Goal: Task Accomplishment & Management: Use online tool/utility

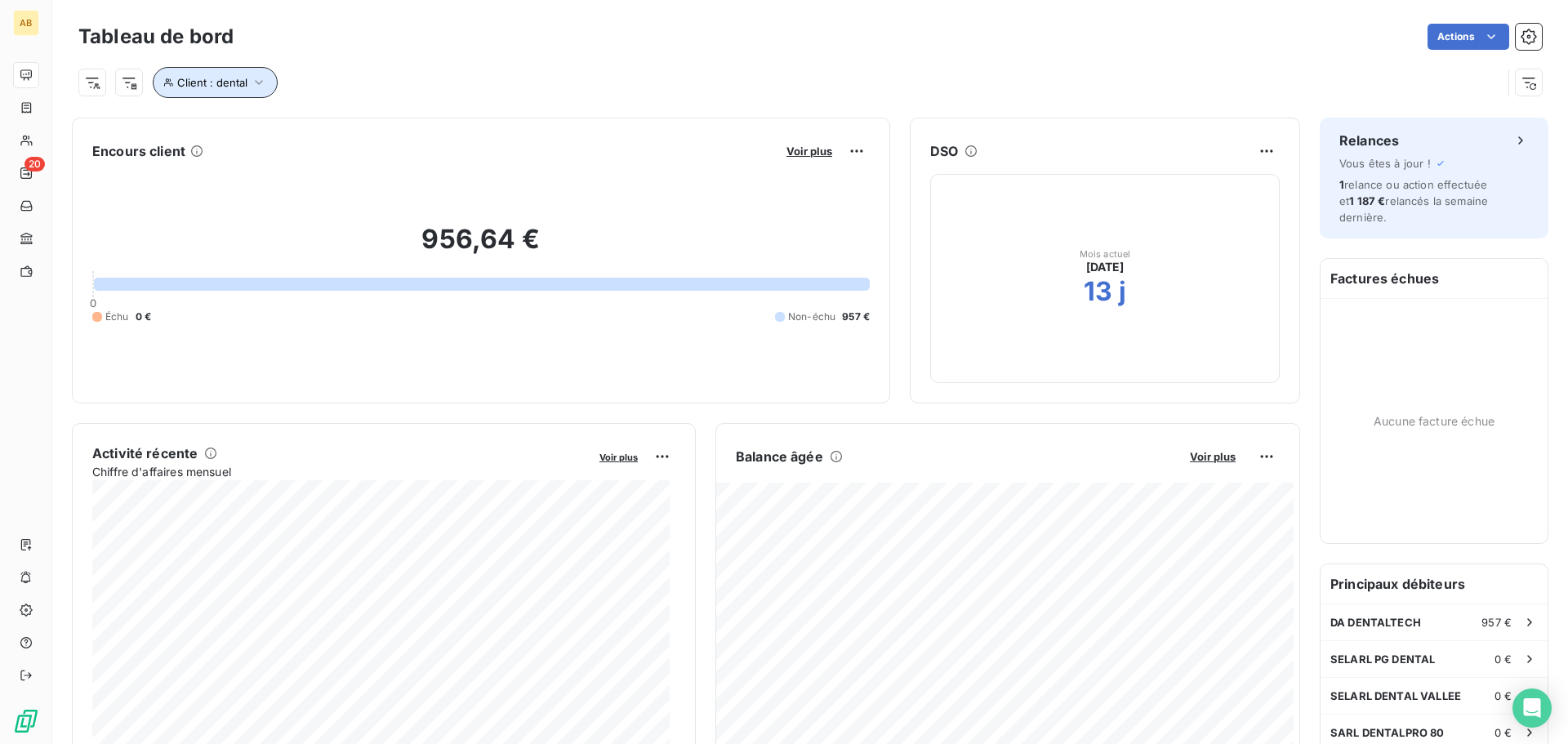
click at [251, 85] on icon "button" at bounding box center [259, 83] width 16 height 16
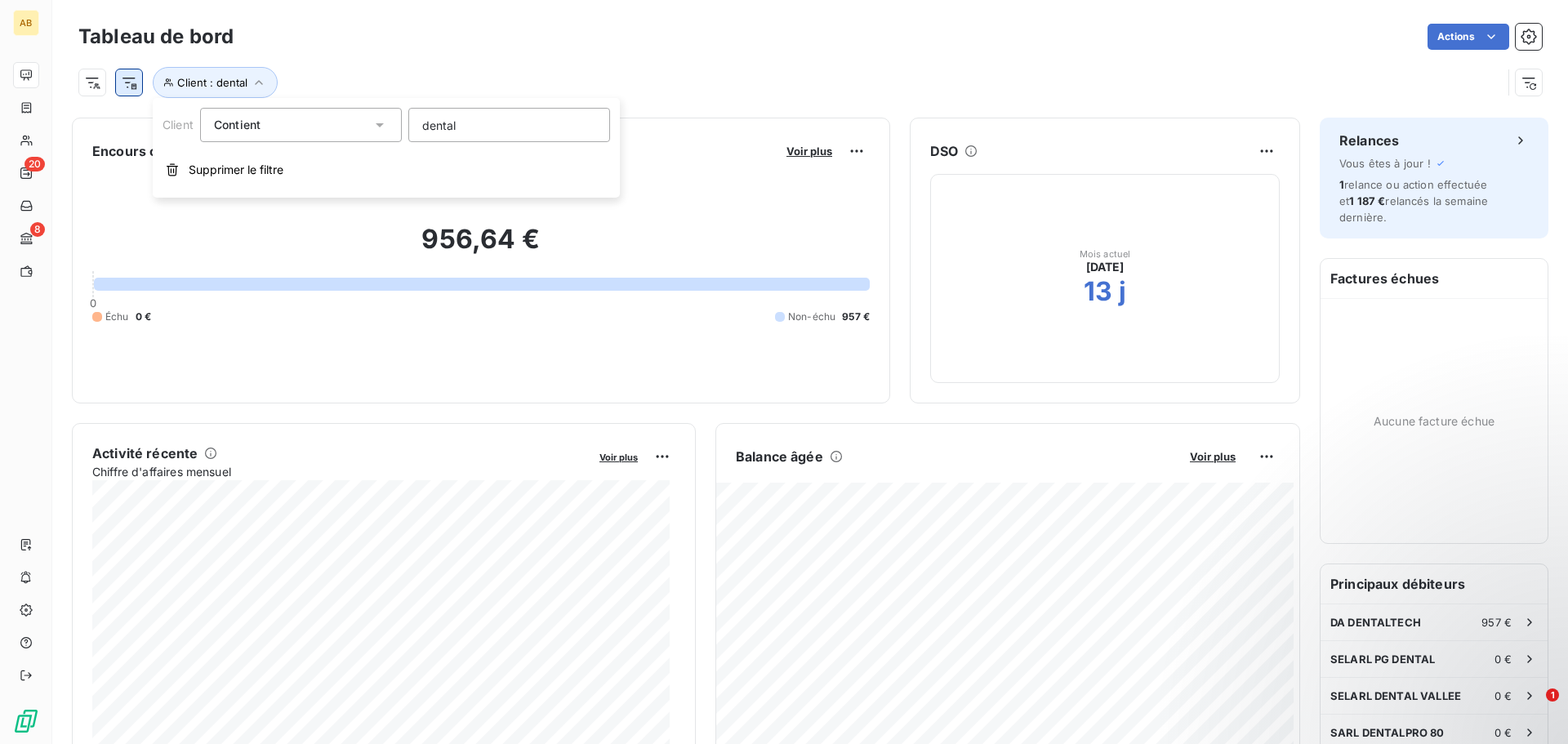
click at [130, 93] on html "AB 20 8 Tableau de bord Actions Client : dental Encours client Voir plus 956,64…" at bounding box center [784, 372] width 1568 height 744
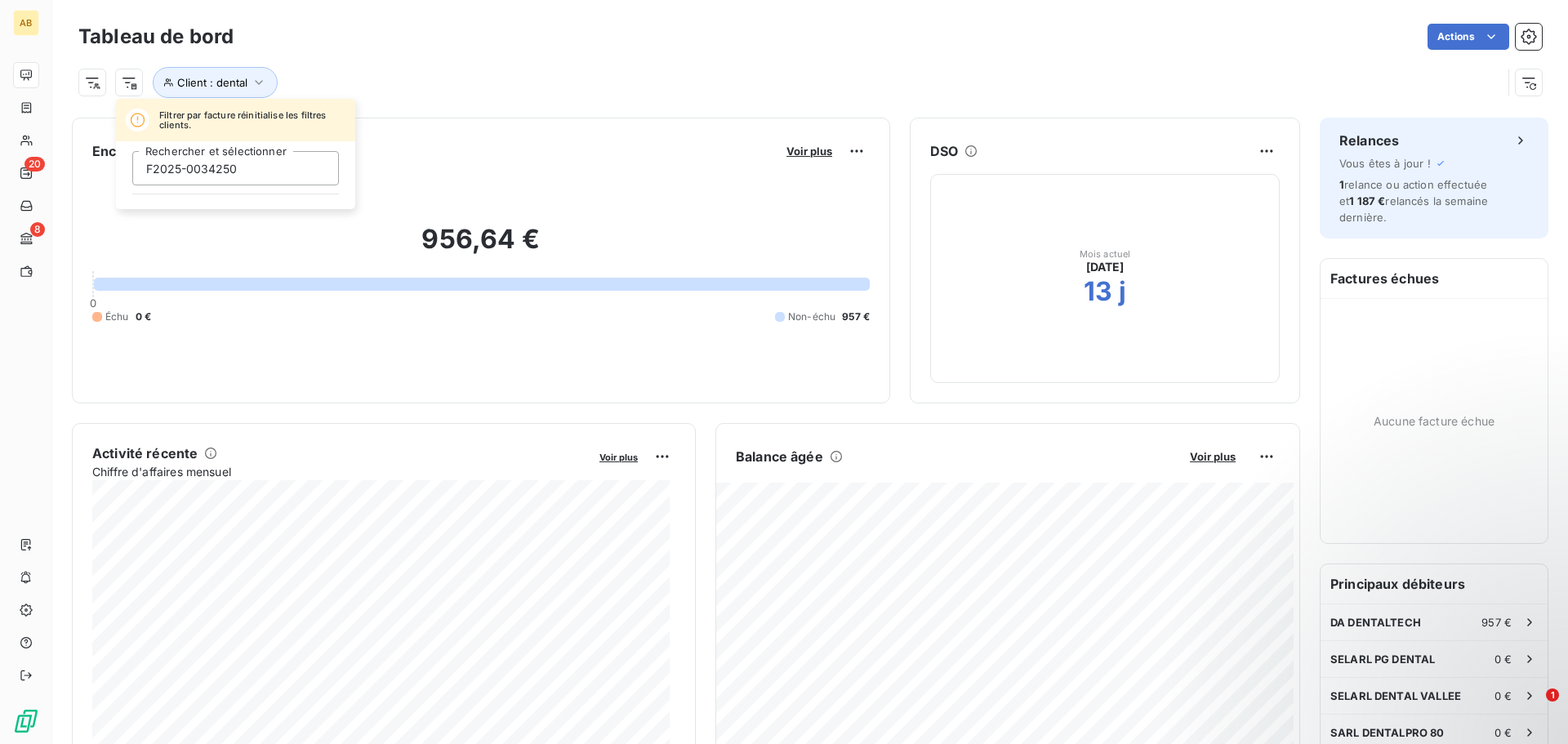
type input "F2025-0034250"
click at [90, 87] on html "AB 20 8 Tableau de bord Actions Client : dental Encours client Voir plus 956,64…" at bounding box center [784, 372] width 1568 height 744
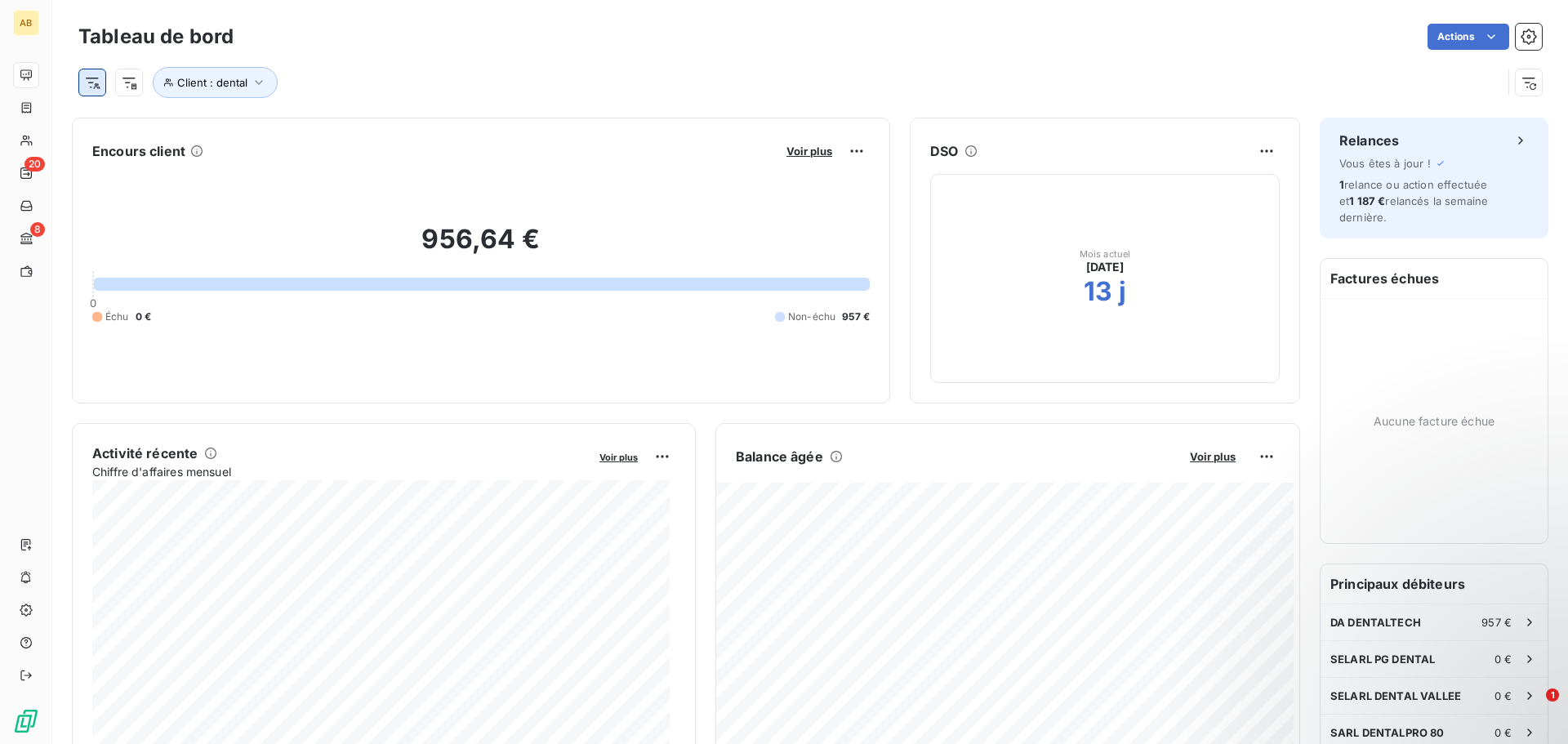
click at [88, 87] on html "AB 20 8 Tableau de bord Actions Client : dental Encours client Voir plus 956,64…" at bounding box center [784, 372] width 1568 height 744
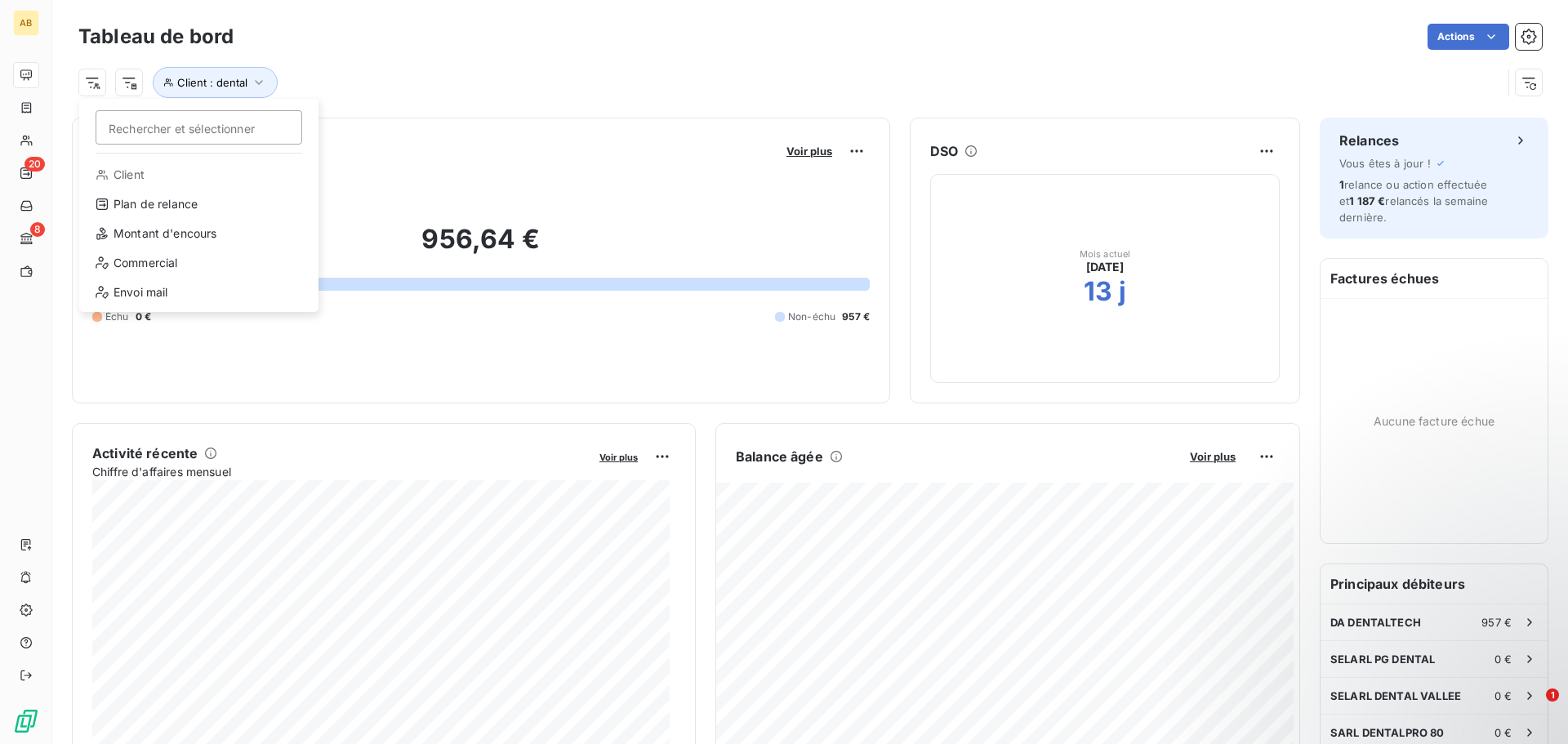
click at [134, 85] on html "AB 20 8 Tableau de bord Actions Rechercher et sélectionner Client Plan de relan…" at bounding box center [784, 372] width 1568 height 744
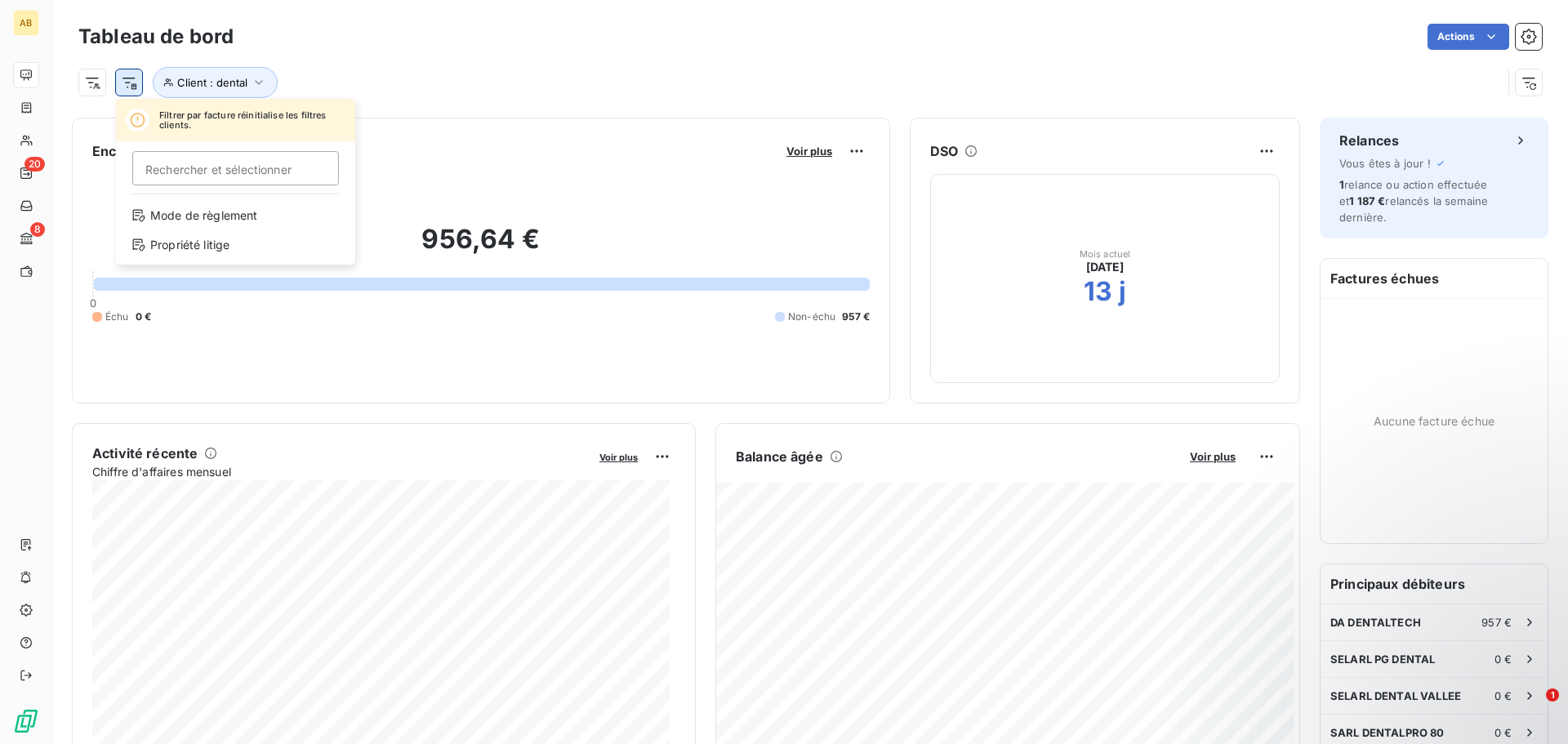
click at [130, 85] on html "AB 20 8 Tableau de bord Actions Filtrer par facture réinitialise les filtres cl…" at bounding box center [784, 372] width 1568 height 744
click at [196, 85] on html "AB 20 8 Tableau de bord Actions Filtrer par facture réinitialise les filtres cl…" at bounding box center [784, 372] width 1568 height 744
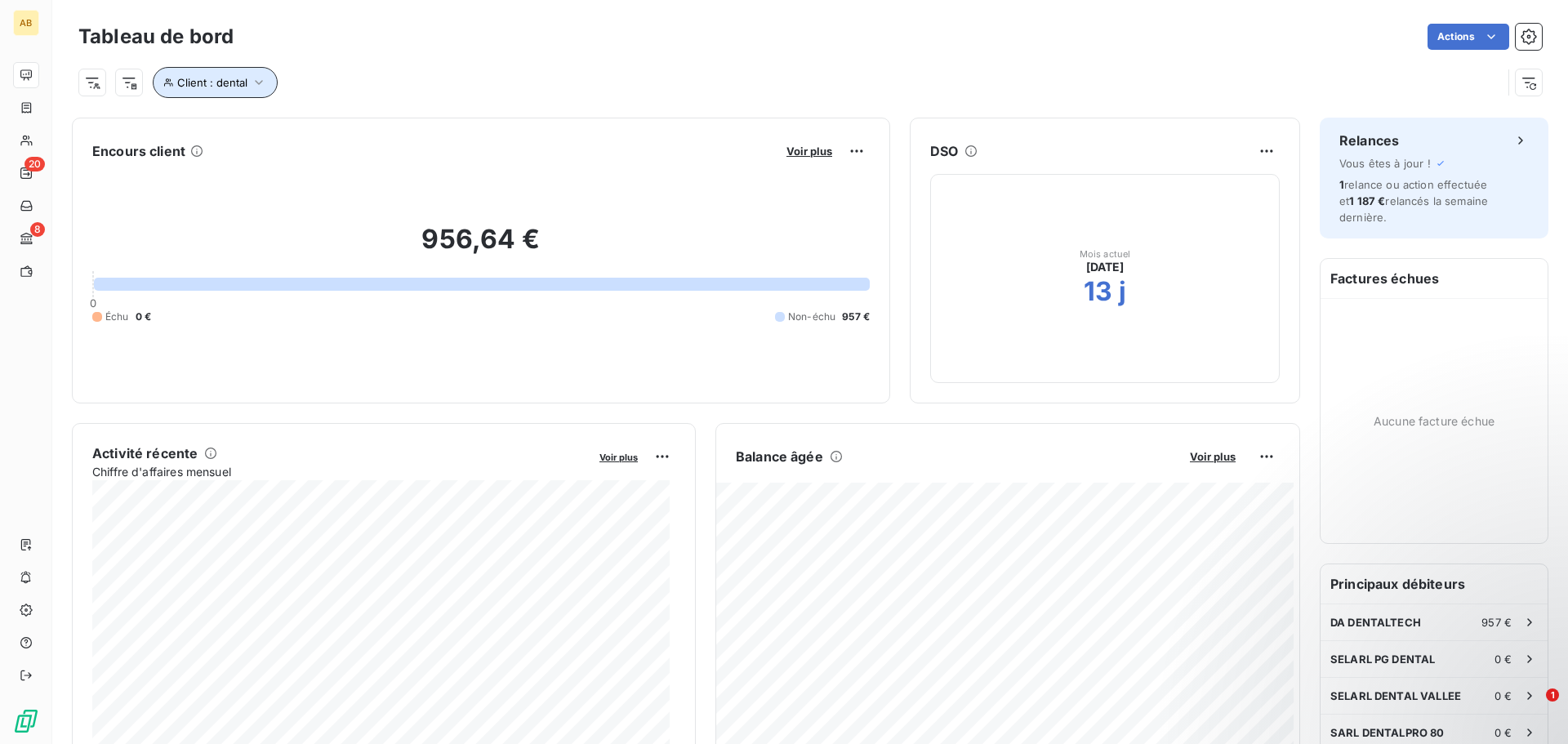
click at [231, 84] on span "Client : dental" at bounding box center [212, 83] width 70 height 13
click at [374, 131] on icon at bounding box center [380, 125] width 16 height 16
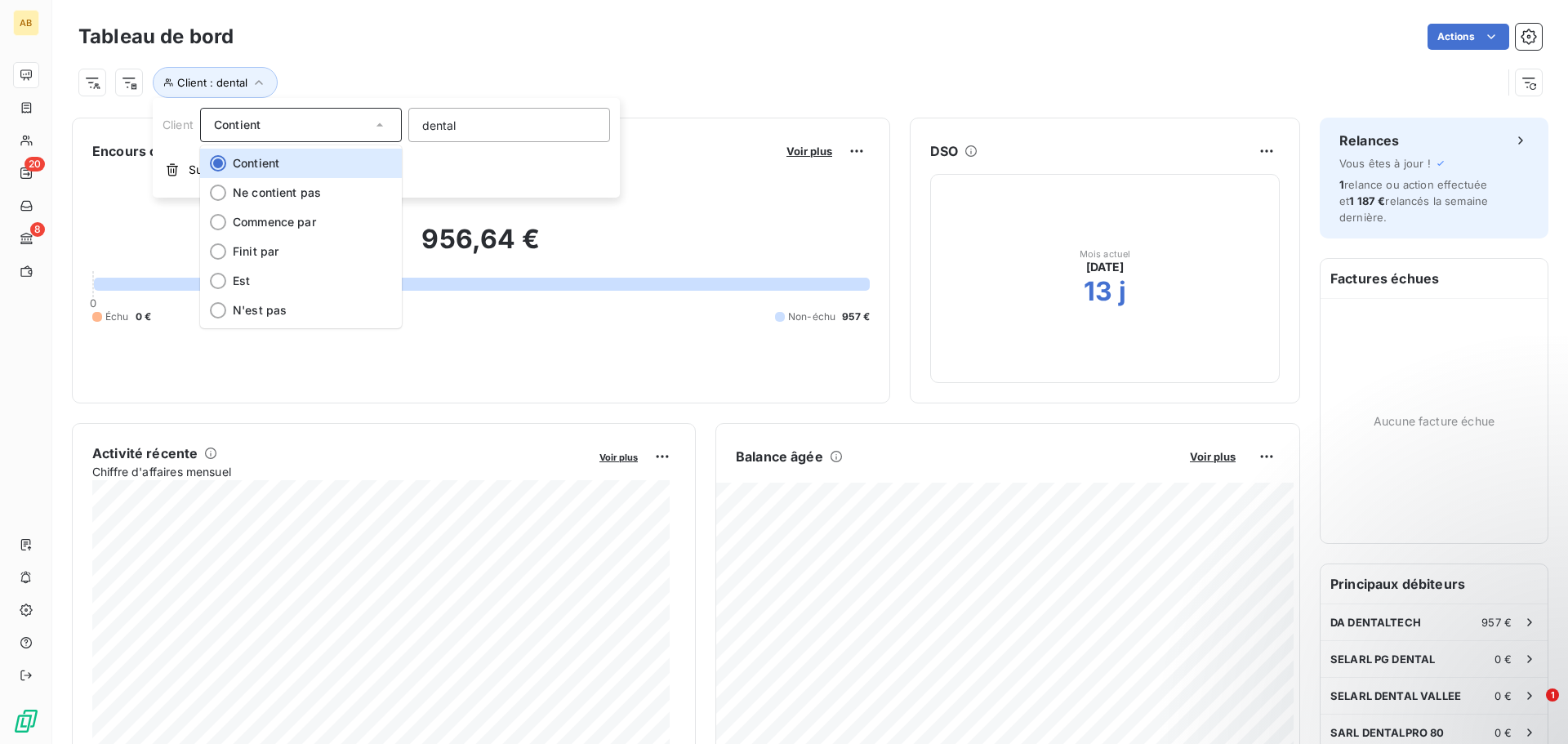
click at [476, 43] on div "Actions" at bounding box center [897, 36] width 1289 height 26
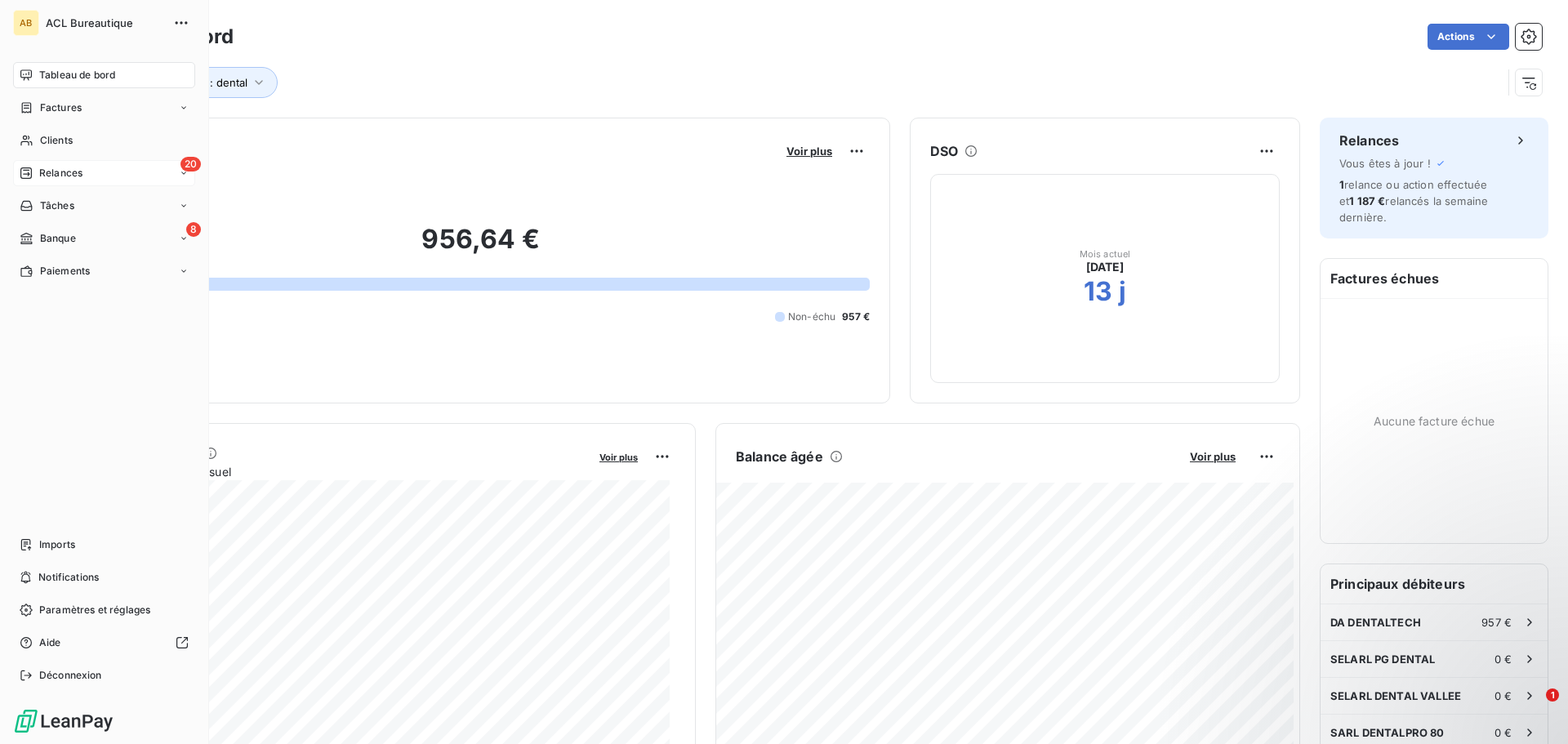
click at [57, 175] on span "Relances" at bounding box center [61, 173] width 43 height 14
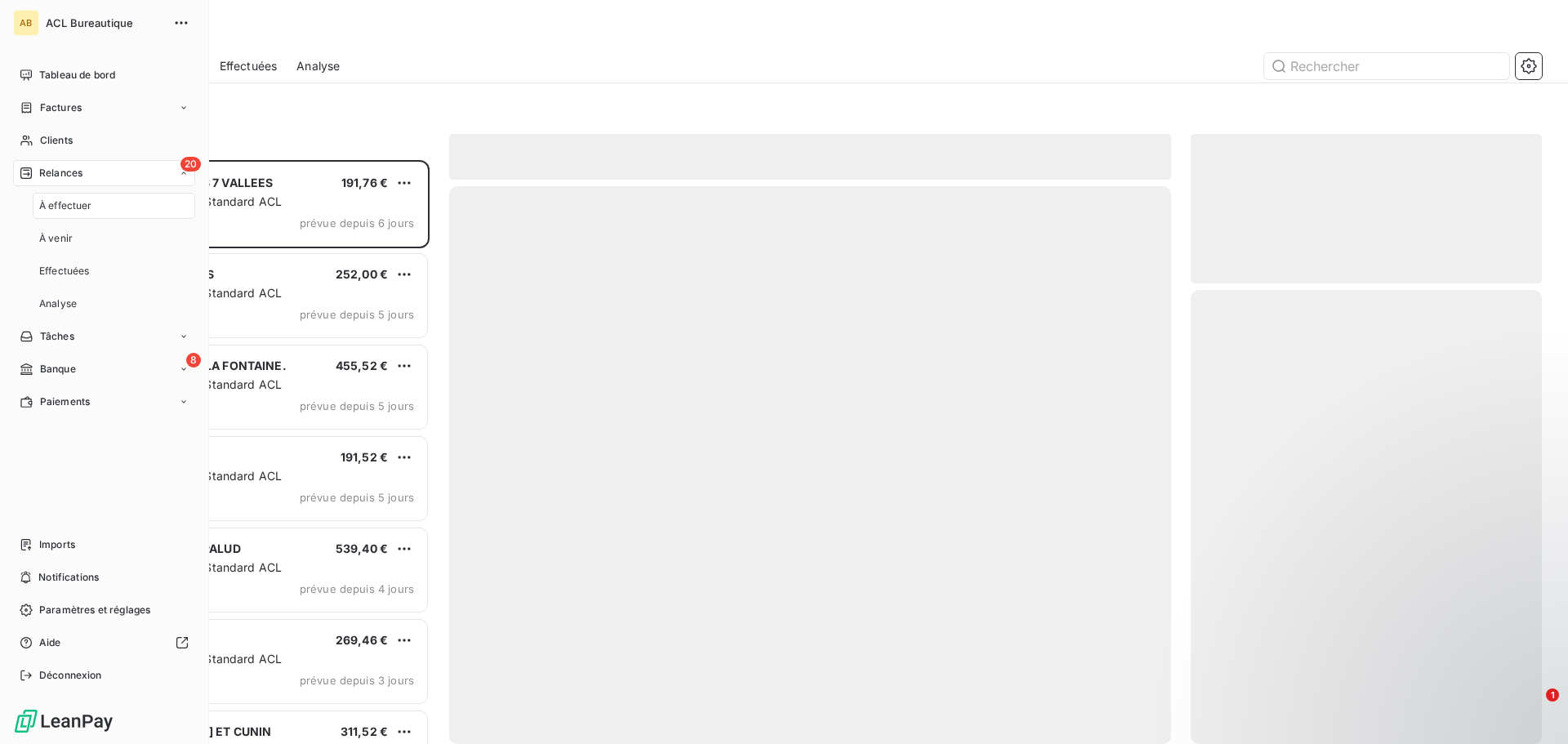
scroll to position [572, 339]
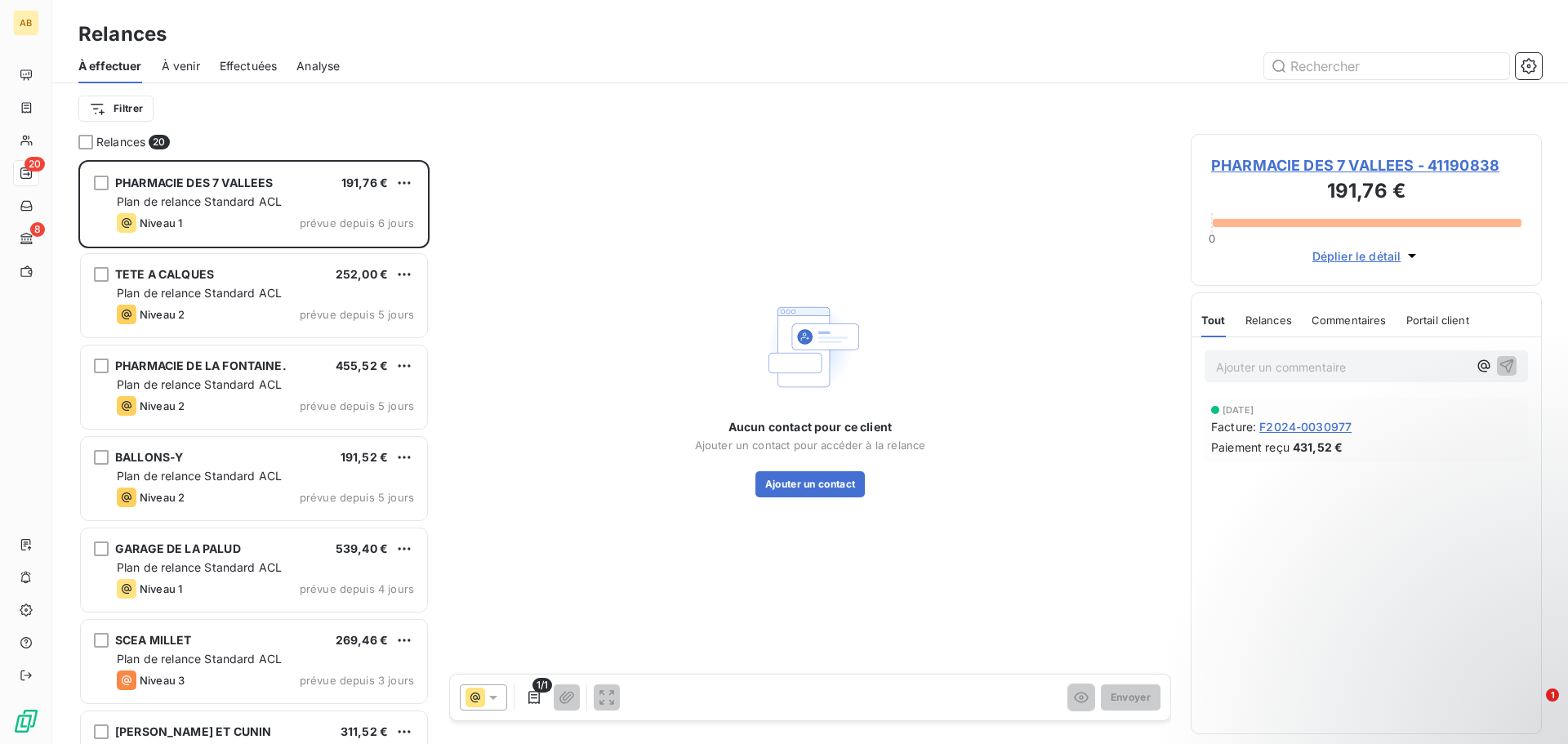
click at [1308, 357] on p "Ajouter un commentaire ﻿" at bounding box center [1342, 367] width 251 height 21
click at [1335, 69] on input "text" at bounding box center [1387, 66] width 245 height 26
paste input "F2025-0034250"
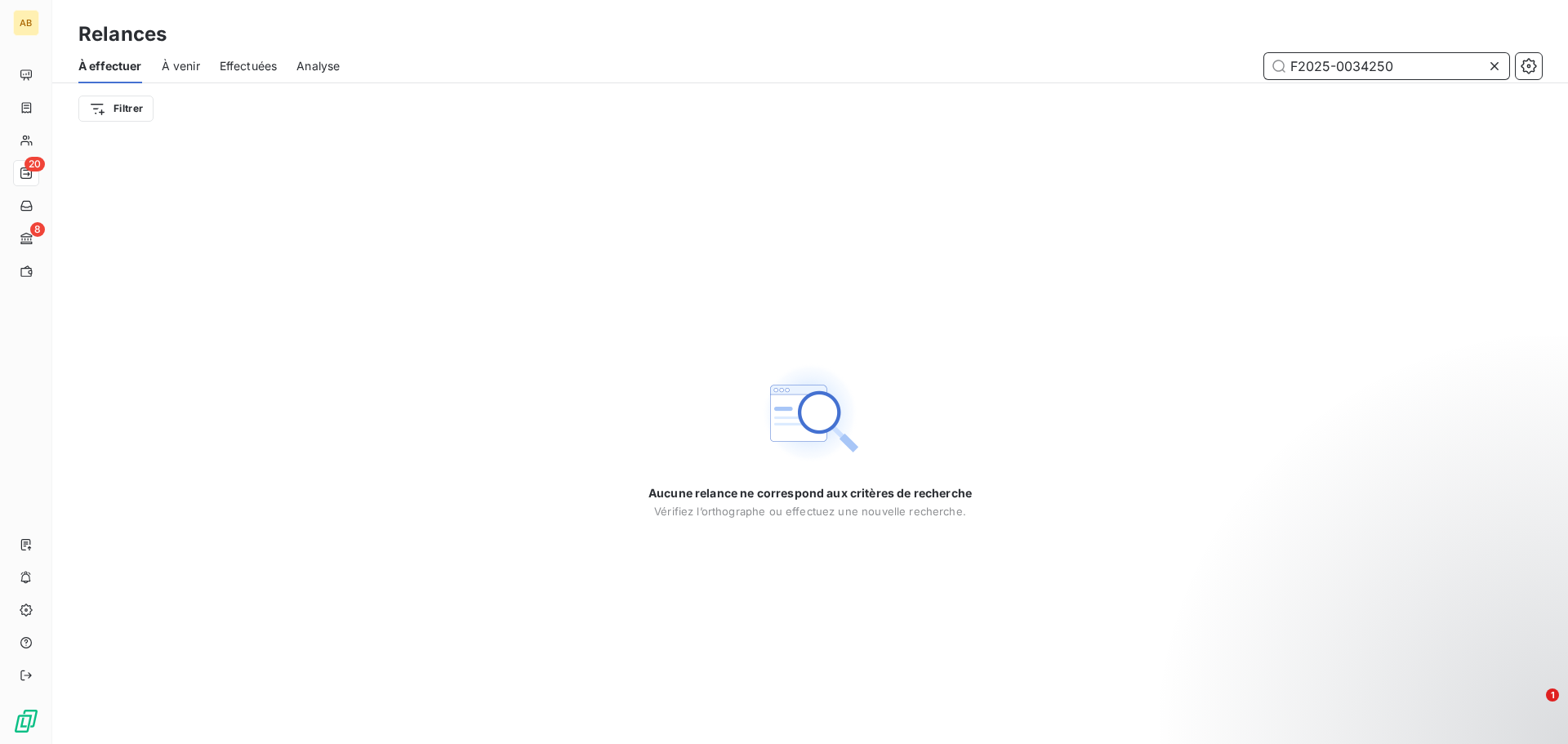
click at [186, 67] on span "À venir" at bounding box center [181, 66] width 39 height 16
type input "F2025-0034250"
click at [261, 67] on span "Effectuées" at bounding box center [249, 66] width 58 height 16
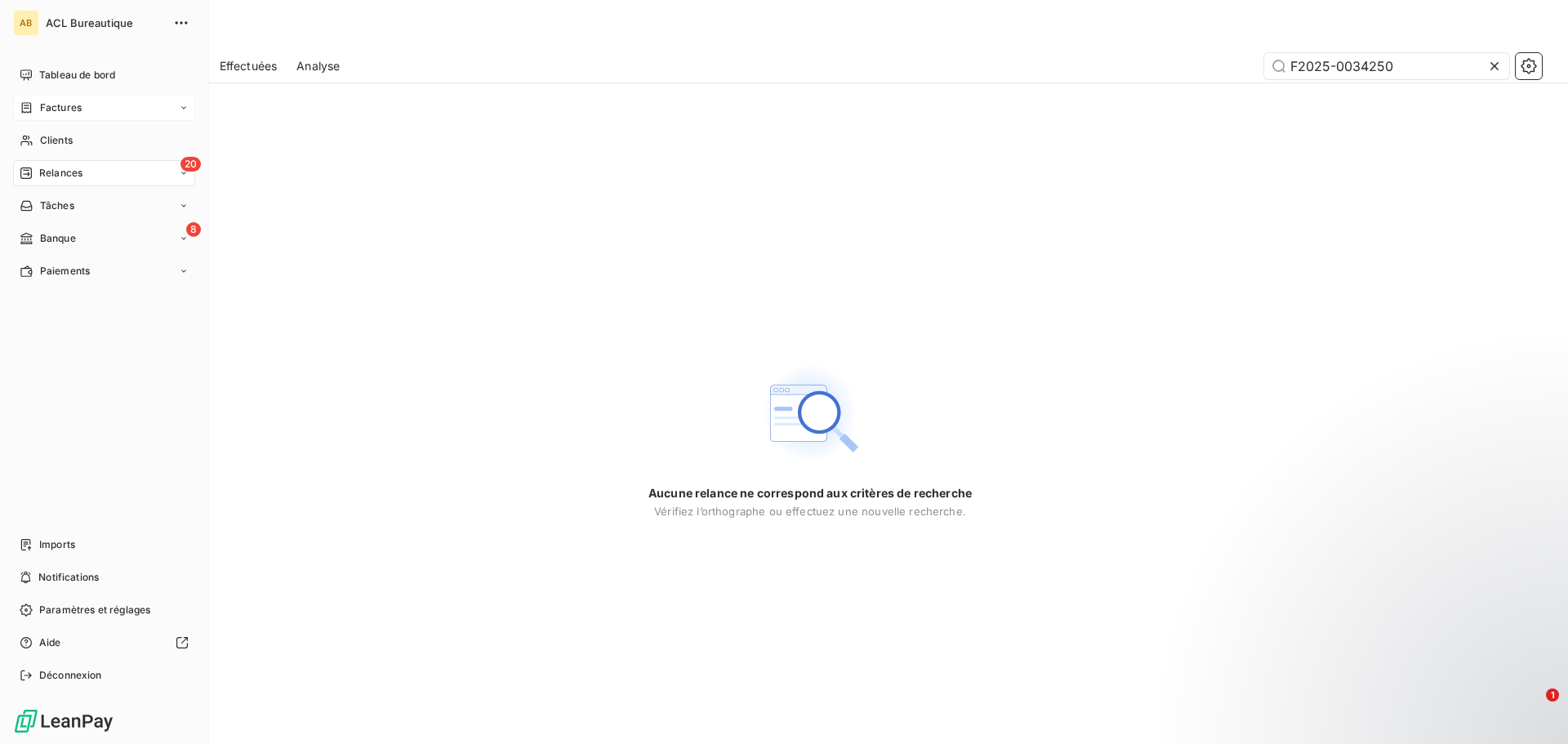
click at [75, 106] on span "Factures" at bounding box center [61, 108] width 41 height 14
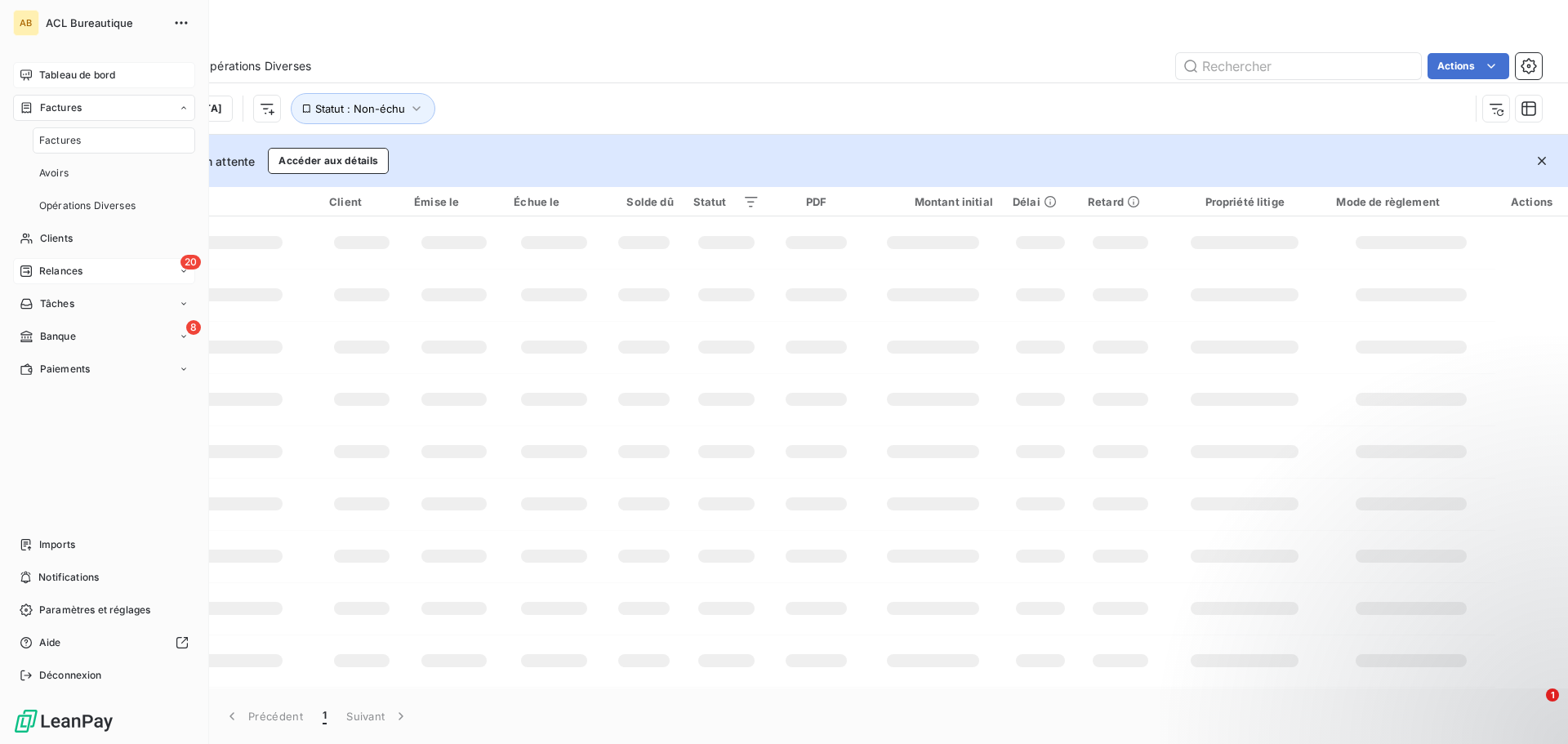
click at [74, 80] on span "Tableau de bord" at bounding box center [77, 75] width 76 height 14
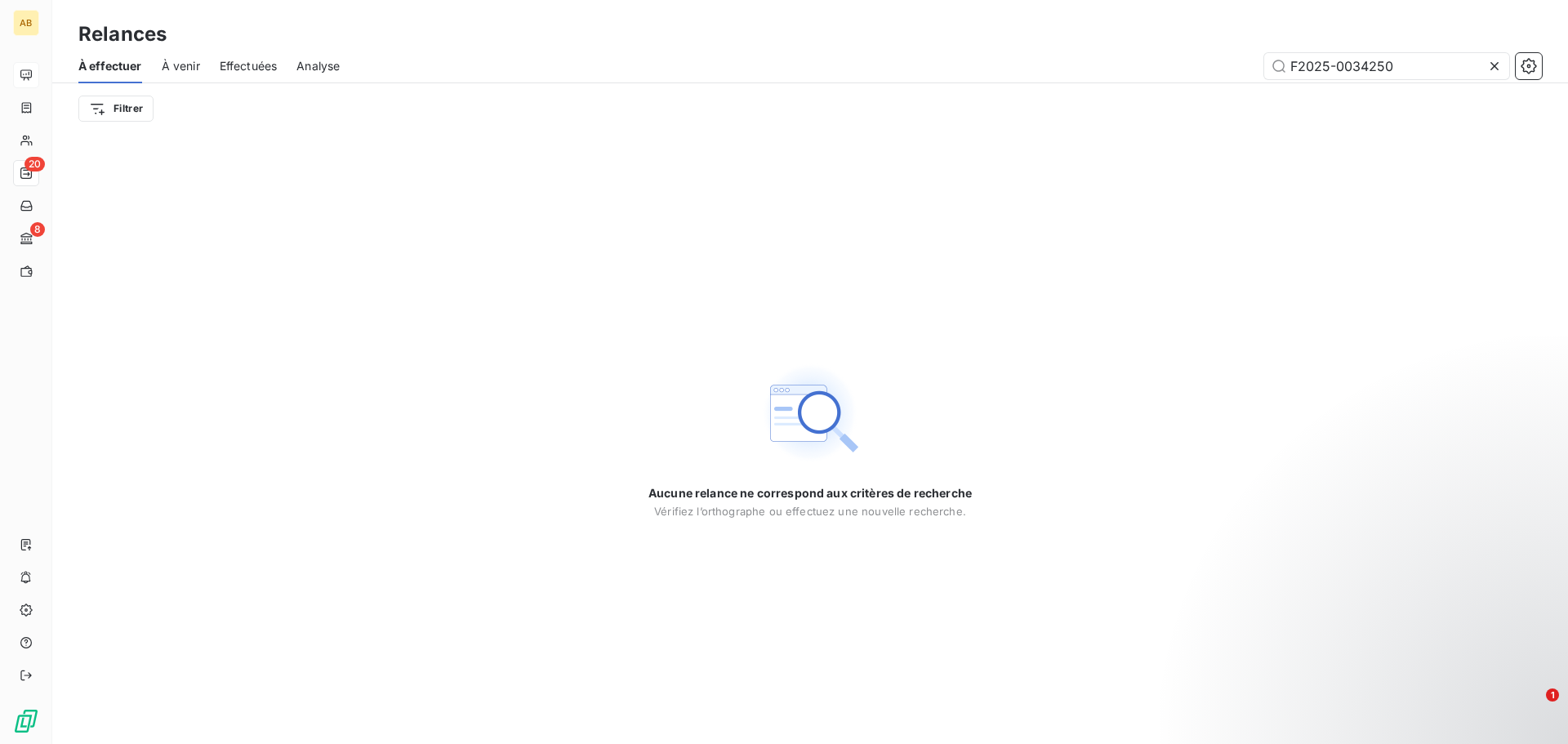
click at [458, 49] on div "À effectuer À venir Effectuées Analyse F2025-0034250" at bounding box center [810, 66] width 1516 height 34
click at [1377, 69] on input "F2025-0034250" at bounding box center [1387, 66] width 245 height 26
paste input "lapetiteauberge"
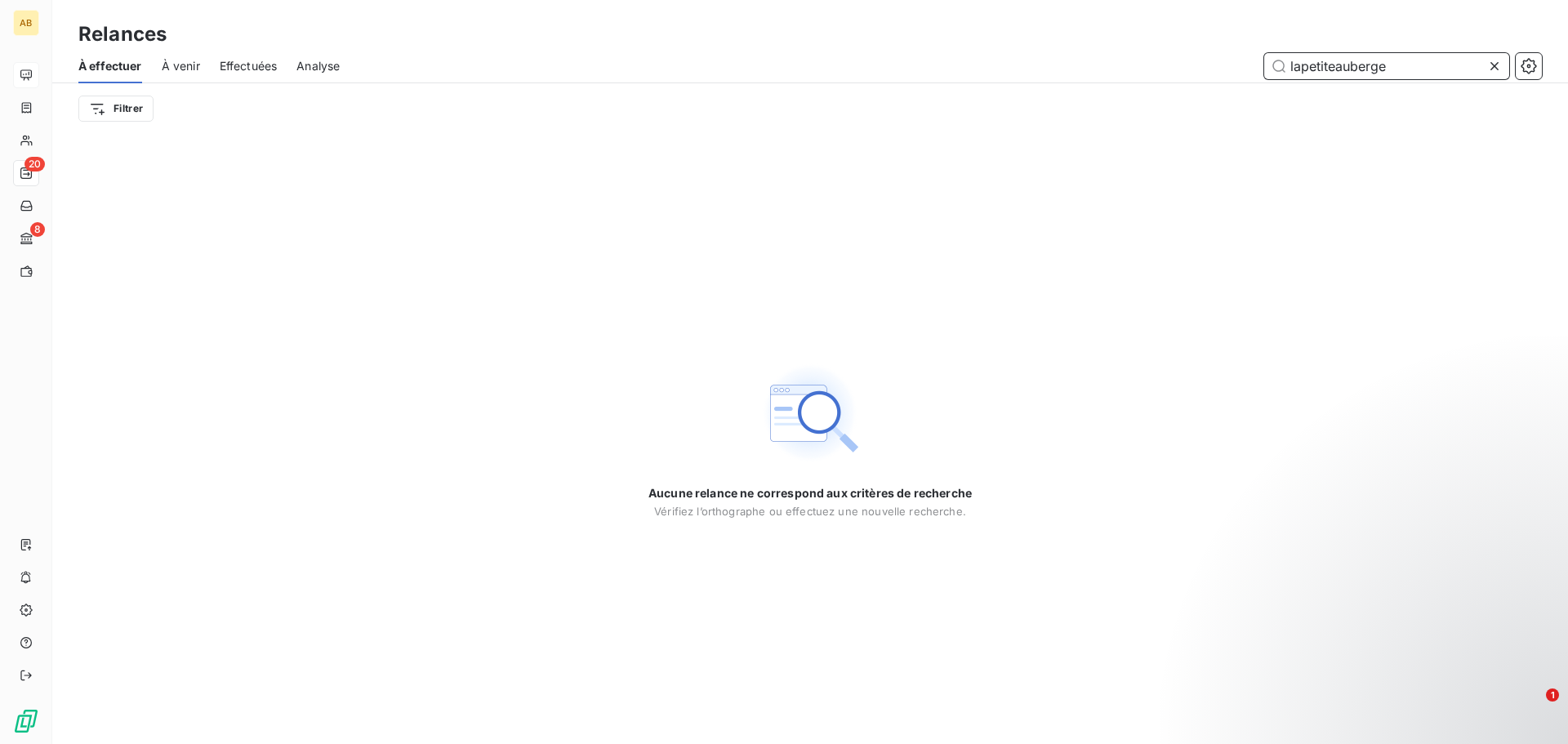
drag, startPoint x: 1410, startPoint y: 66, endPoint x: 1271, endPoint y: 75, distance: 139.3
click at [1271, 75] on input "lapetiteauberge" at bounding box center [1387, 66] width 245 height 26
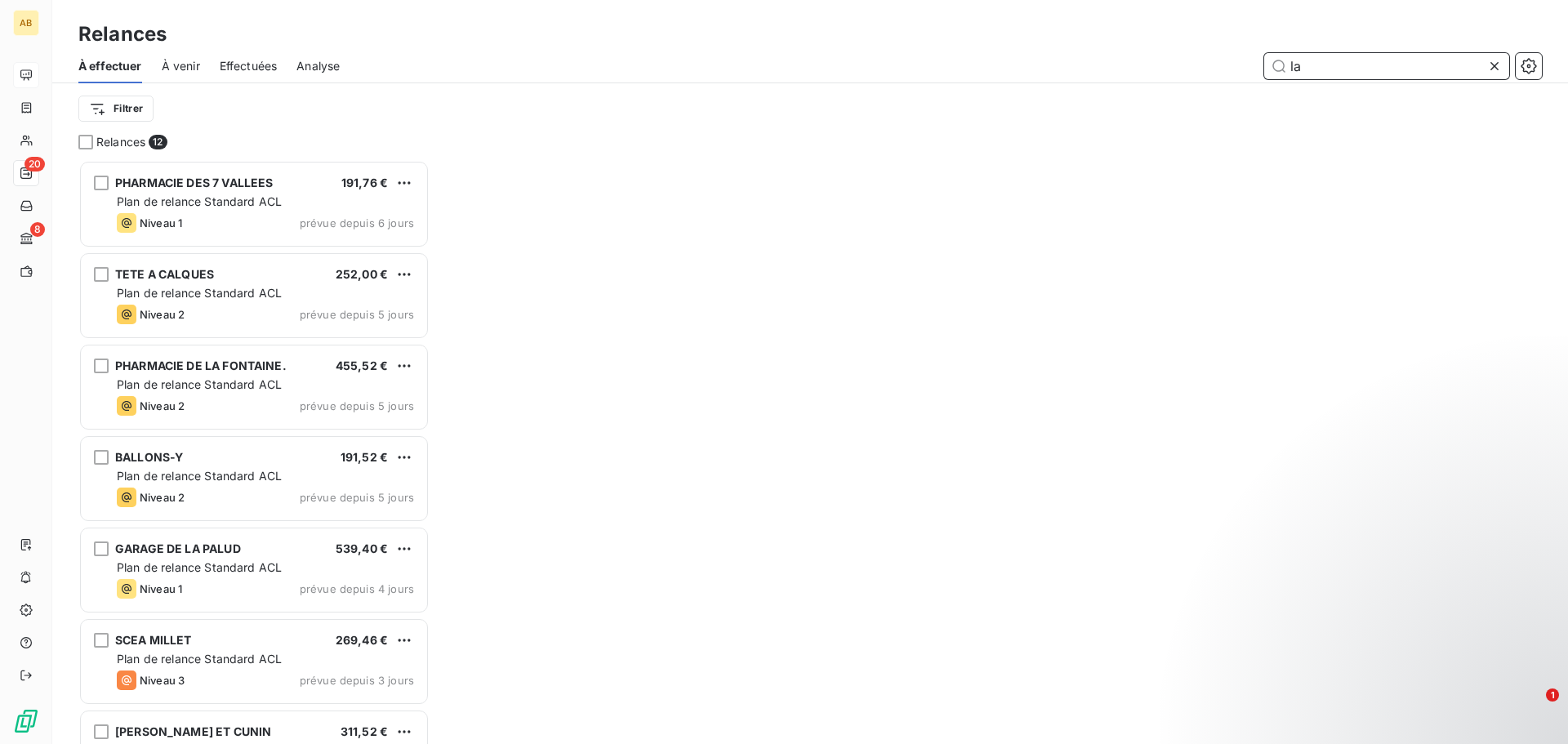
scroll to position [572, 339]
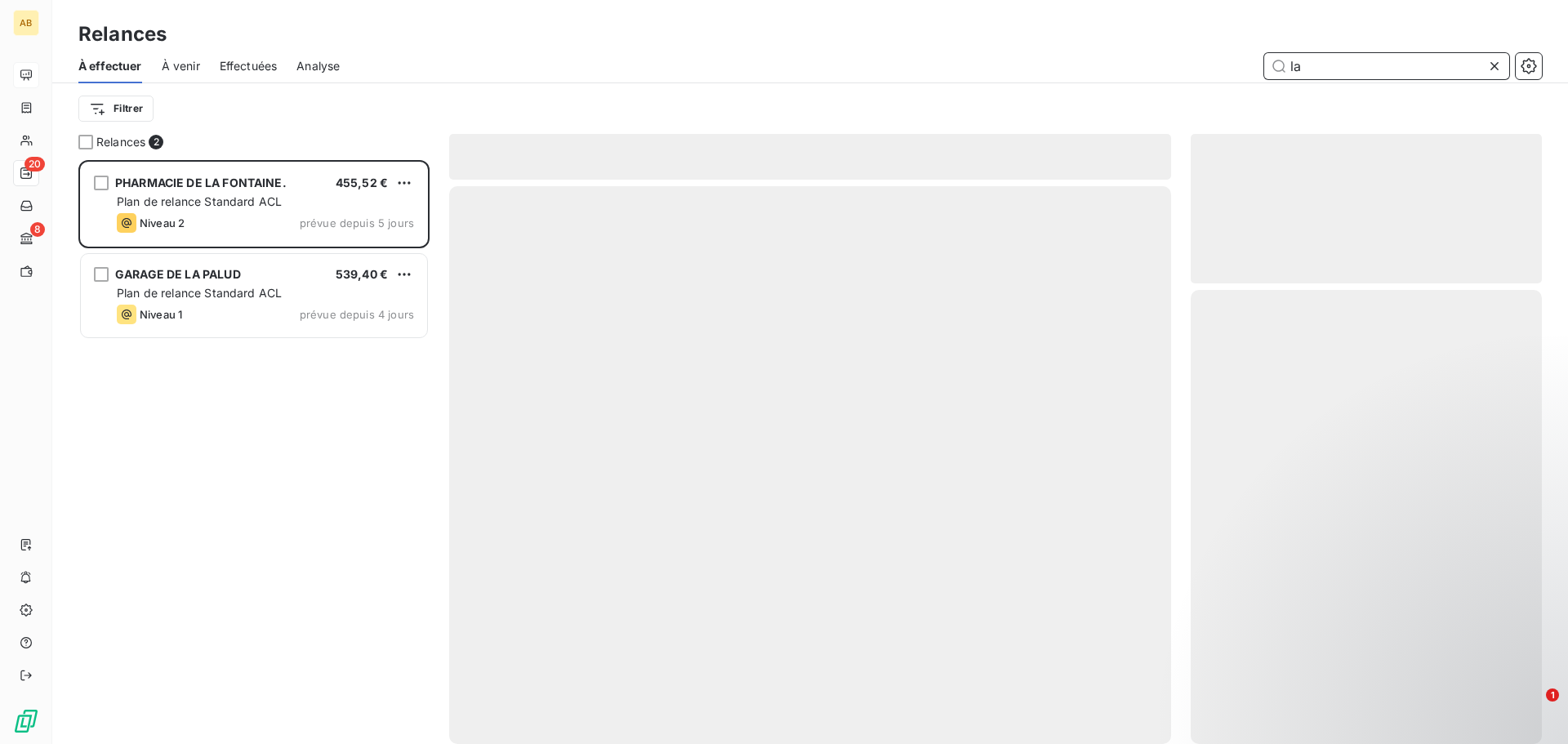
scroll to position [572, 339]
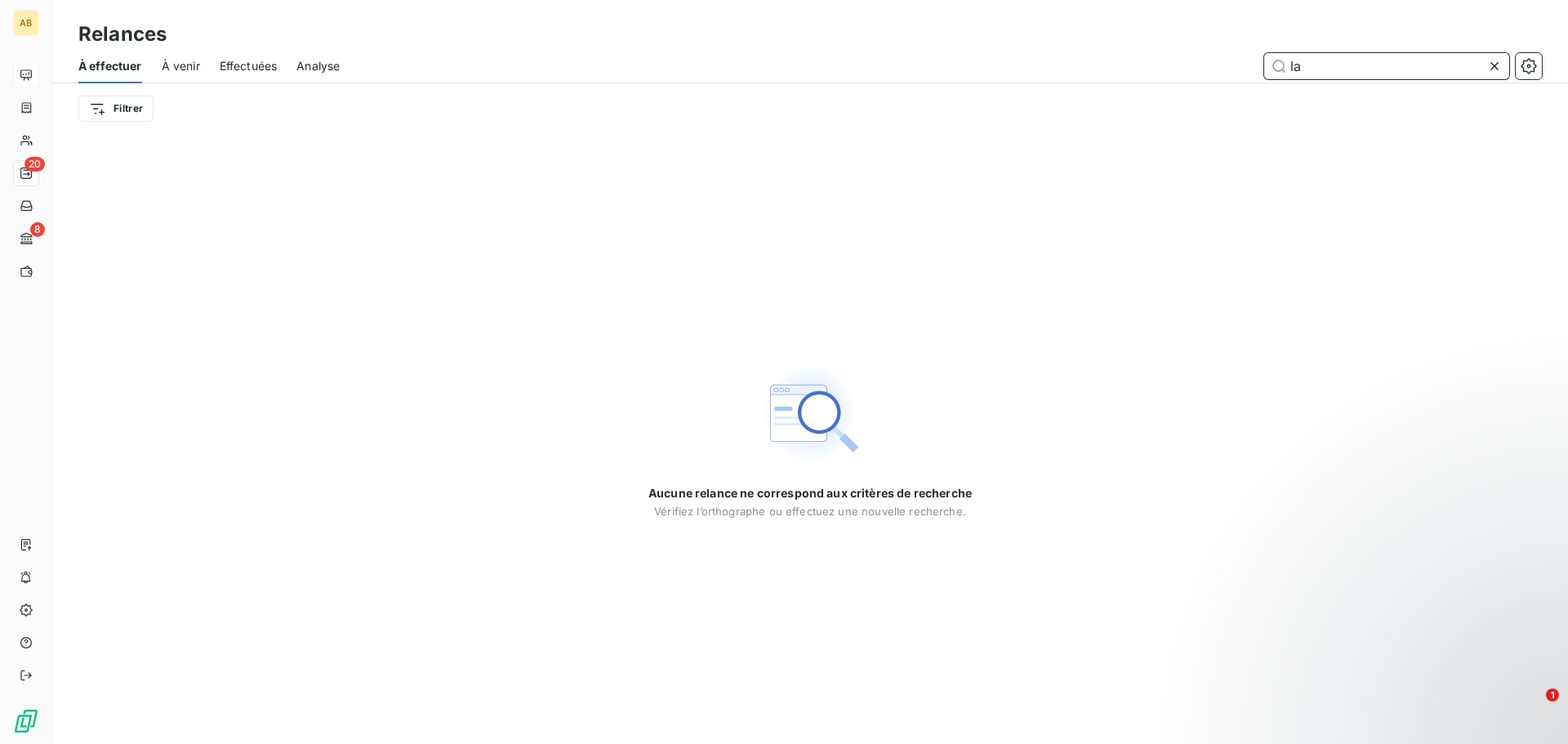
type input "l"
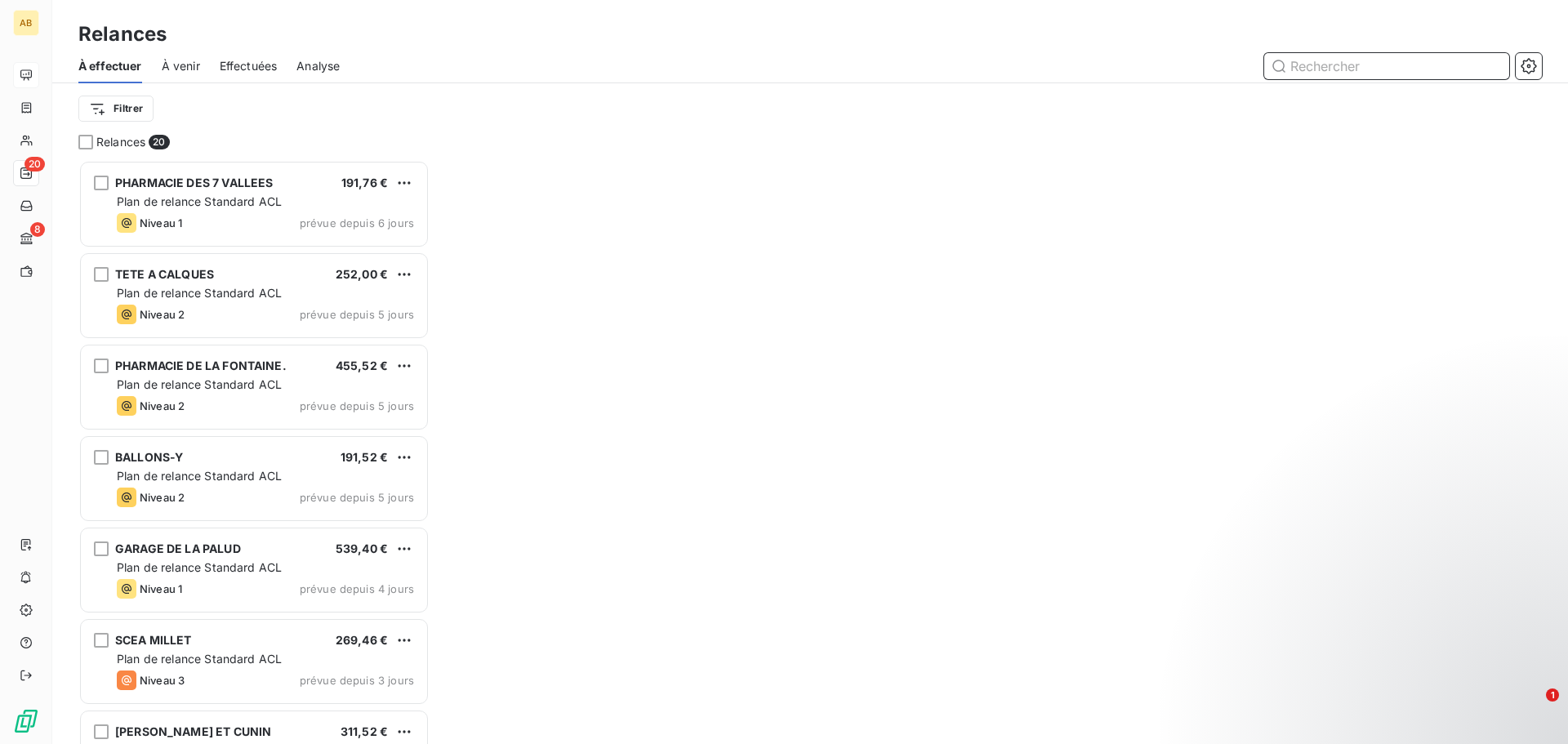
scroll to position [572, 339]
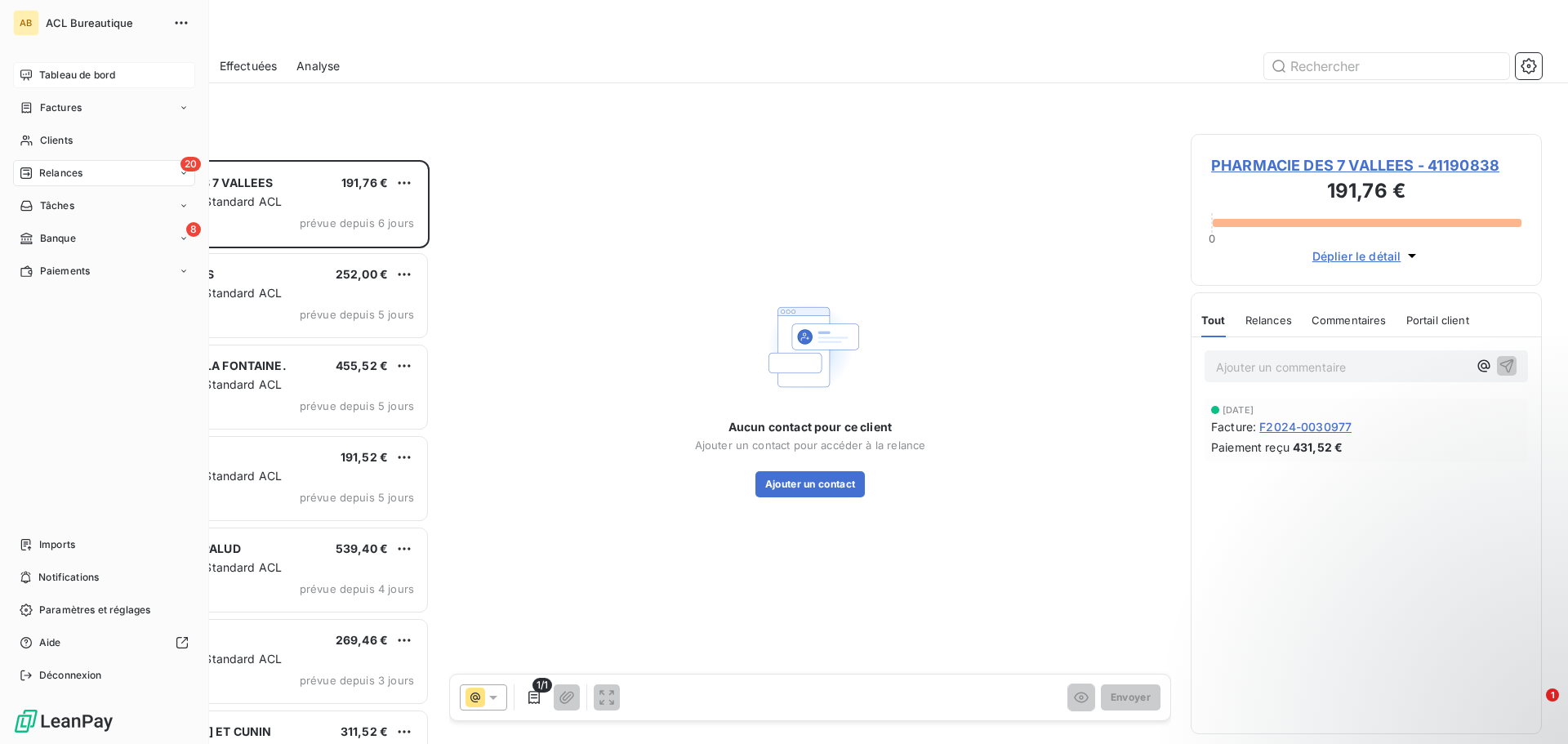
click at [76, 171] on span "Relances" at bounding box center [61, 173] width 43 height 14
click at [94, 270] on div "Effectuées" at bounding box center [113, 270] width 163 height 26
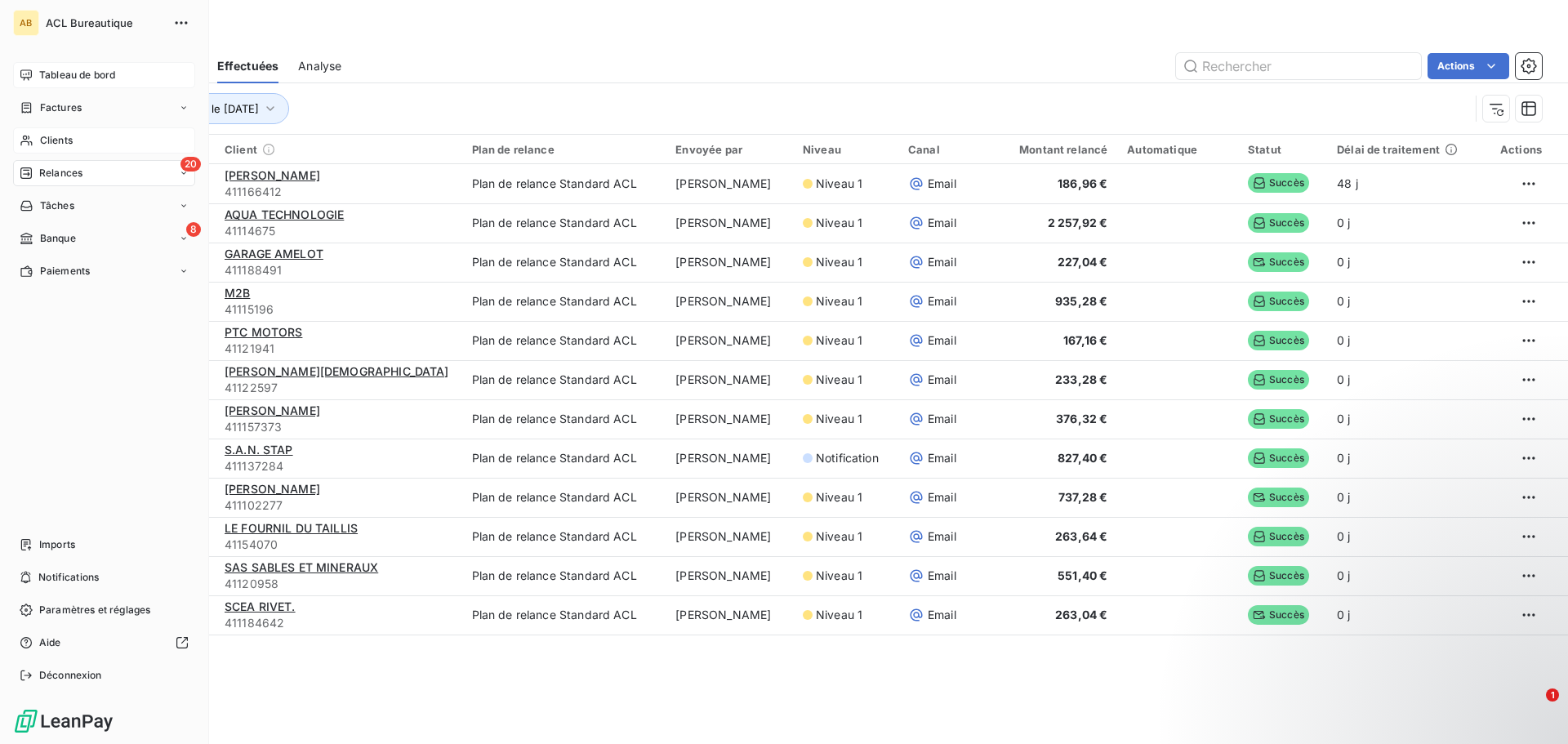
click at [66, 140] on span "Clients" at bounding box center [57, 140] width 32 height 14
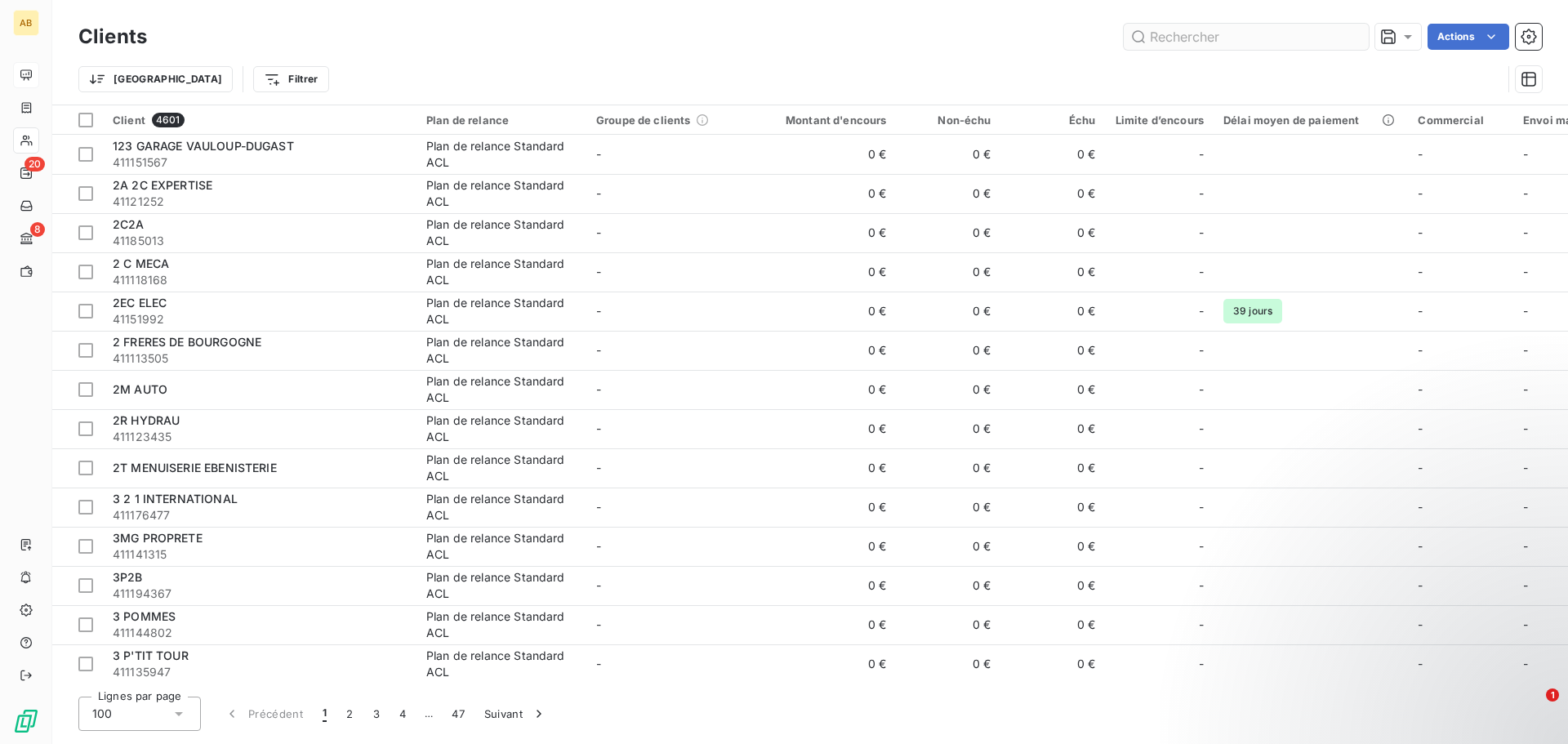
click at [1160, 44] on input "text" at bounding box center [1246, 36] width 245 height 26
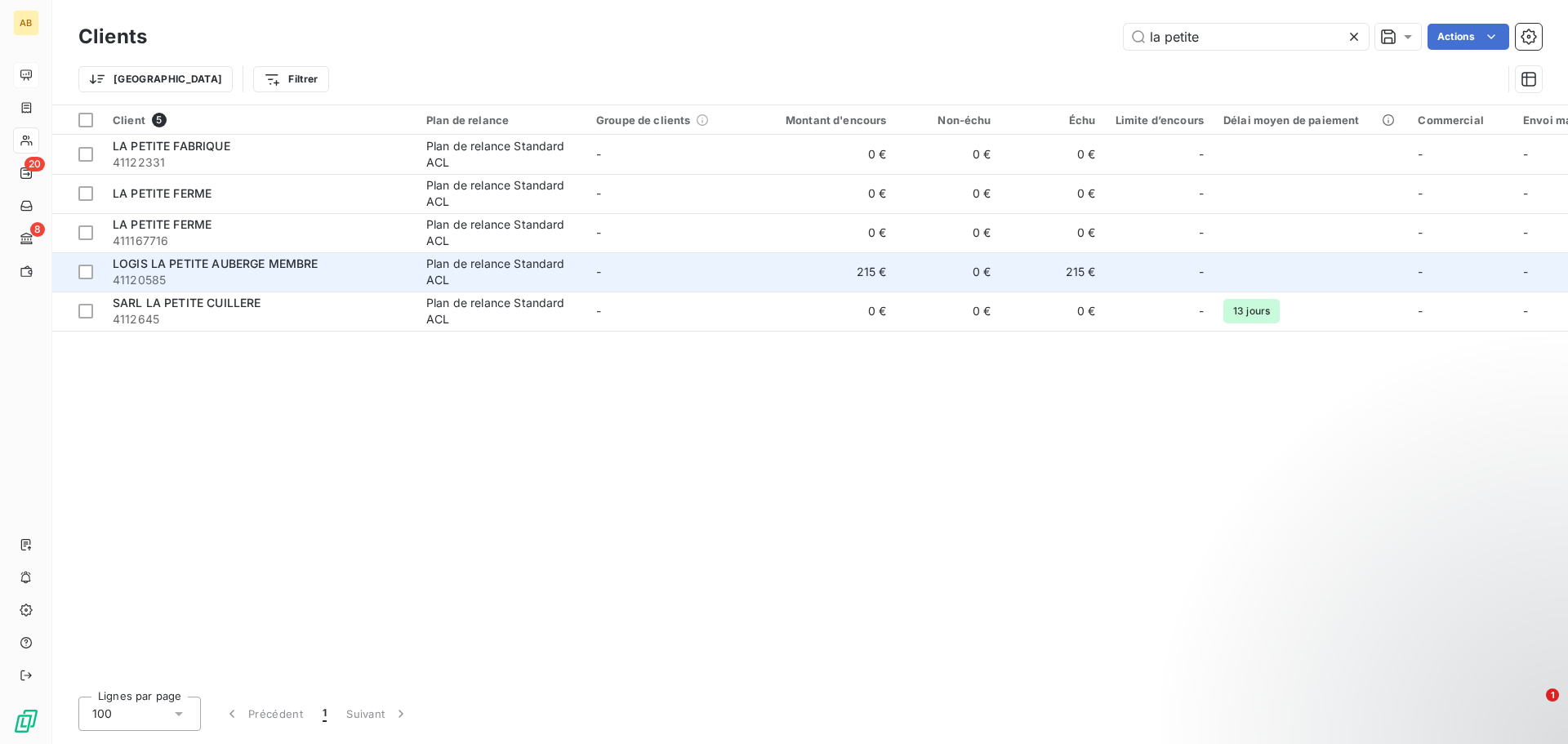
type input "la petite"
click at [307, 267] on span "LOGIS LA PETITE AUBERGE MEMBRE" at bounding box center [215, 263] width 206 height 13
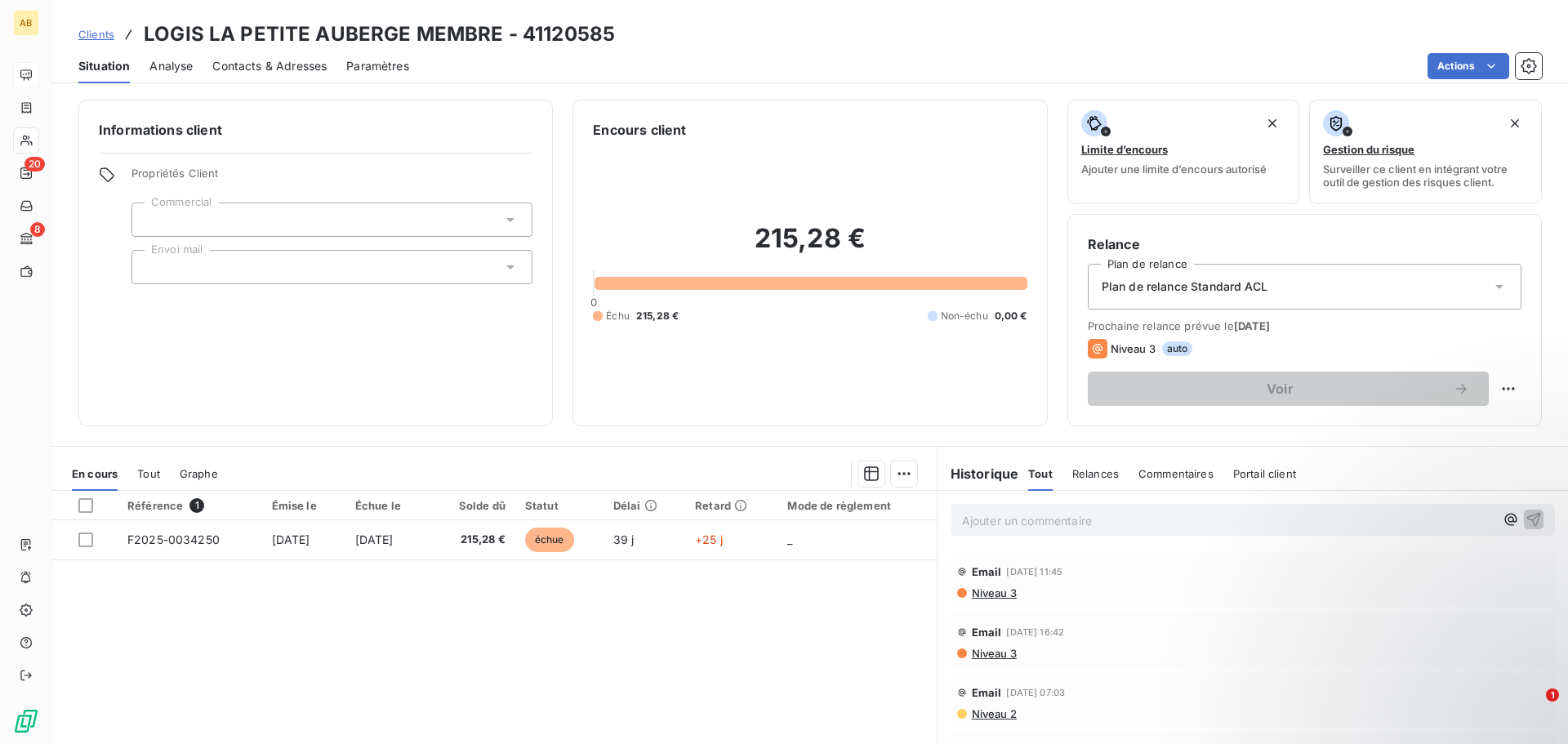
click at [1266, 295] on div "Plan de relance Standard ACL" at bounding box center [1304, 287] width 434 height 46
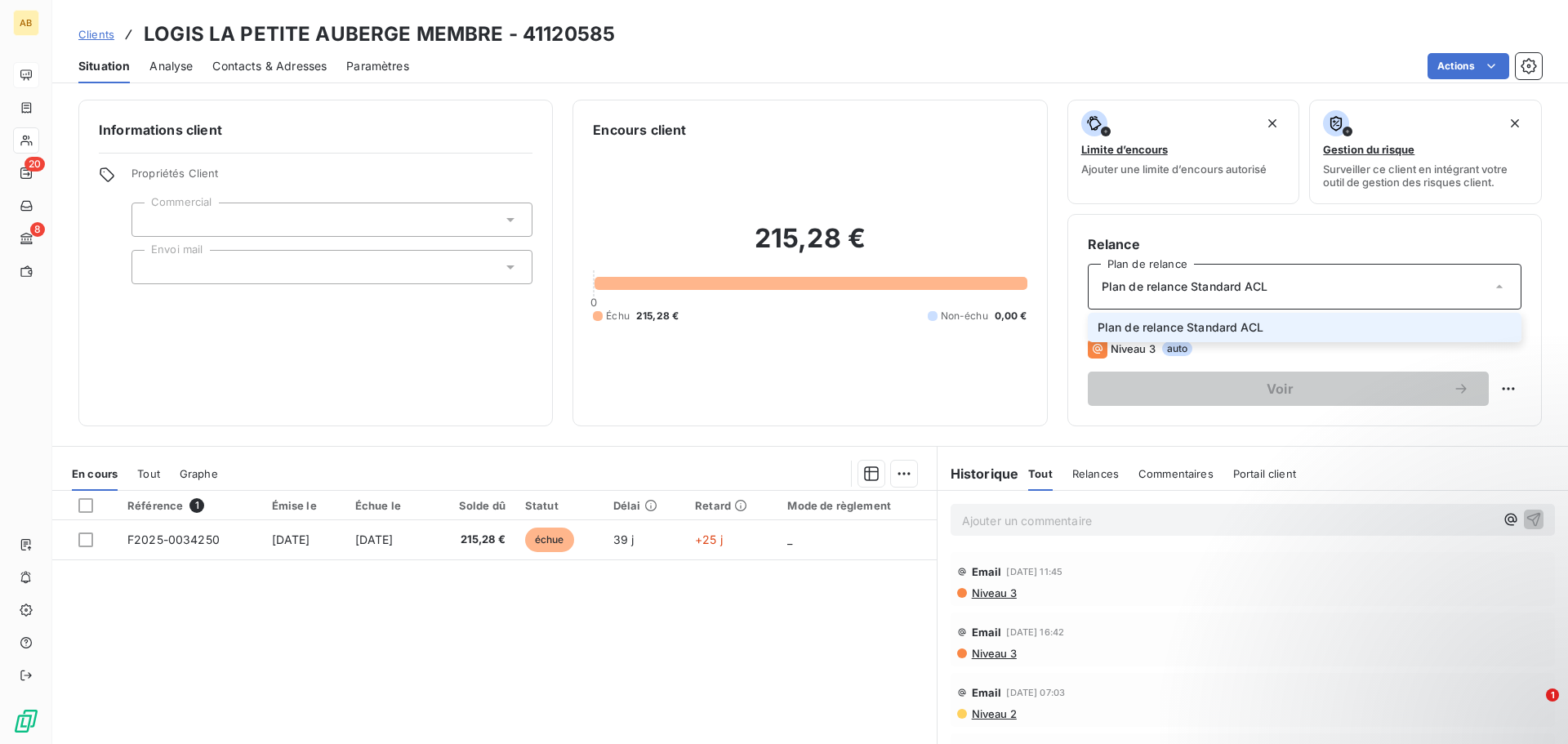
click at [1266, 295] on div "Plan de relance Standard ACL" at bounding box center [1304, 287] width 434 height 46
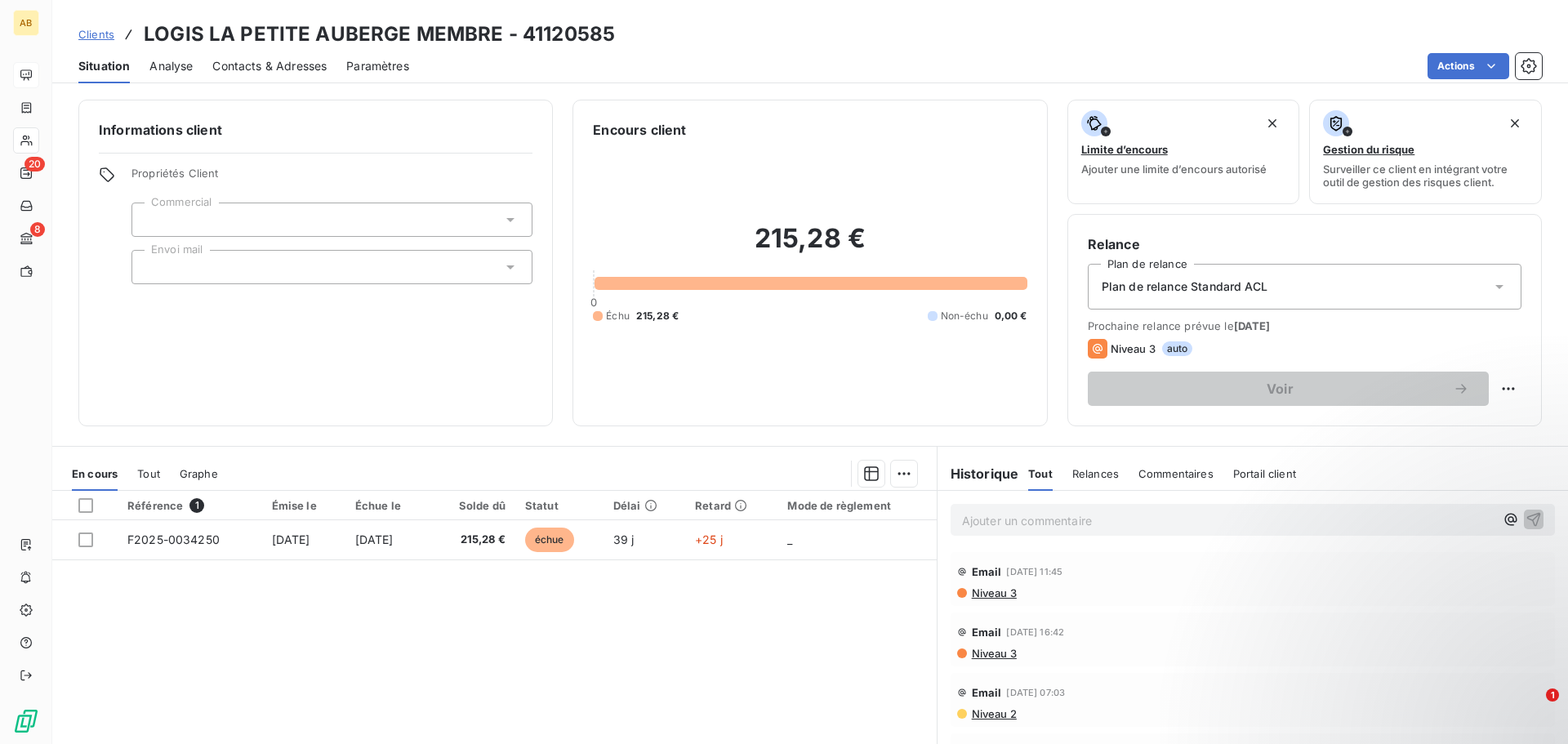
click at [401, 67] on span "Paramètres" at bounding box center [378, 66] width 63 height 16
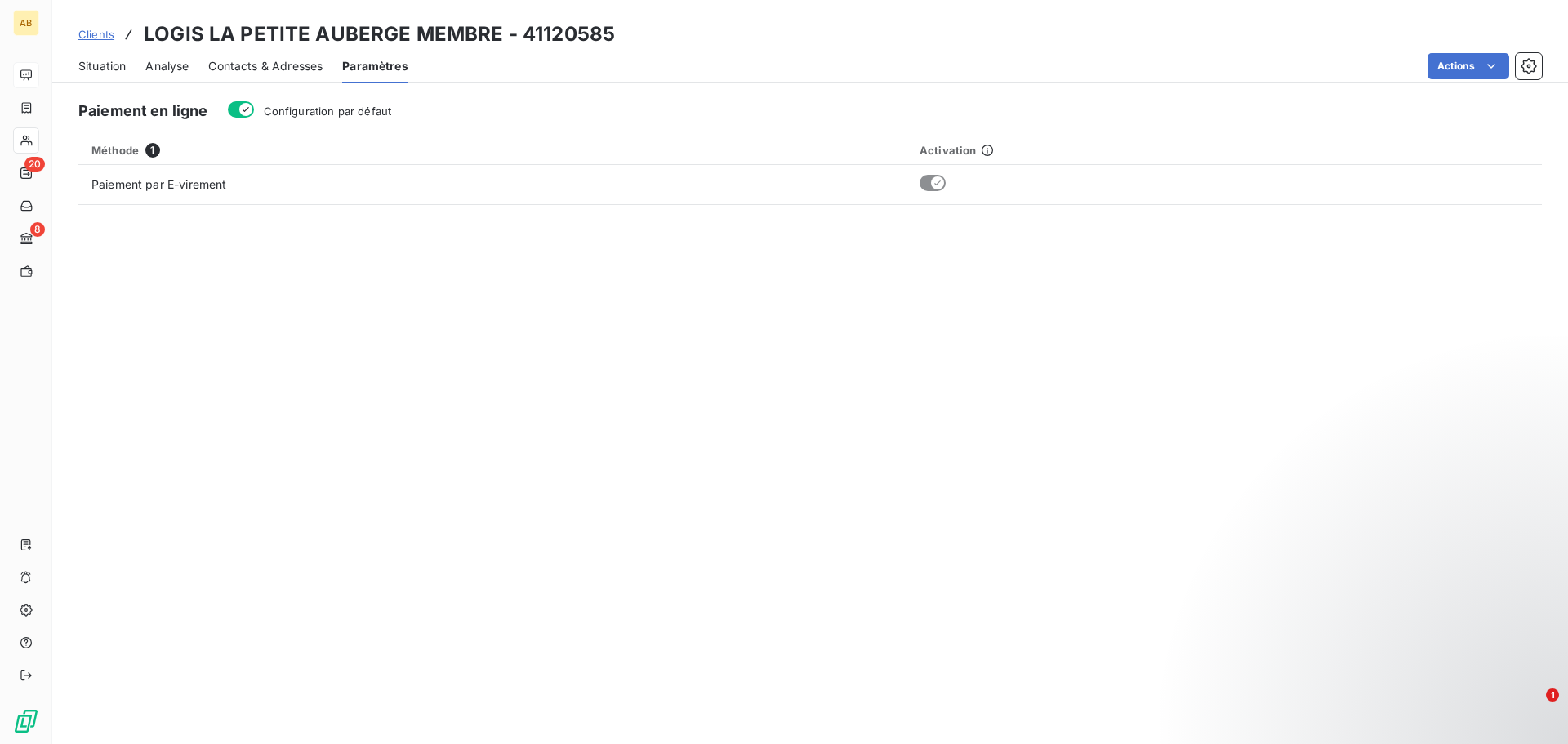
click at [274, 66] on span "Contacts & Adresses" at bounding box center [265, 66] width 114 height 16
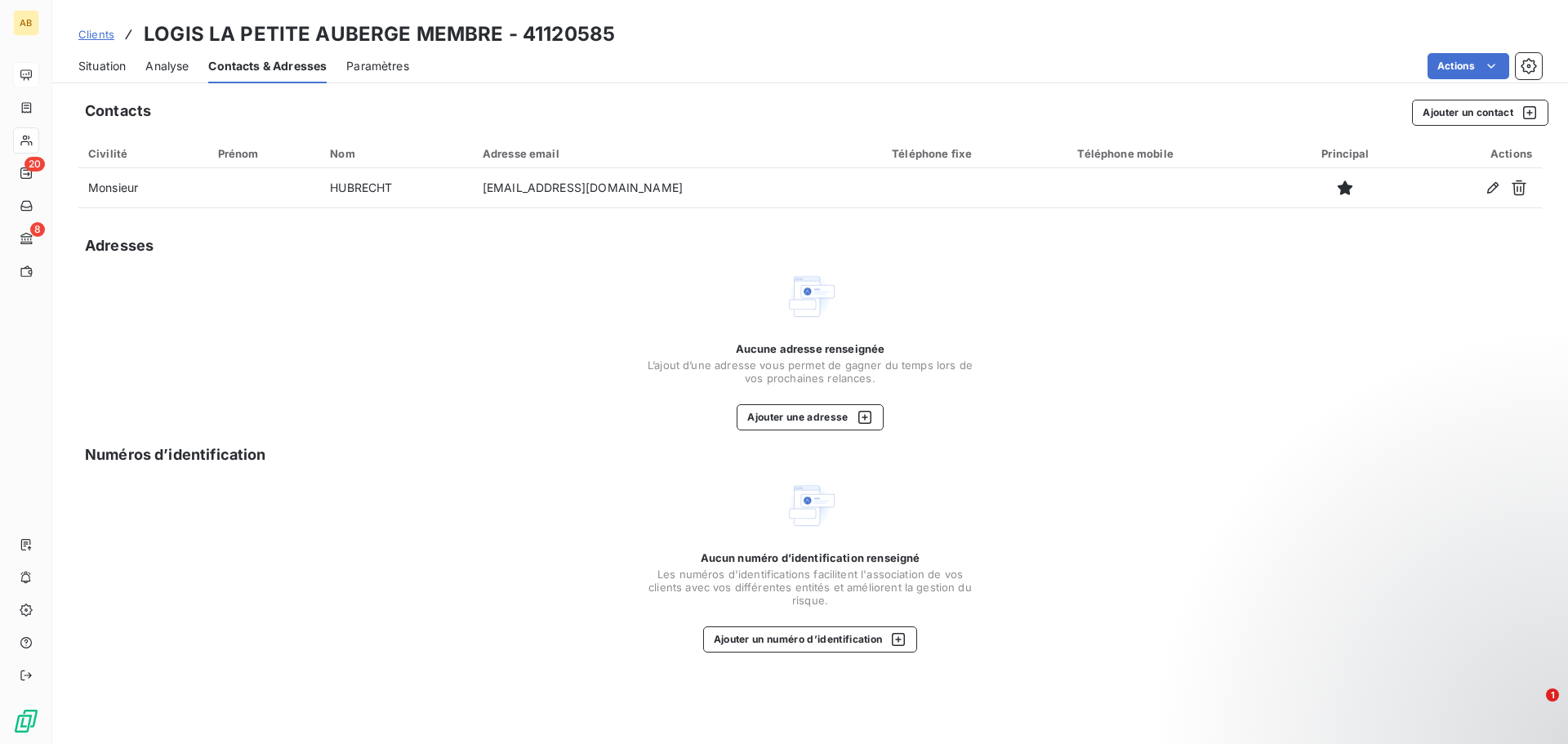
click at [198, 66] on div "Situation Analyse Contacts & Adresses Paramètres Actions" at bounding box center [810, 66] width 1516 height 34
click at [181, 67] on span "Analyse" at bounding box center [167, 66] width 43 height 16
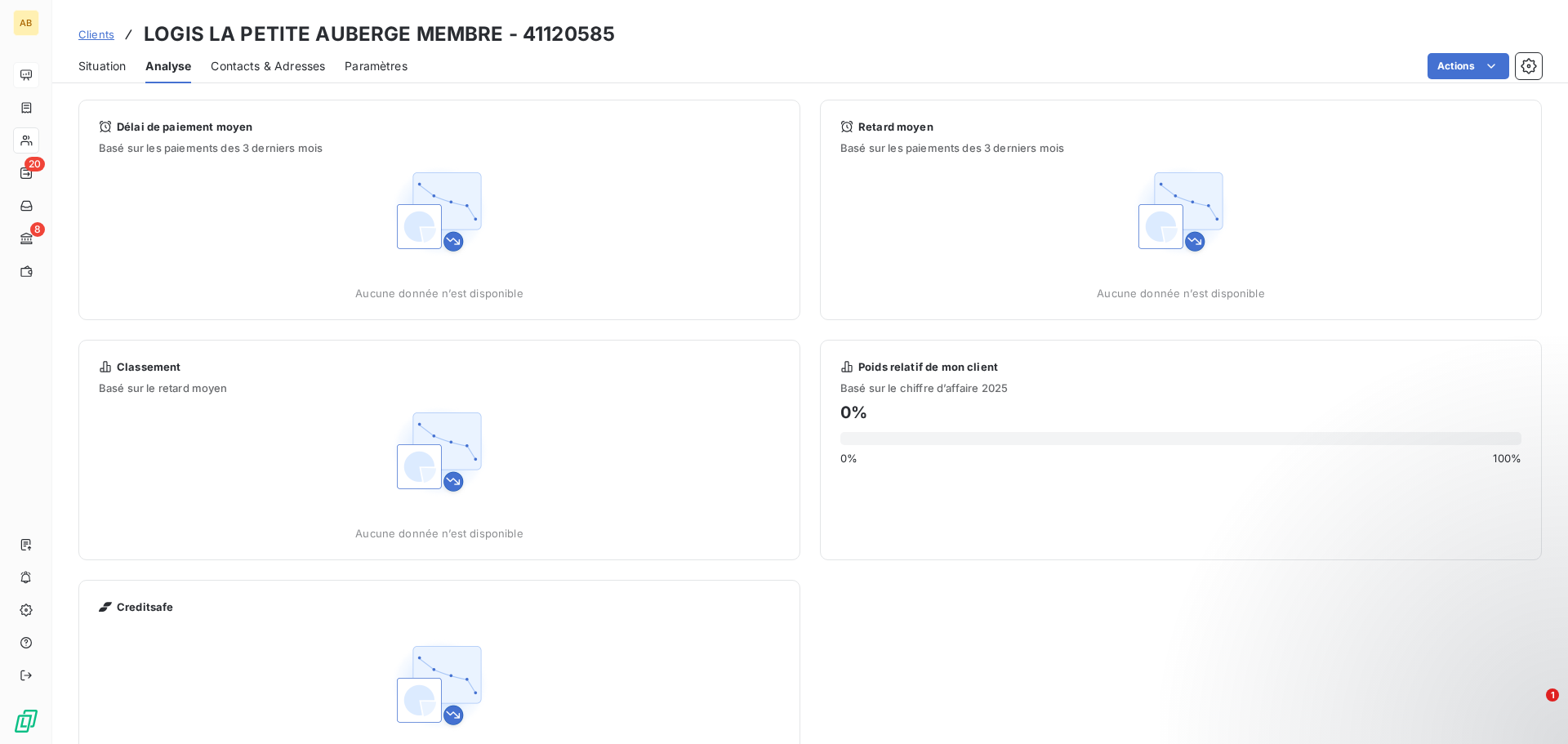
click at [107, 65] on span "Situation" at bounding box center [101, 66] width 48 height 16
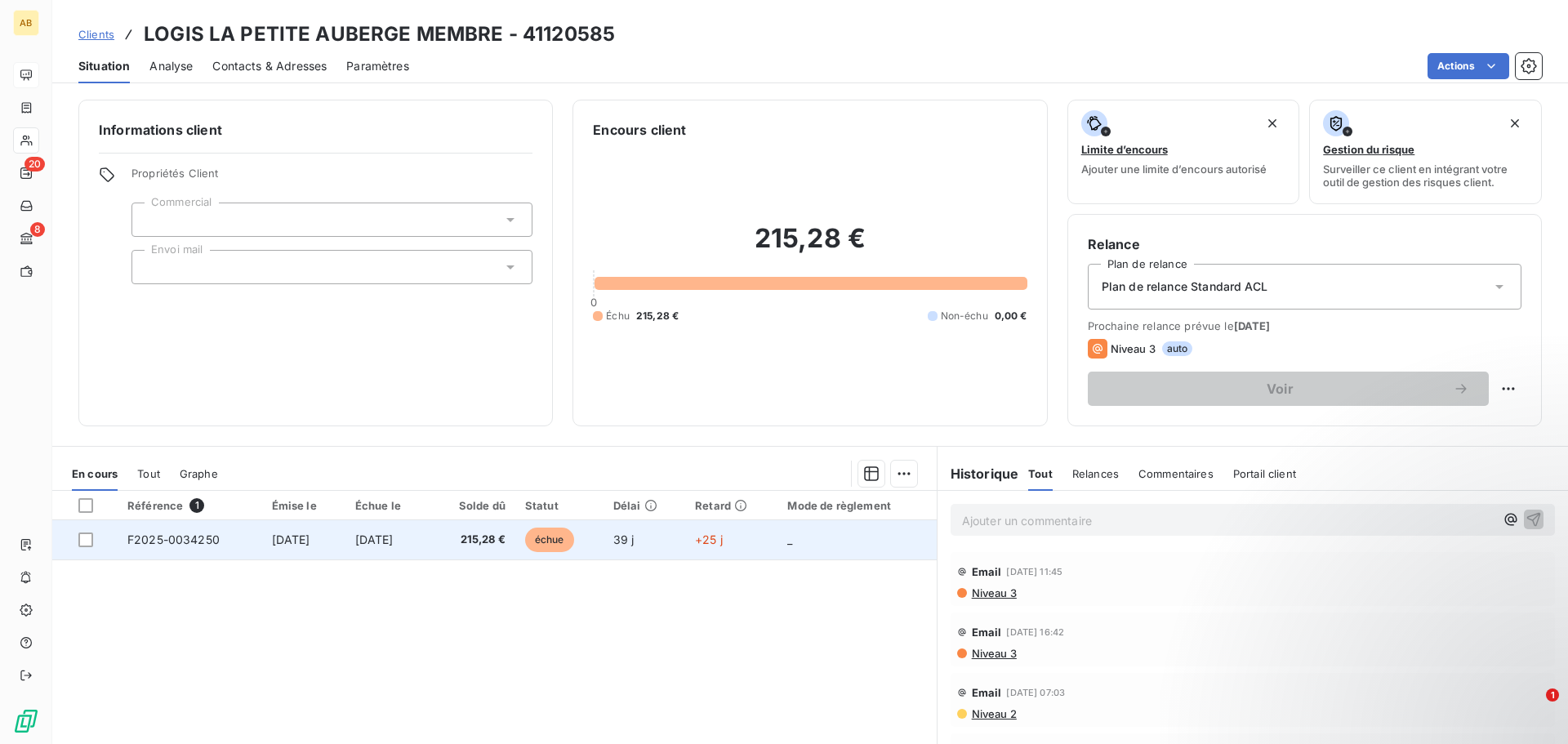
click at [574, 534] on span "échue" at bounding box center [550, 539] width 49 height 24
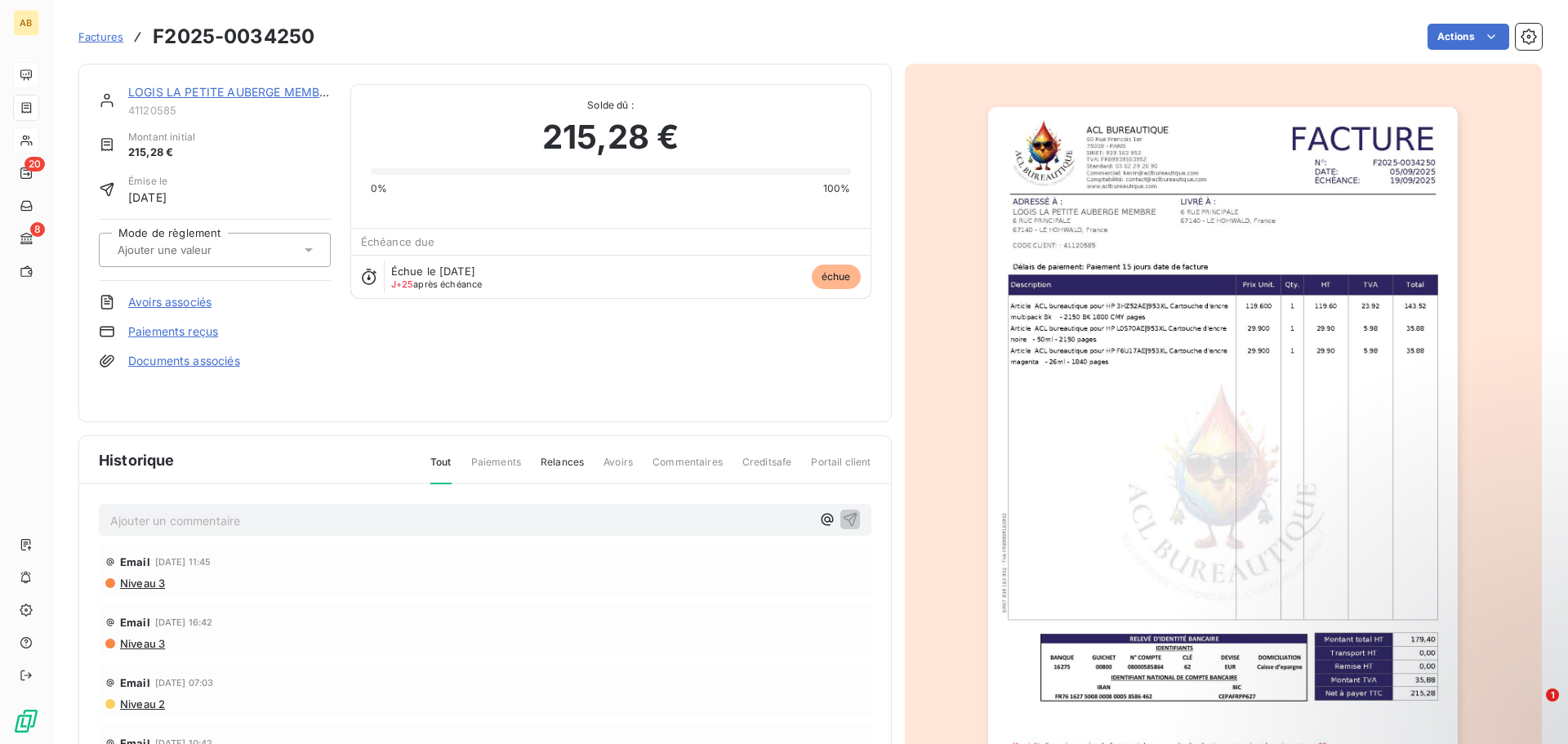
click at [842, 270] on span "échue" at bounding box center [836, 277] width 49 height 24
click at [178, 252] on input "text" at bounding box center [198, 250] width 164 height 14
click at [392, 398] on div "LOGIS LA PETITE AUBERGE MEMBRE 41120585 Montant initial 215,28 € Émise le 5 sep…" at bounding box center [485, 244] width 772 height 318
click at [1461, 30] on html "AB 20 8 Factures F2025-0034250 Actions LOGIS LA PETITE AUBERGE MEMBRE 41120585 …" at bounding box center [784, 372] width 1568 height 744
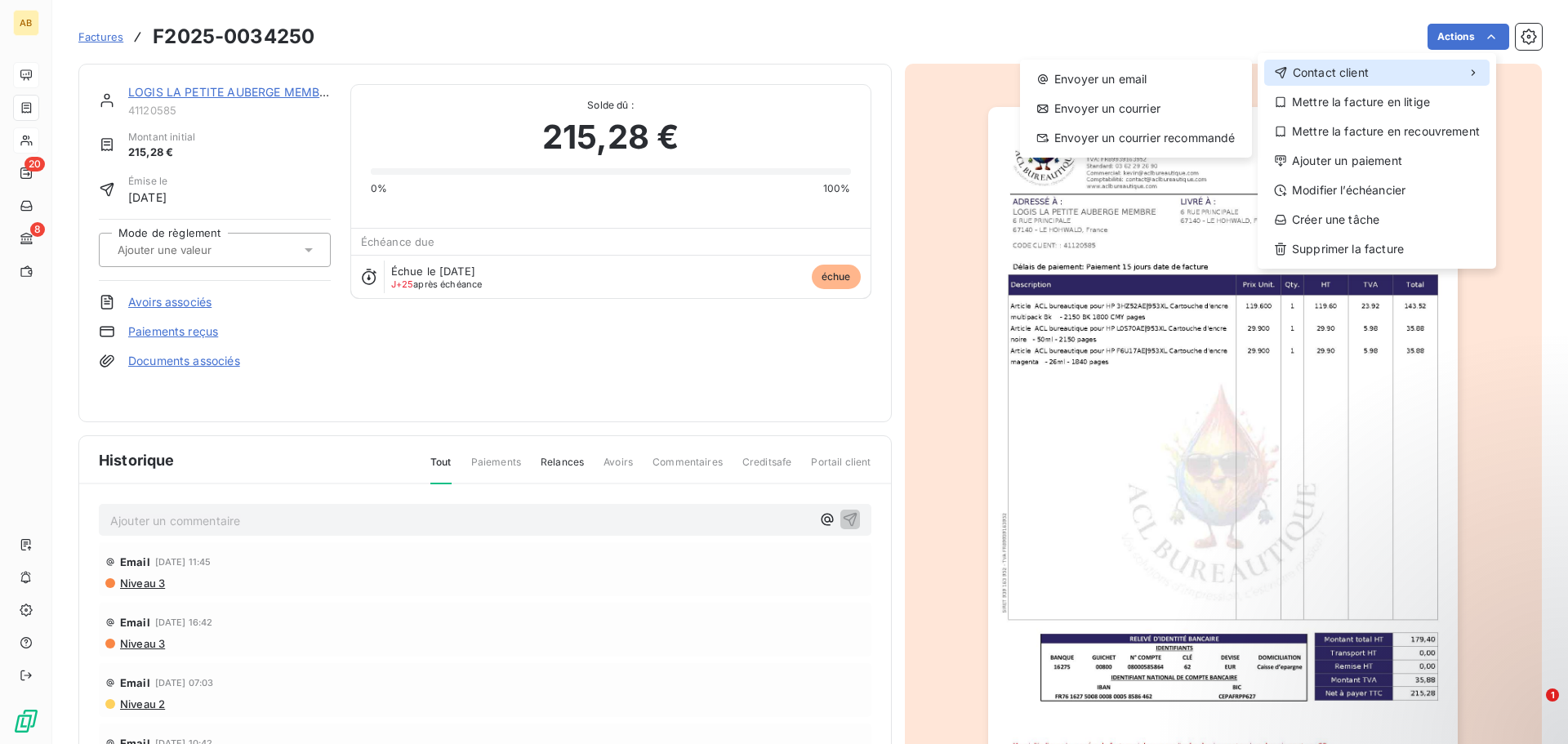
click at [1335, 71] on span "Contact client" at bounding box center [1331, 73] width 76 height 16
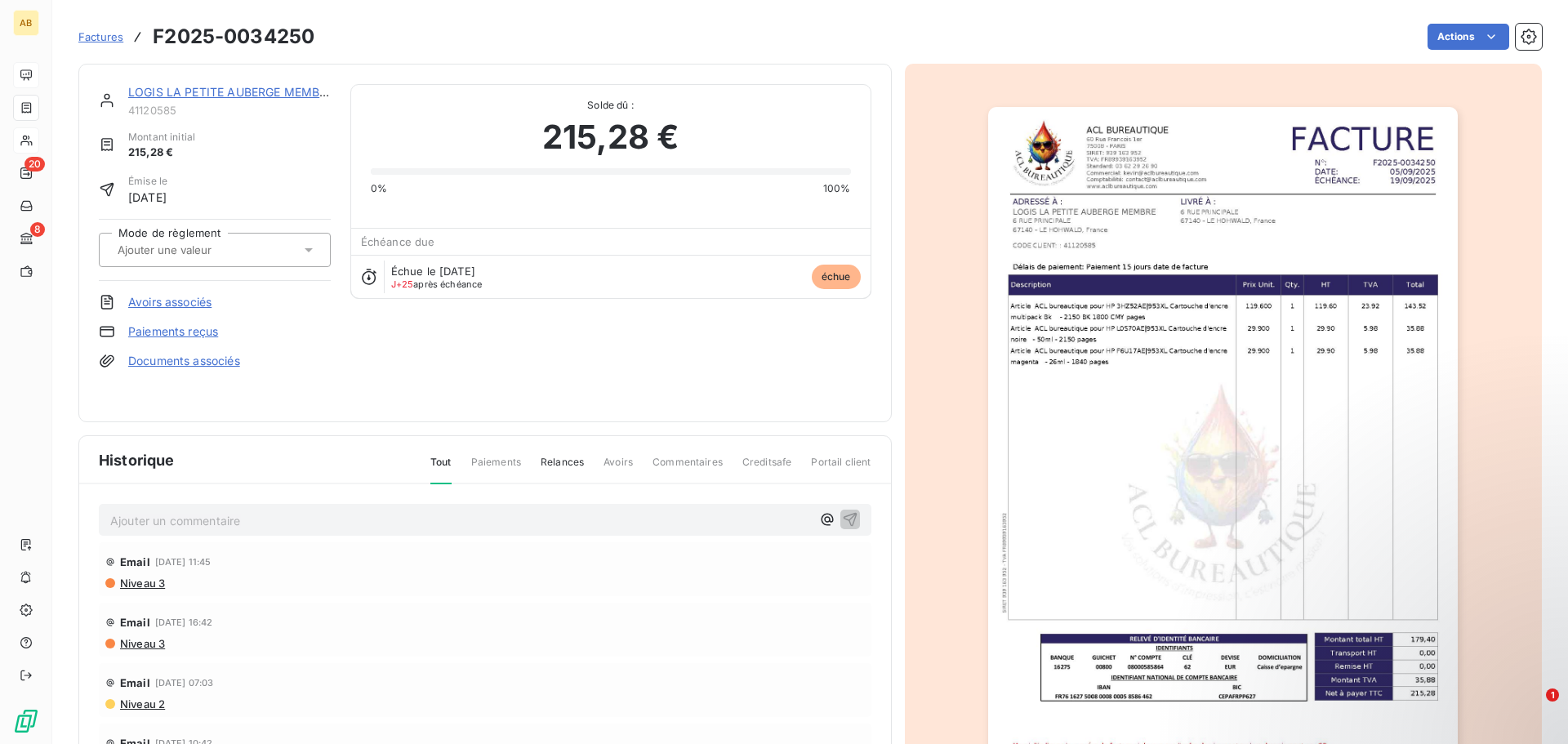
click at [1203, 46] on html "AB 20 8 Factures F2025-0034250 Actions LOGIS LA PETITE AUBERGE MEMBRE 41120585 …" at bounding box center [784, 372] width 1568 height 744
click at [1520, 41] on icon "button" at bounding box center [1528, 37] width 16 height 16
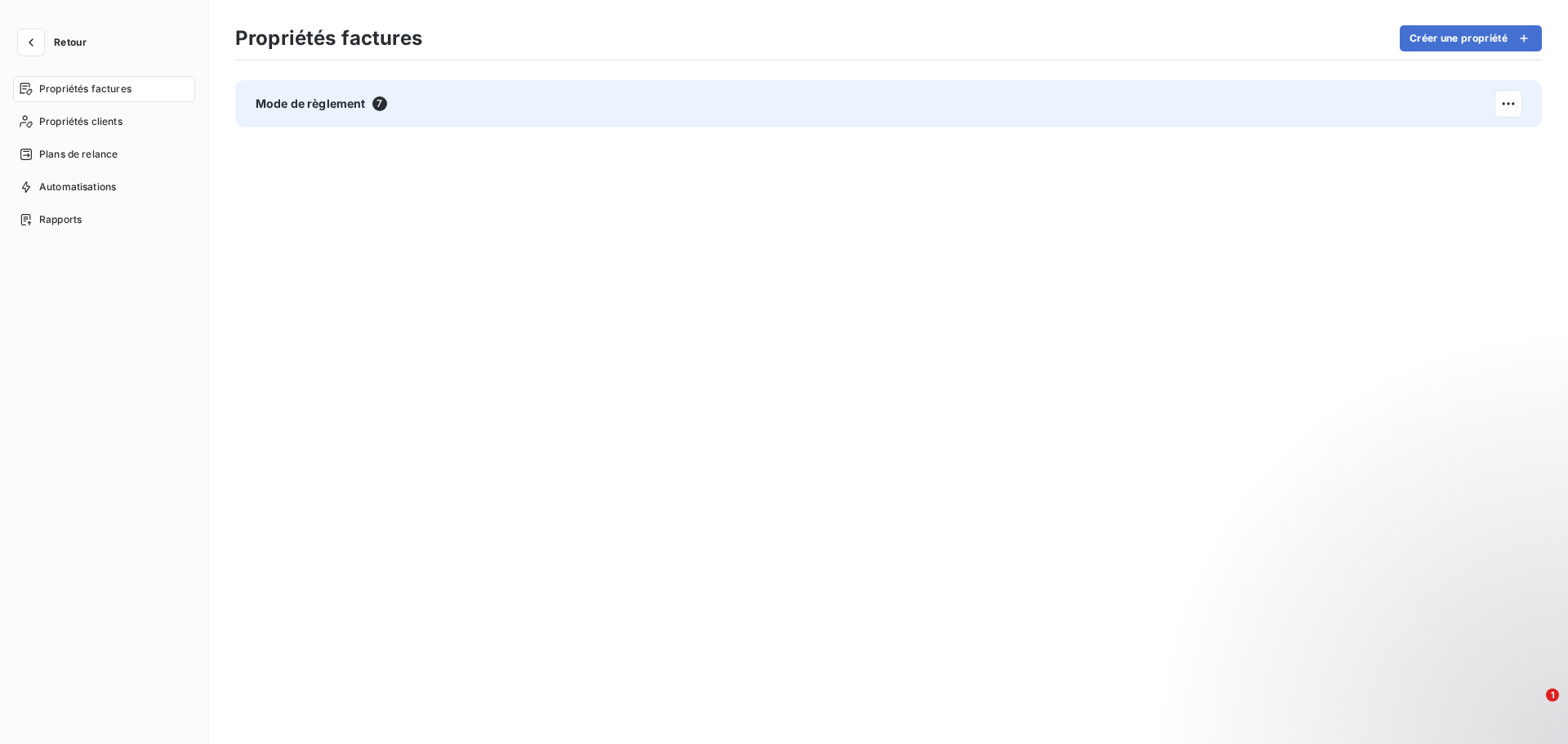
click at [345, 119] on div "Mode de règlement 7" at bounding box center [888, 103] width 1307 height 48
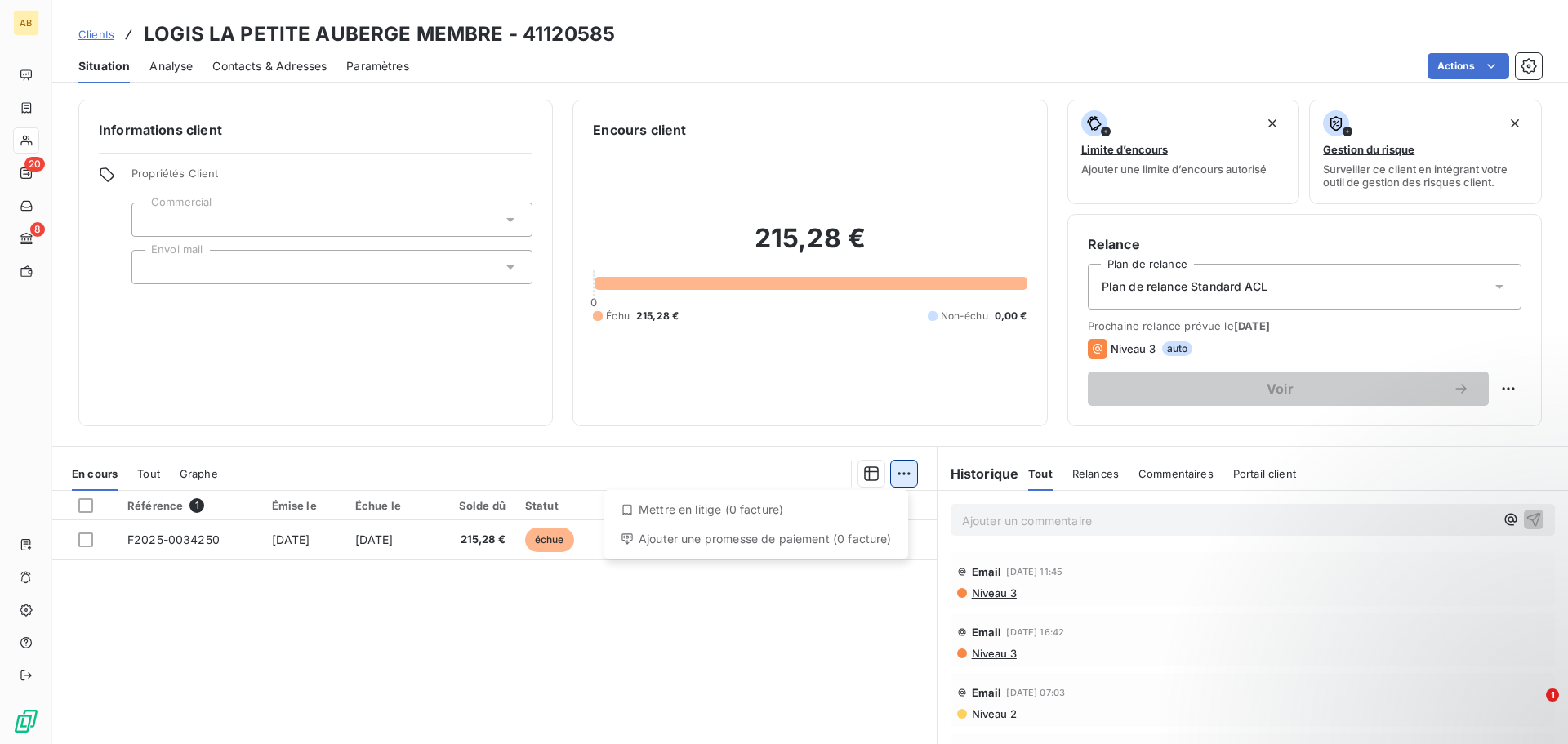
click at [884, 479] on html "AB 20 8 Clients LOGIS LA PETITE AUBERGE MEMBRE - 41120585 Situation Analyse Con…" at bounding box center [784, 372] width 1568 height 744
click at [811, 444] on html "AB 20 8 Clients LOGIS LA PETITE AUBERGE MEMBRE - 41120585 Situation Analyse Con…" at bounding box center [784, 372] width 1568 height 744
click at [863, 475] on icon "button" at bounding box center [871, 474] width 16 height 16
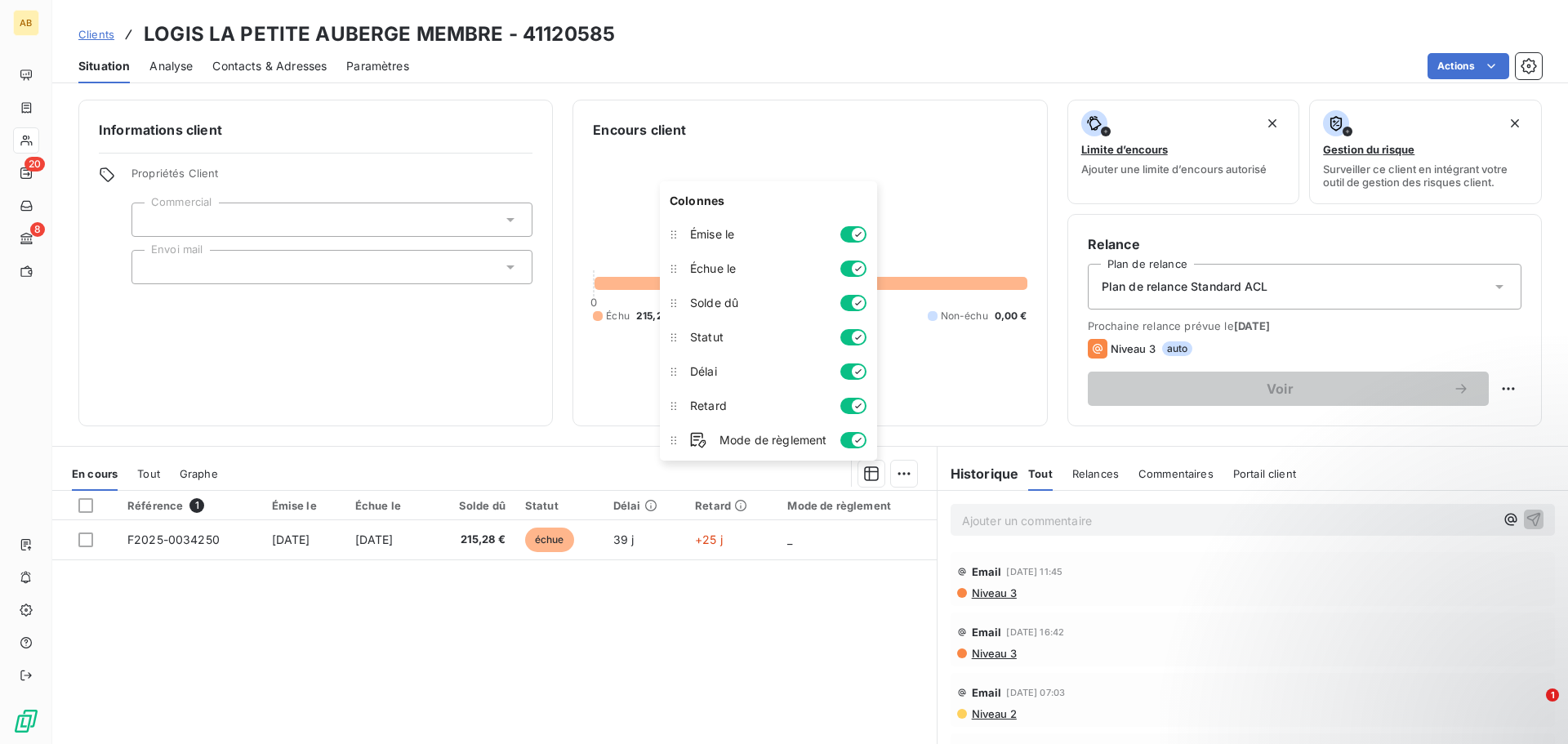
click at [518, 465] on div at bounding box center [577, 474] width 680 height 26
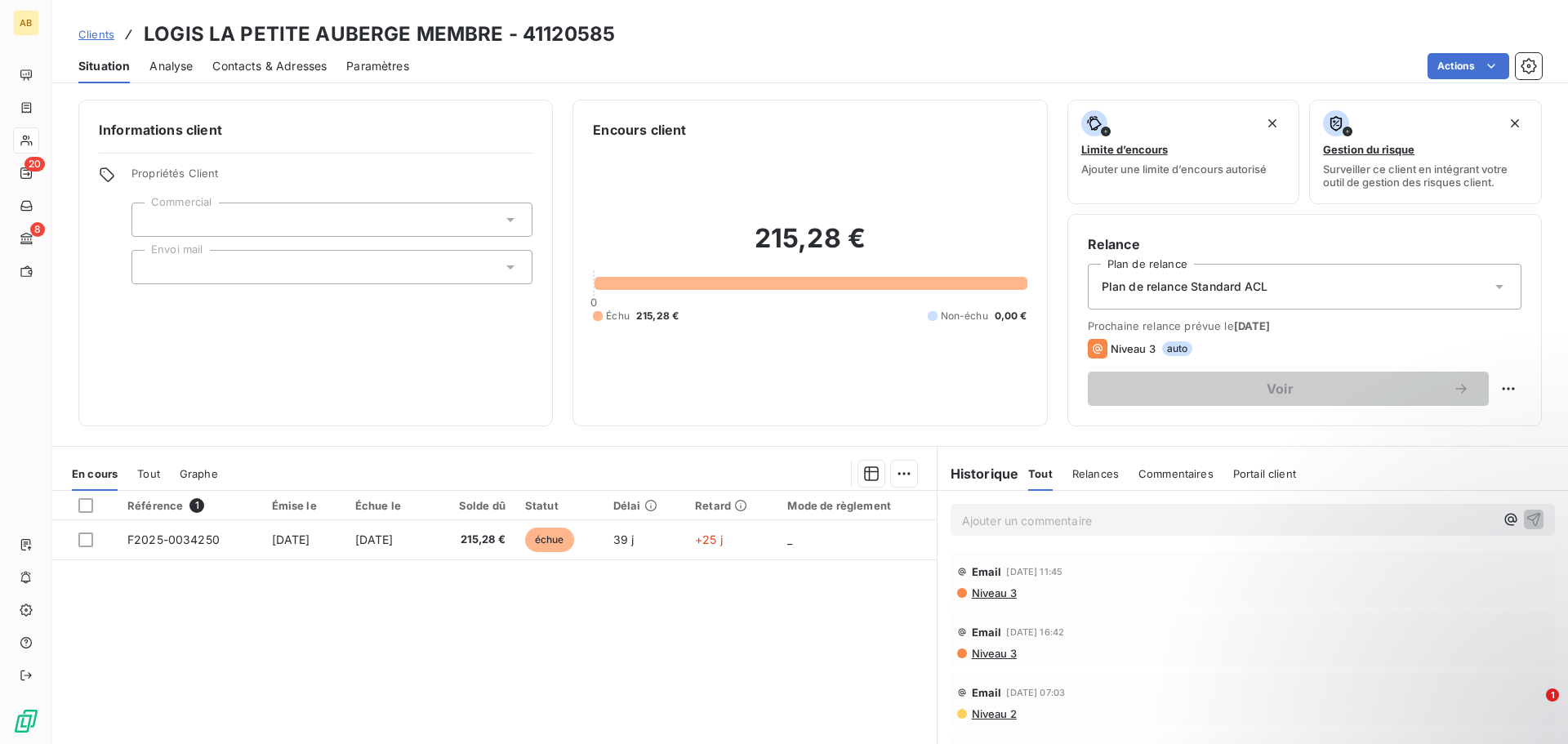
click at [204, 233] on div at bounding box center [331, 220] width 401 height 34
click at [251, 255] on div at bounding box center [331, 267] width 401 height 34
click at [440, 354] on div "Informations client Propriétés Client Commercial Envoi mail" at bounding box center [315, 263] width 474 height 327
click at [1194, 293] on span "Plan de relance Standard ACL" at bounding box center [1185, 287] width 166 height 16
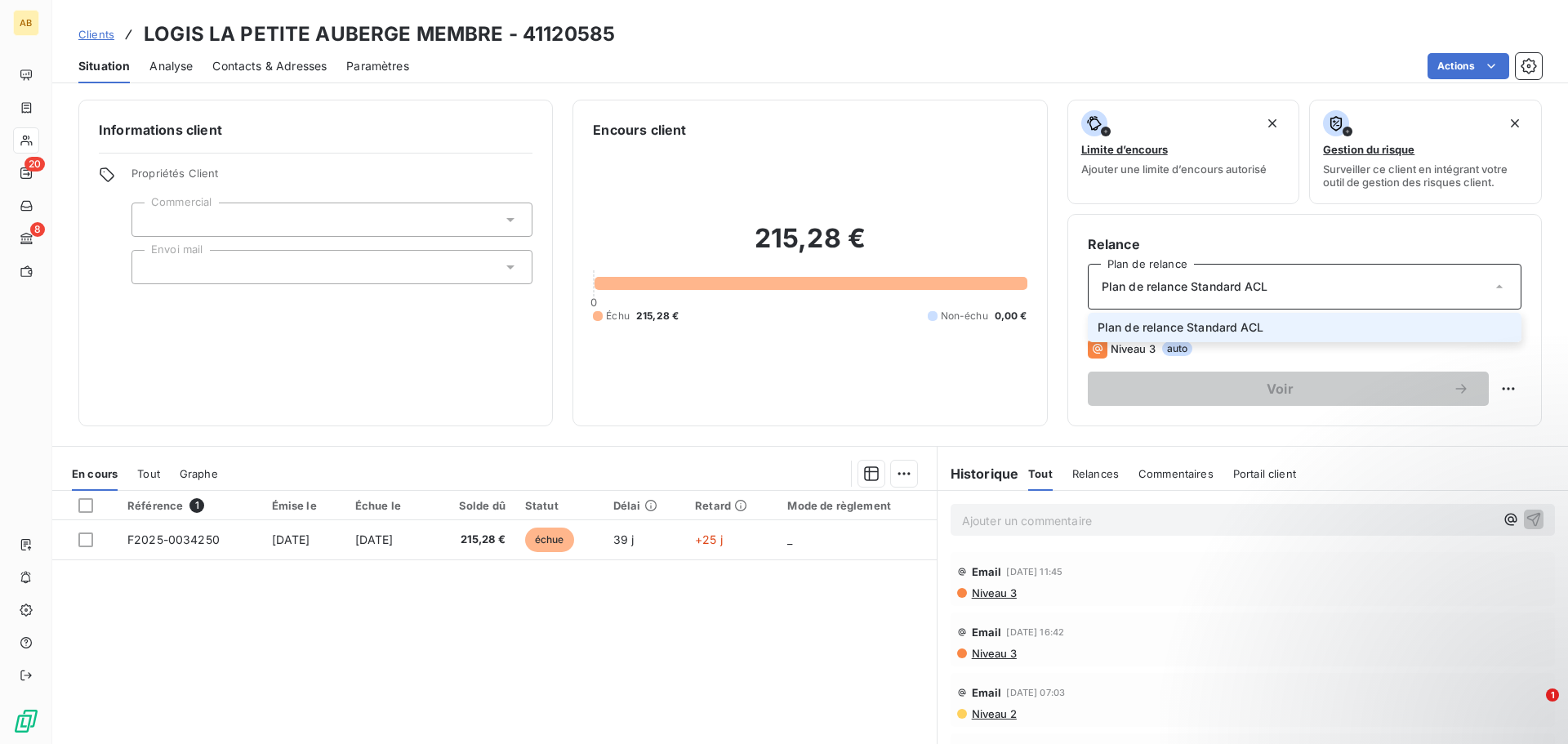
click at [1194, 293] on span "Plan de relance Standard ACL" at bounding box center [1185, 287] width 166 height 16
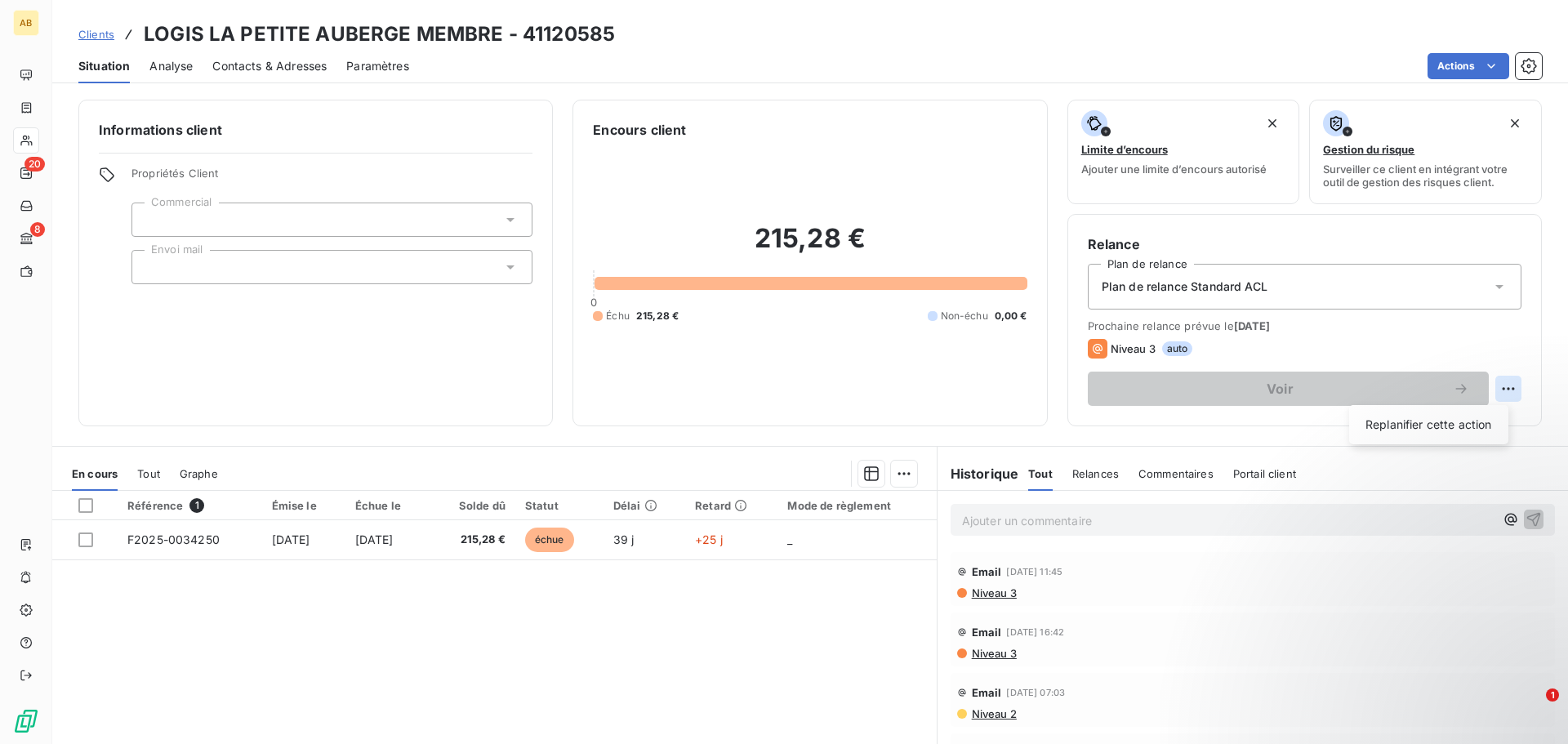
click at [1502, 391] on html "AB 20 8 Clients LOGIS LA PETITE AUBERGE MEMBRE - 41120585 Situation Analyse Con…" at bounding box center [784, 372] width 1568 height 744
click at [1458, 343] on html "AB 20 8 Clients LOGIS LA PETITE AUBERGE MEMBRE - 41120585 Situation Analyse Con…" at bounding box center [784, 372] width 1568 height 744
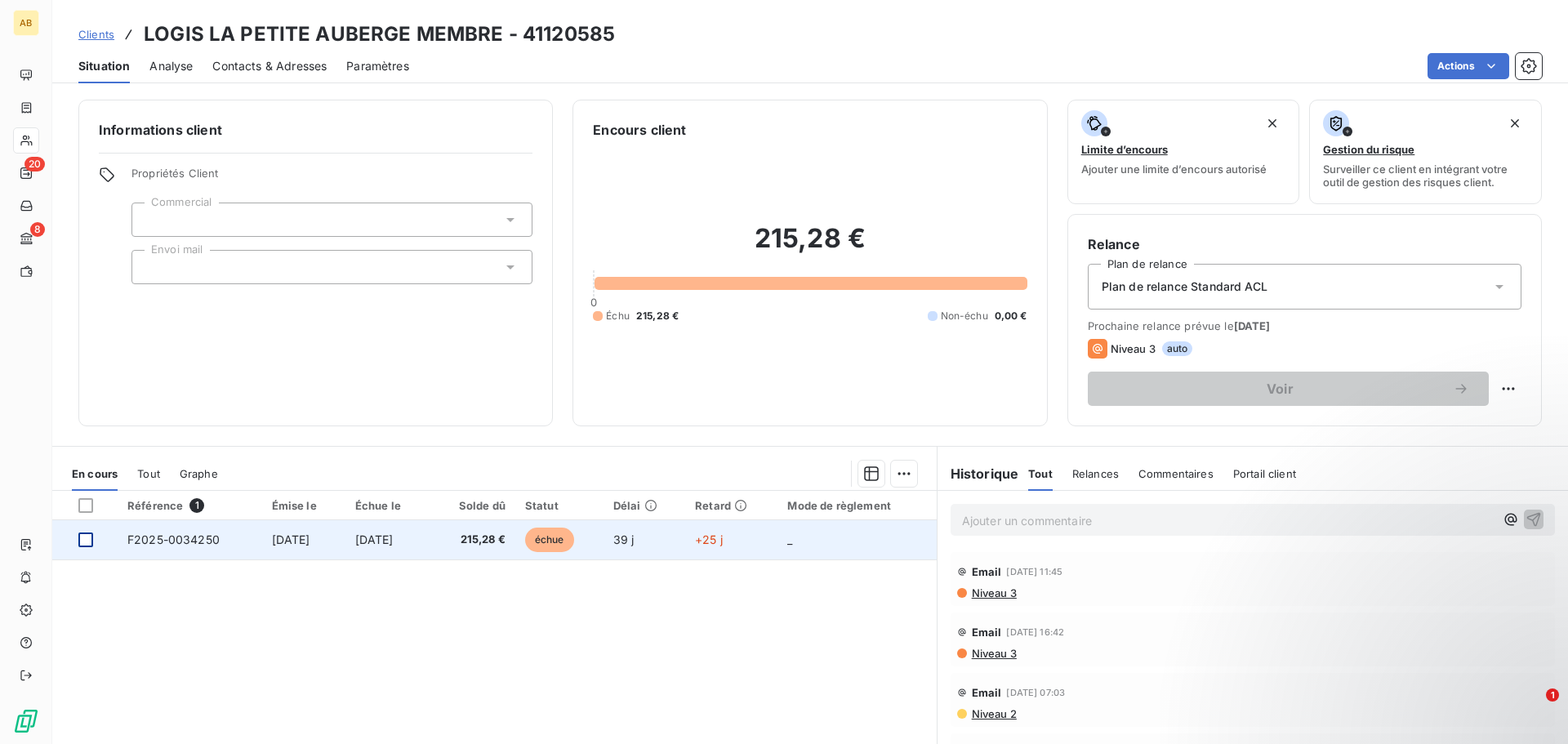
click at [91, 537] on div at bounding box center [85, 540] width 14 height 14
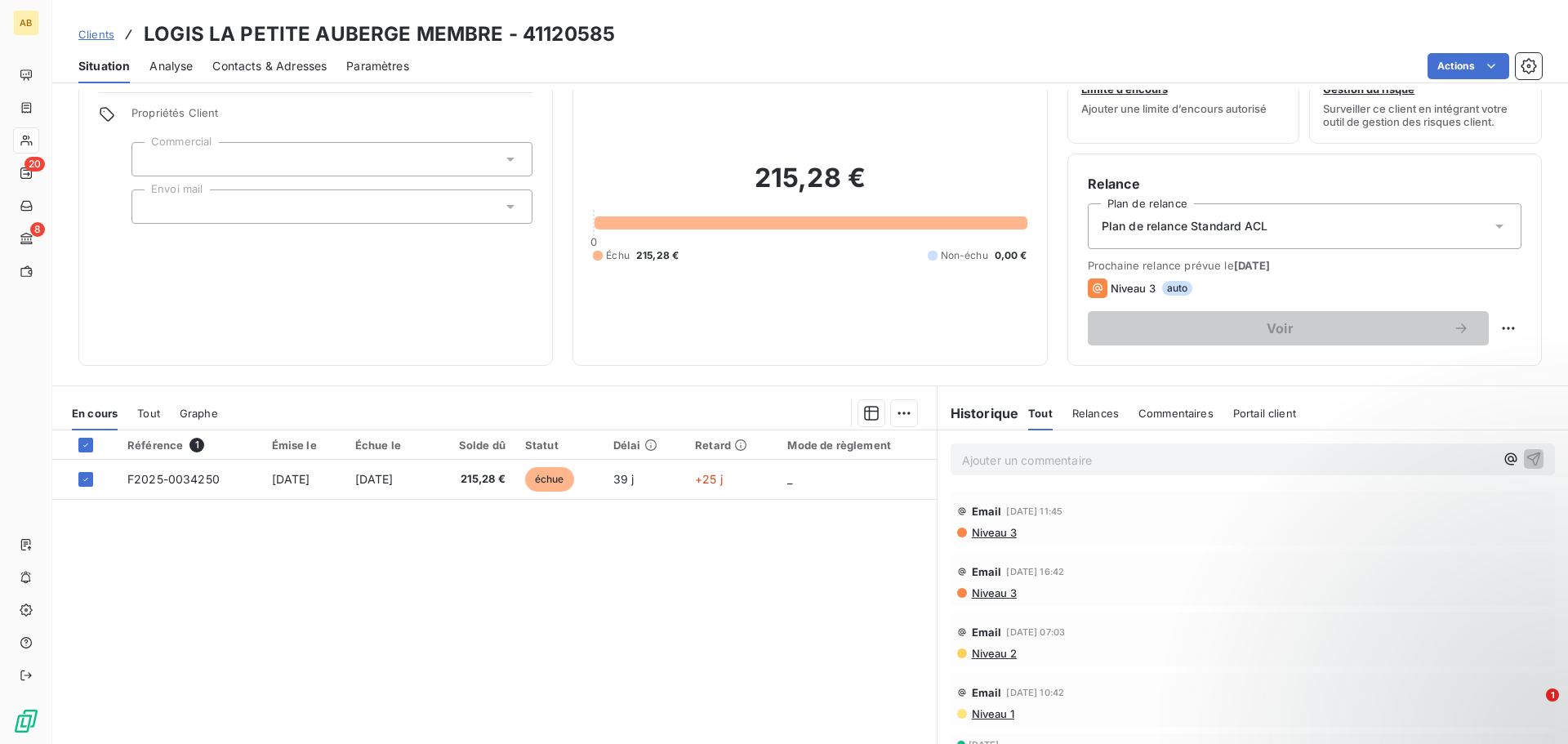
scroll to position [111, 0]
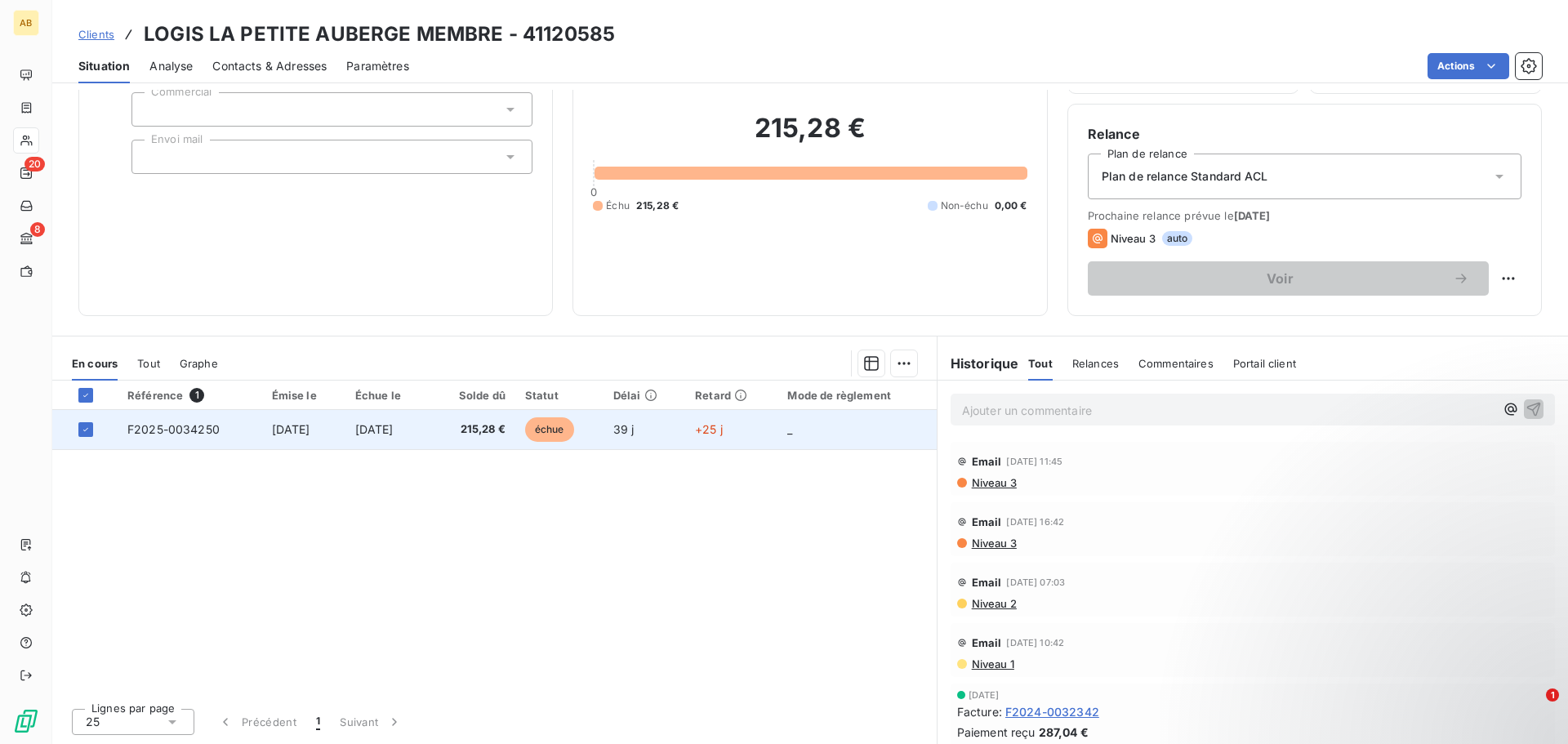
click at [571, 438] on span "échue" at bounding box center [550, 430] width 49 height 24
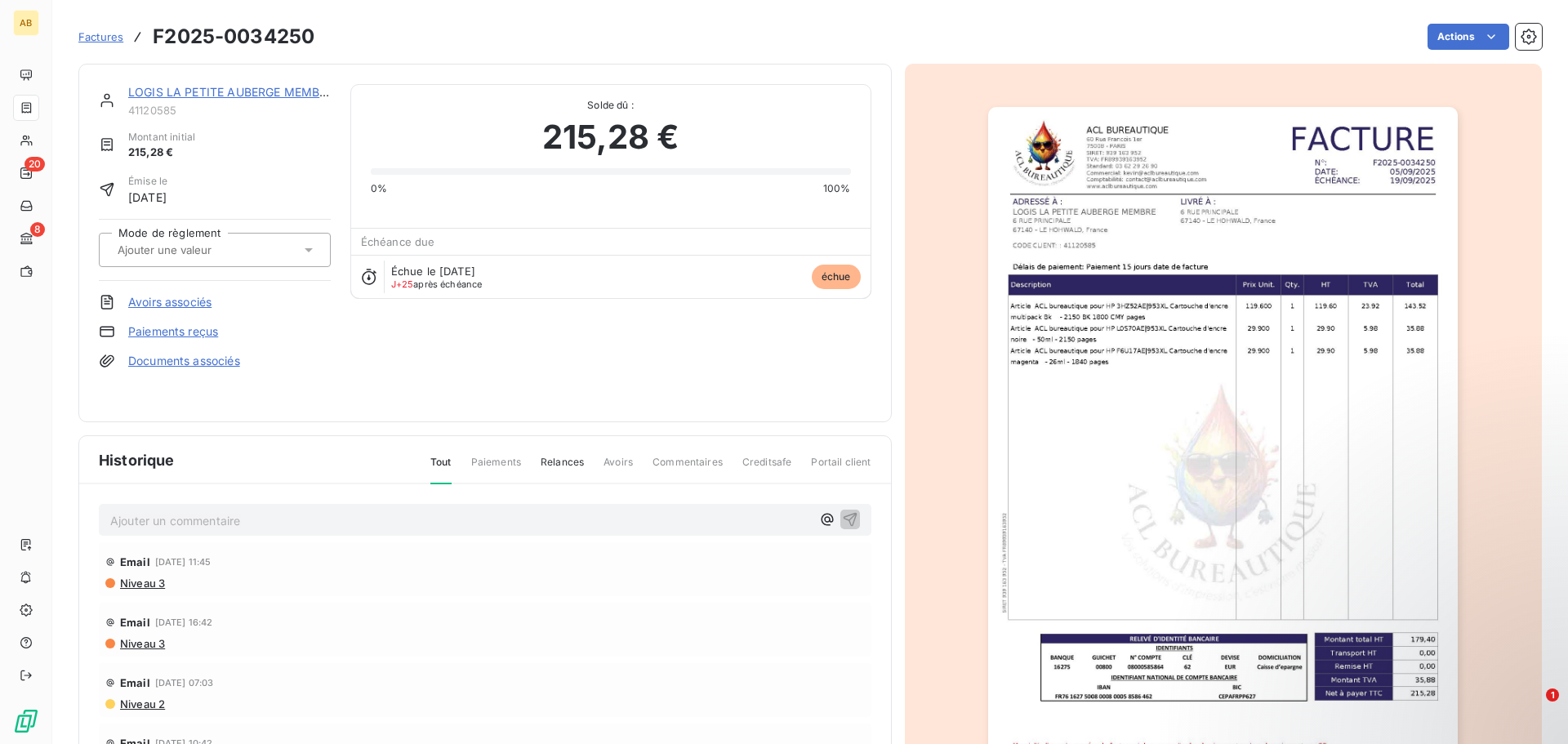
click at [595, 258] on div "Échue le 19 sept. 2025 J+25 après échéance échue" at bounding box center [611, 277] width 519 height 43
drag, startPoint x: 314, startPoint y: 37, endPoint x: 155, endPoint y: 40, distance: 159.0
click at [155, 40] on h3 "F2025-0034250" at bounding box center [233, 37] width 162 height 30
click at [715, 347] on div "LOGIS LA PETITE AUBERGE MEMBRE 41120585 Montant initial 215,28 € Émise le 5 sep…" at bounding box center [485, 244] width 772 height 318
click at [180, 335] on link "Paiements reçus" at bounding box center [173, 332] width 90 height 16
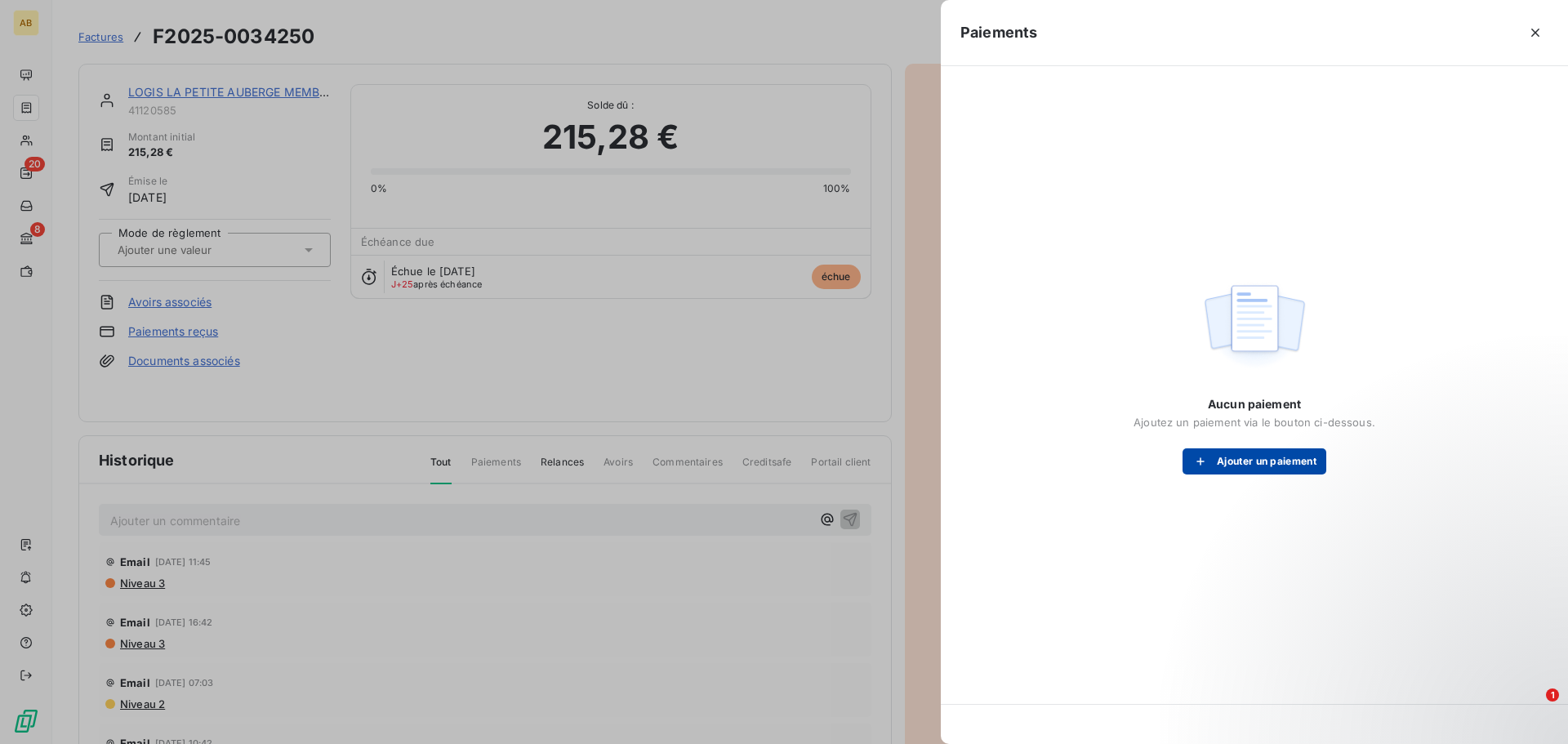
click at [1238, 455] on button "Ajouter un paiement" at bounding box center [1255, 461] width 144 height 26
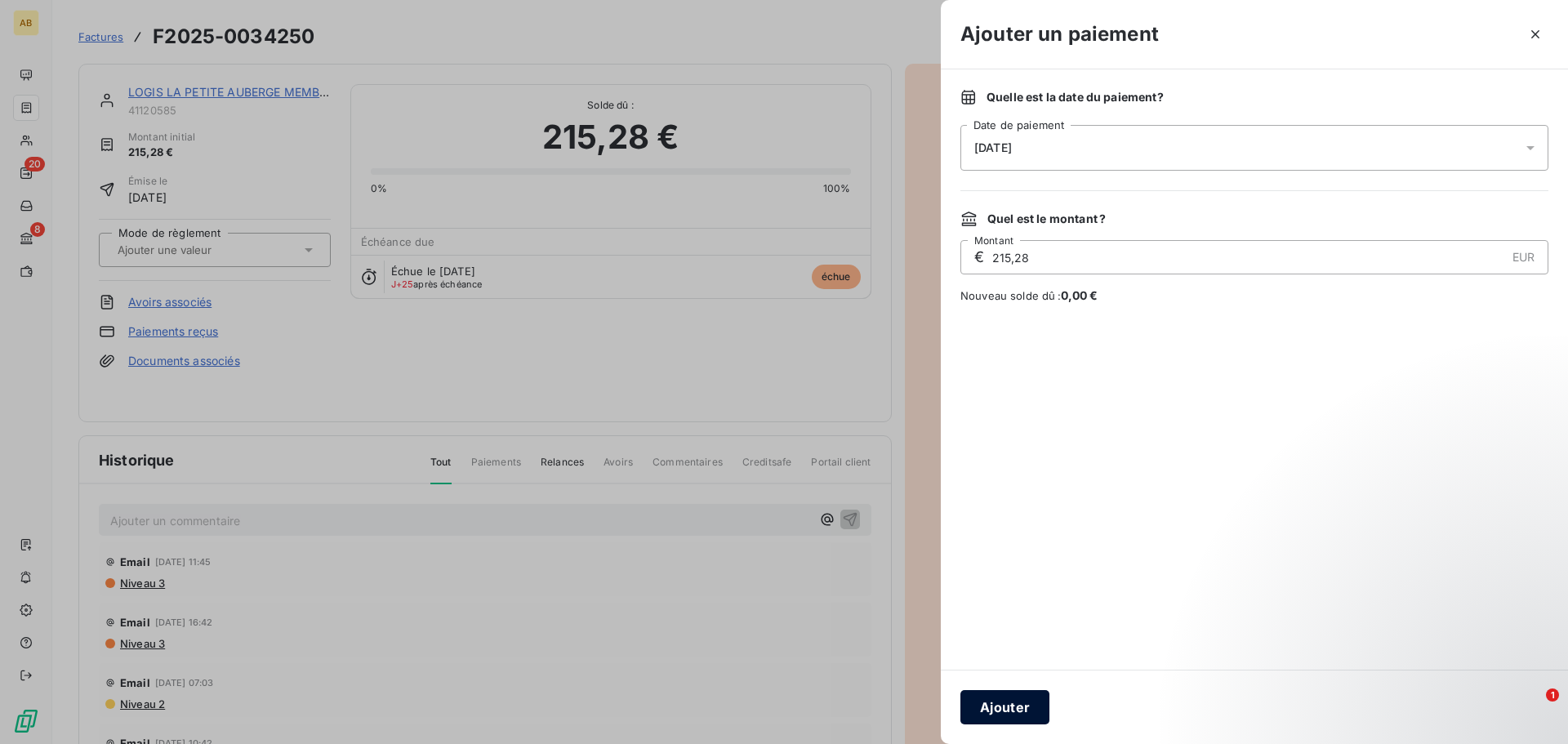
click at [1014, 697] on button "Ajouter" at bounding box center [1004, 707] width 89 height 34
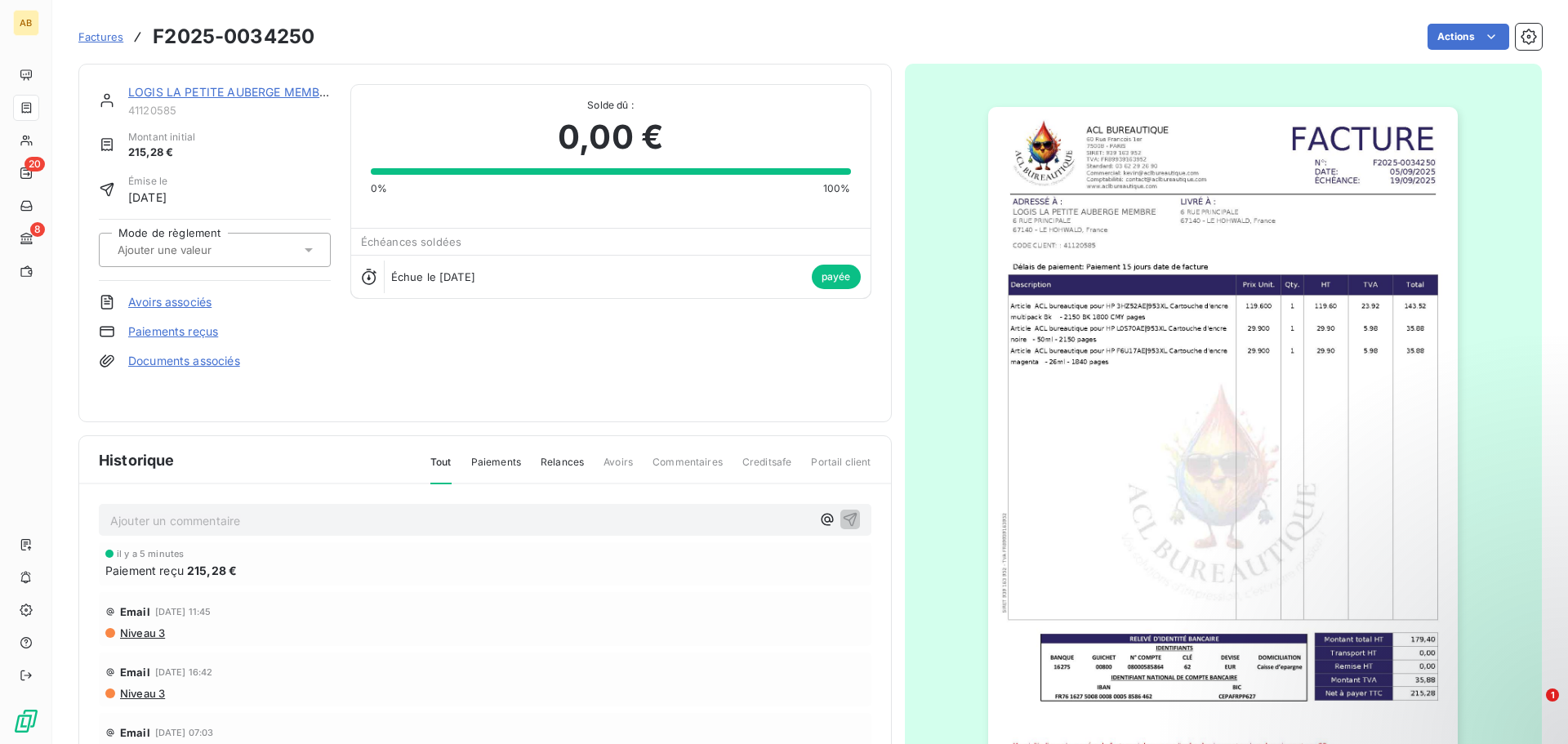
click at [612, 375] on div "LOGIS LA PETITE AUBERGE MEMBRE 41120585 Montant initial 215,28 € Émise le 5 sep…" at bounding box center [485, 244] width 772 height 318
click at [548, 359] on div "LOGIS LA PETITE AUBERGE MEMBRE 41120585 Montant initial 215,28 € Émise le 5 sep…" at bounding box center [485, 244] width 772 height 318
drag, startPoint x: 212, startPoint y: 580, endPoint x: 105, endPoint y: 576, distance: 107.1
click at [105, 576] on div "il y a 5 minutes Paiement reçu 215,28 €" at bounding box center [485, 564] width 772 height 43
click at [149, 574] on span "Paiement reçu" at bounding box center [144, 571] width 78 height 17
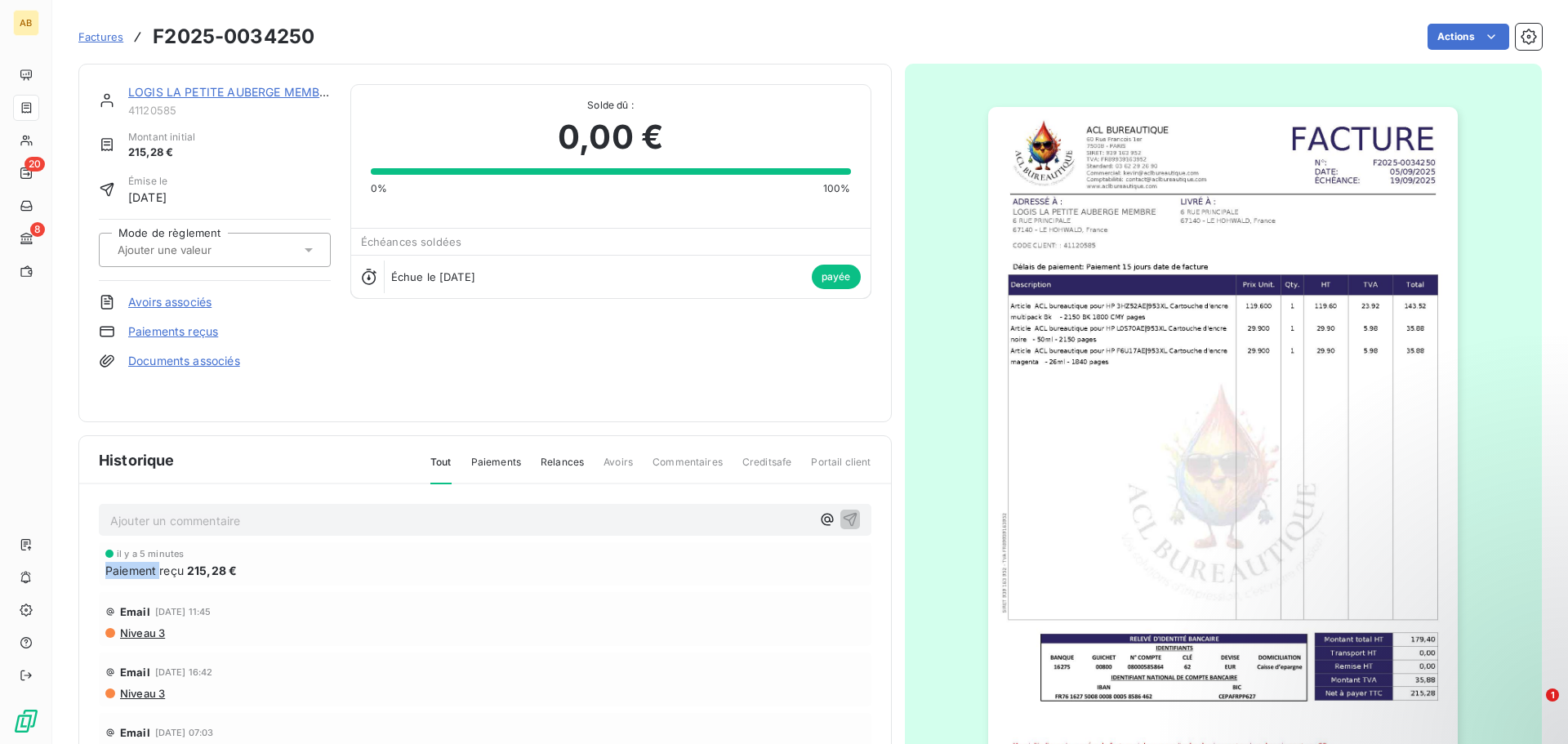
click at [149, 574] on span "Paiement reçu" at bounding box center [144, 571] width 78 height 17
click at [154, 573] on span "Paiement reçu" at bounding box center [144, 571] width 78 height 17
click at [248, 571] on div "Paiement reçu 215,28 €" at bounding box center [485, 571] width 760 height 17
drag, startPoint x: 247, startPoint y: 571, endPoint x: 91, endPoint y: 565, distance: 156.1
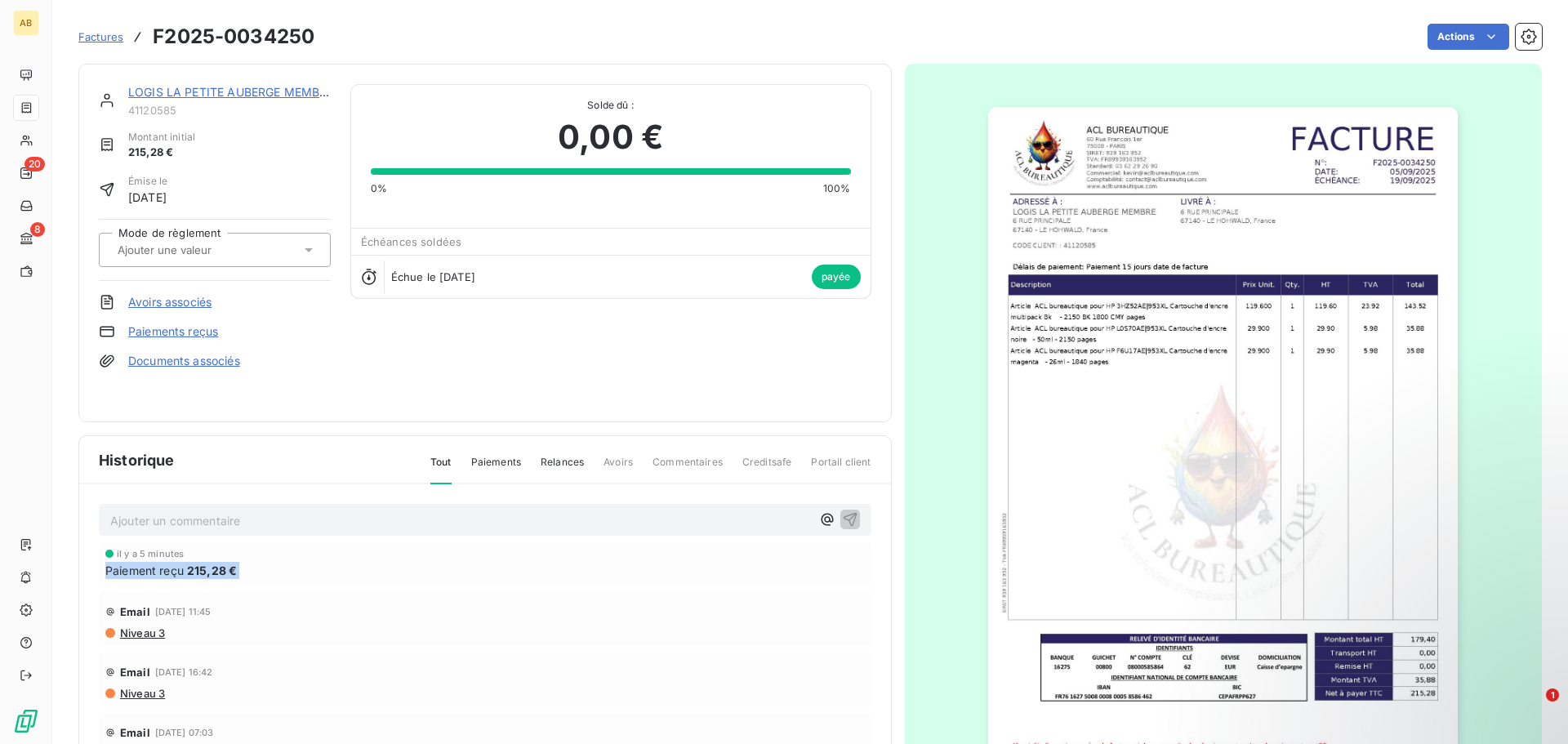
click at [91, 565] on div "Ajouter un commentaire ﻿ il y a 5 minutes Paiement reçu 215,28 € Email 13 oct. …" at bounding box center [485, 673] width 812 height 378
click at [145, 570] on span "Paiement reçu" at bounding box center [144, 571] width 78 height 17
drag, startPoint x: 233, startPoint y: 571, endPoint x: 100, endPoint y: 573, distance: 133.0
click at [100, 573] on div "il y a 5 minutes Paiement reçu 215,28 €" at bounding box center [485, 564] width 772 height 43
click at [145, 572] on span "Paiement reçu" at bounding box center [144, 571] width 78 height 17
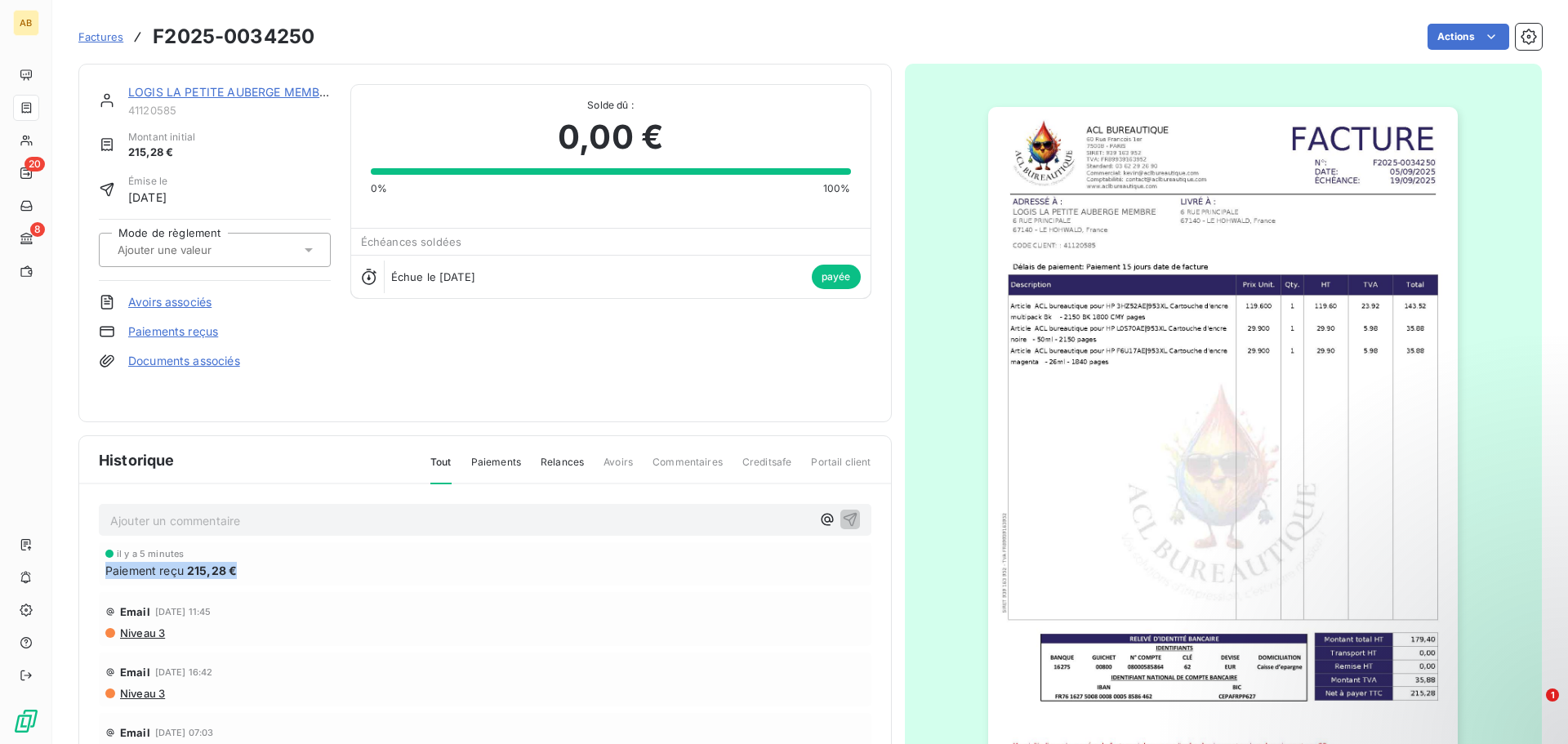
drag, startPoint x: 237, startPoint y: 572, endPoint x: 101, endPoint y: 569, distance: 136.0
click at [101, 569] on div "il y a 5 minutes Paiement reçu 215,28 €" at bounding box center [485, 564] width 772 height 43
click at [134, 565] on span "Paiement reçu" at bounding box center [144, 571] width 78 height 17
drag, startPoint x: 236, startPoint y: 565, endPoint x: 95, endPoint y: 571, distance: 141.1
click at [95, 571] on div "Ajouter un commentaire ﻿ il y a 5 minutes Paiement reçu 215,28 € Email 13 oct. …" at bounding box center [485, 673] width 812 height 378
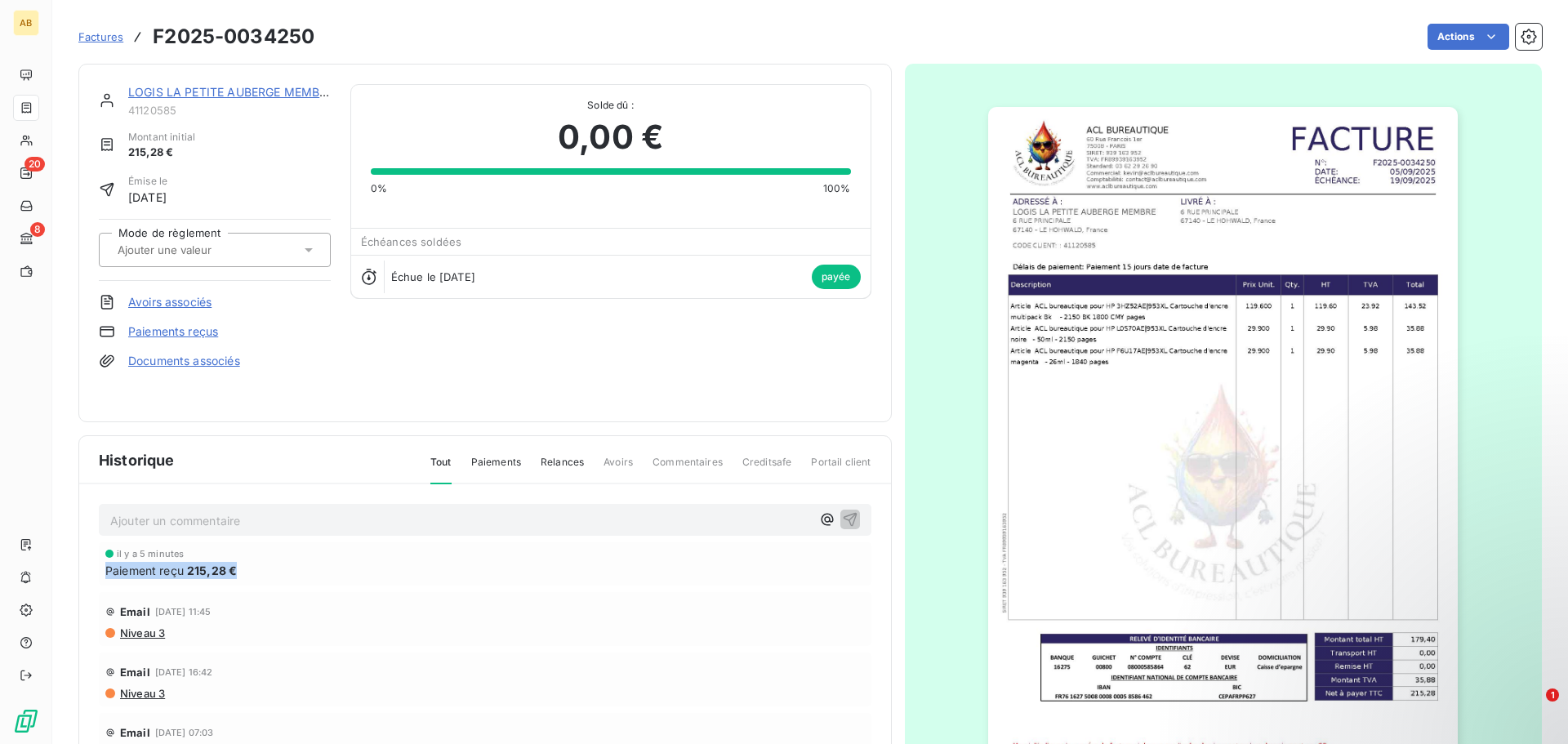
click at [156, 571] on span "Paiement reçu" at bounding box center [144, 571] width 78 height 17
click at [240, 571] on div "Paiement reçu 215,28 €" at bounding box center [485, 571] width 760 height 17
click at [241, 571] on div "Paiement reçu 215,28 €" at bounding box center [485, 571] width 760 height 17
click at [237, 571] on div "Paiement reçu 215,28 €" at bounding box center [485, 571] width 760 height 17
click at [308, 388] on div "LOGIS LA PETITE AUBERGE MEMBRE 41120585 Montant initial 215,28 € Émise le 5 sep…" at bounding box center [215, 244] width 232 height 318
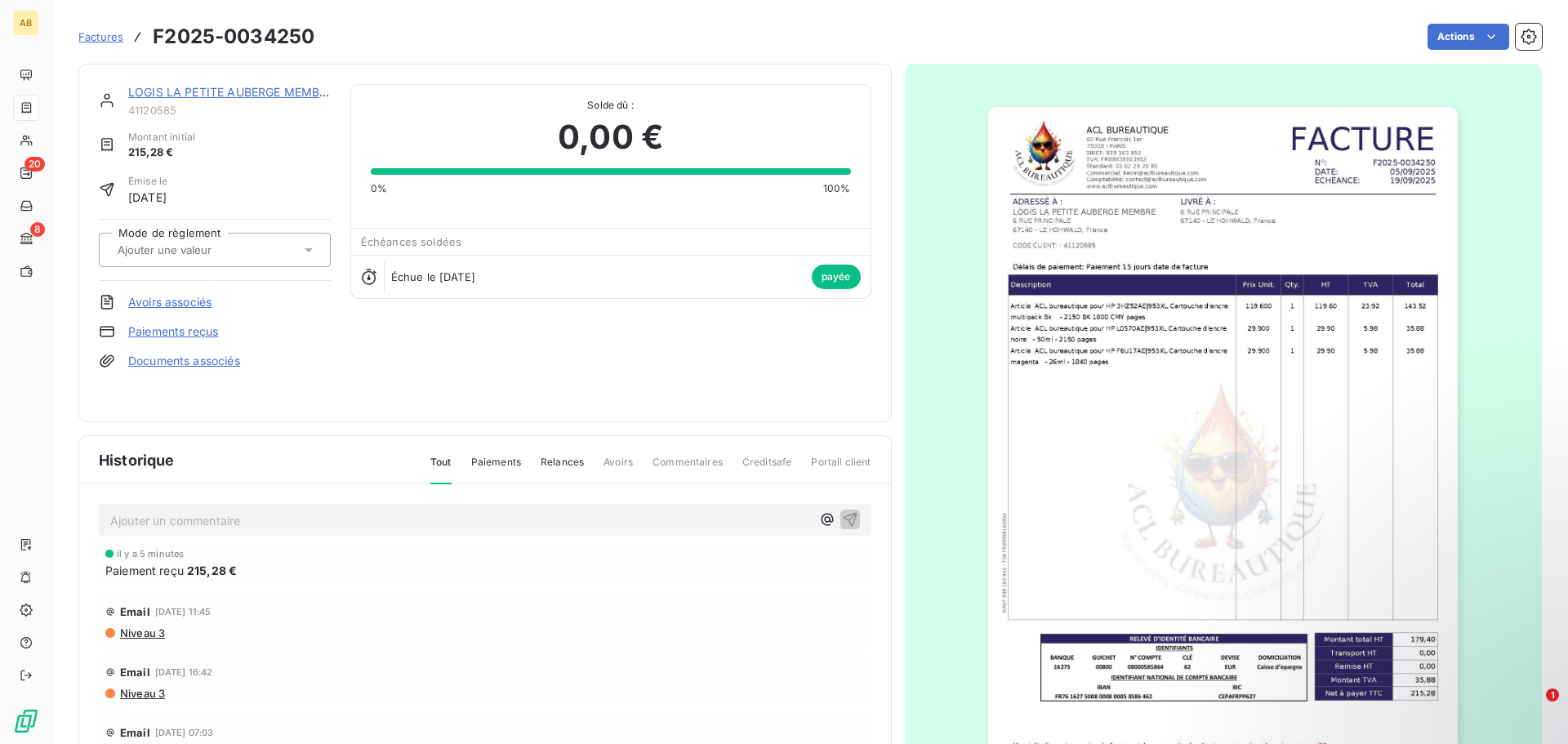
click at [215, 529] on p "Ajouter un commentaire ﻿" at bounding box center [461, 520] width 700 height 21
click at [311, 405] on div "LOGIS LA PETITE AUBERGE MEMBRE 41120585 Montant initial 215,28 € Émise le 5 sep…" at bounding box center [485, 243] width 814 height 359
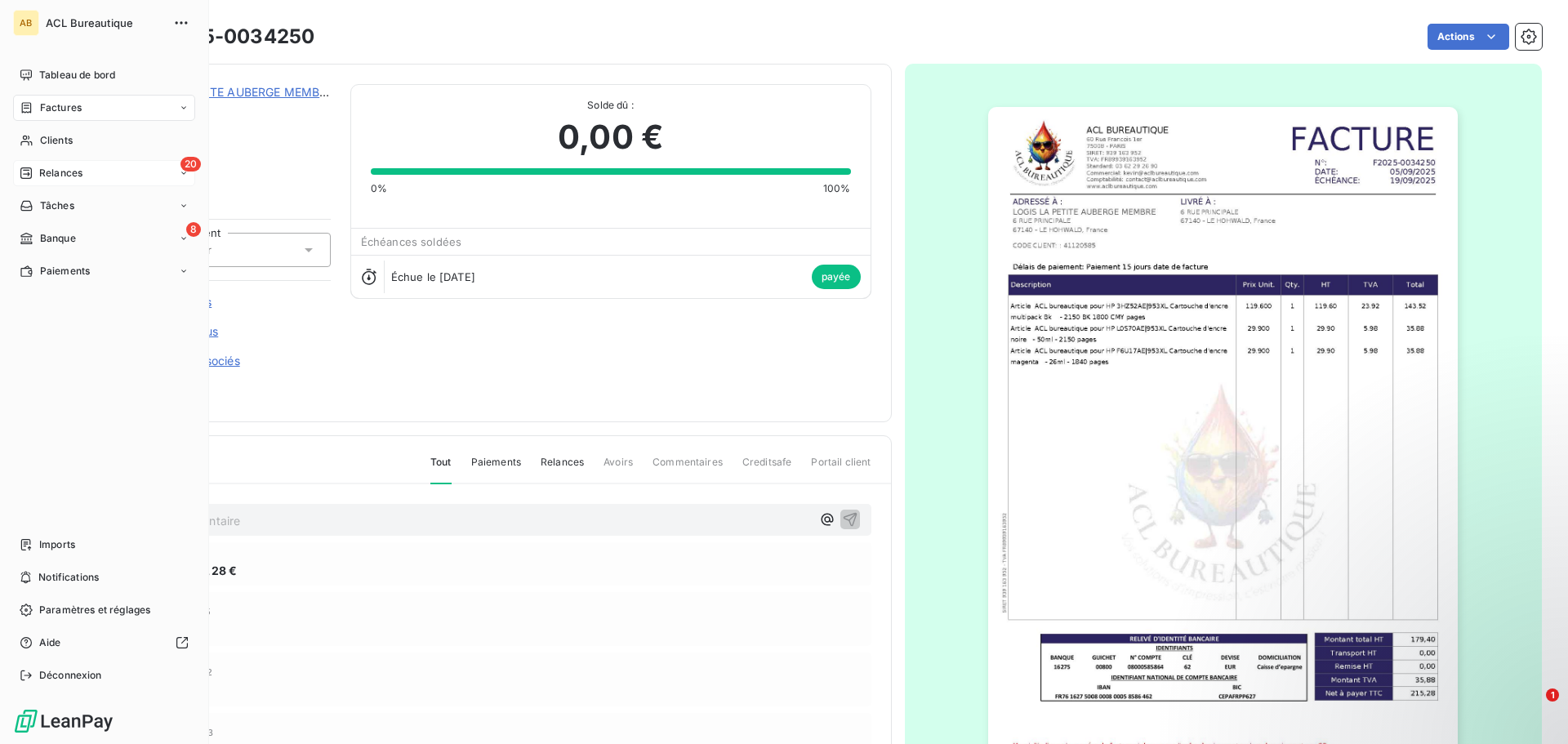
click at [23, 171] on icon at bounding box center [26, 173] width 12 height 12
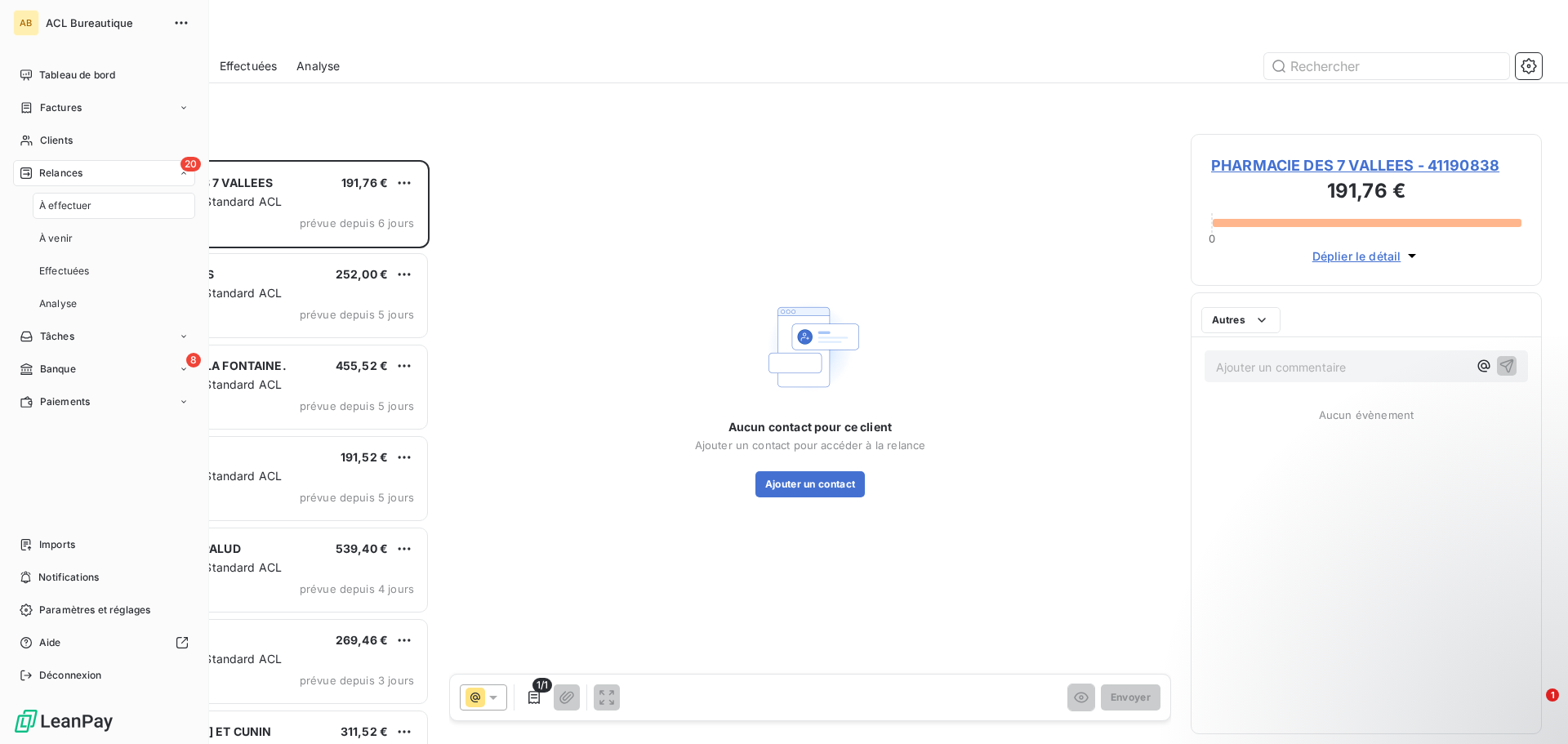
scroll to position [572, 339]
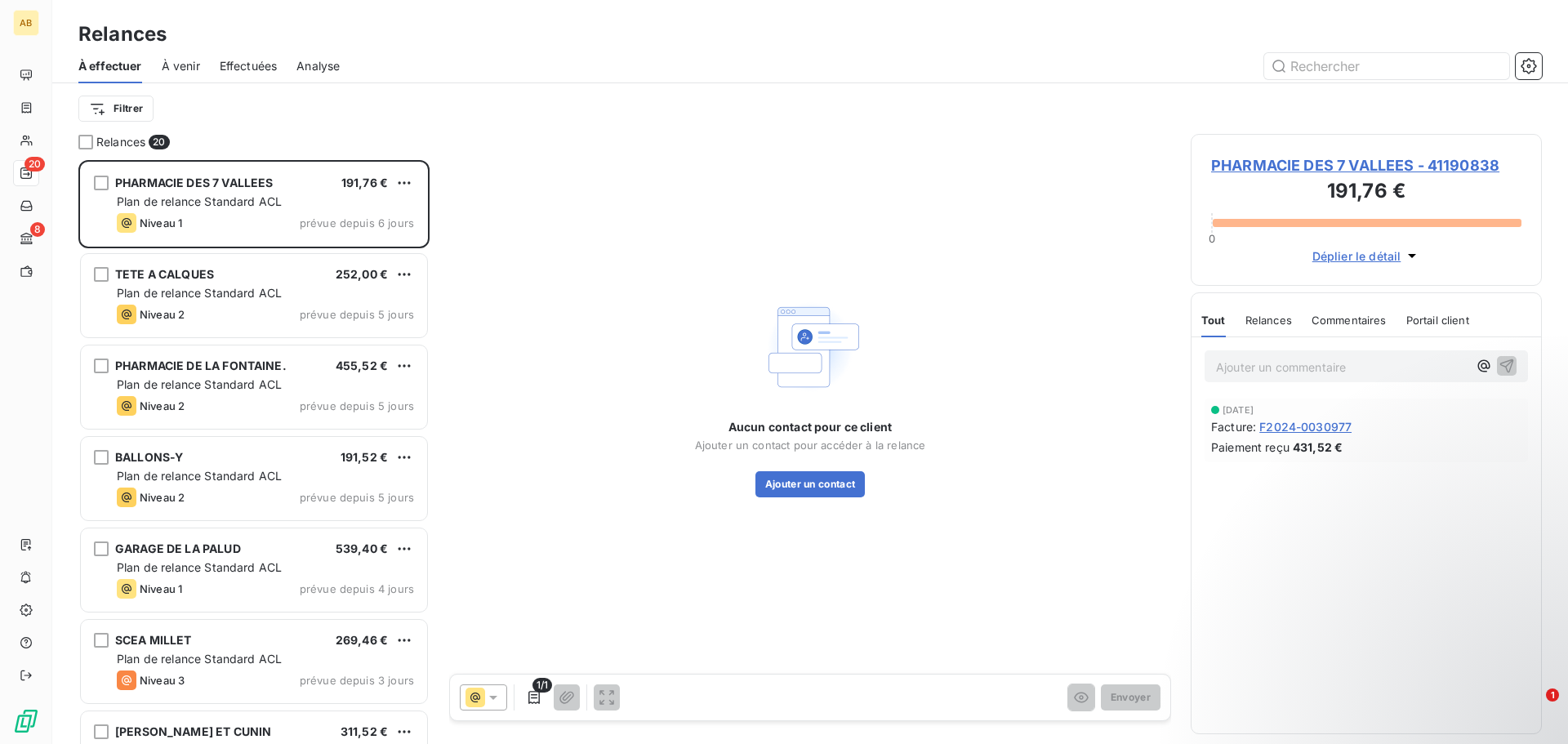
click at [403, 131] on div "Filtrer" at bounding box center [810, 109] width 1464 height 50
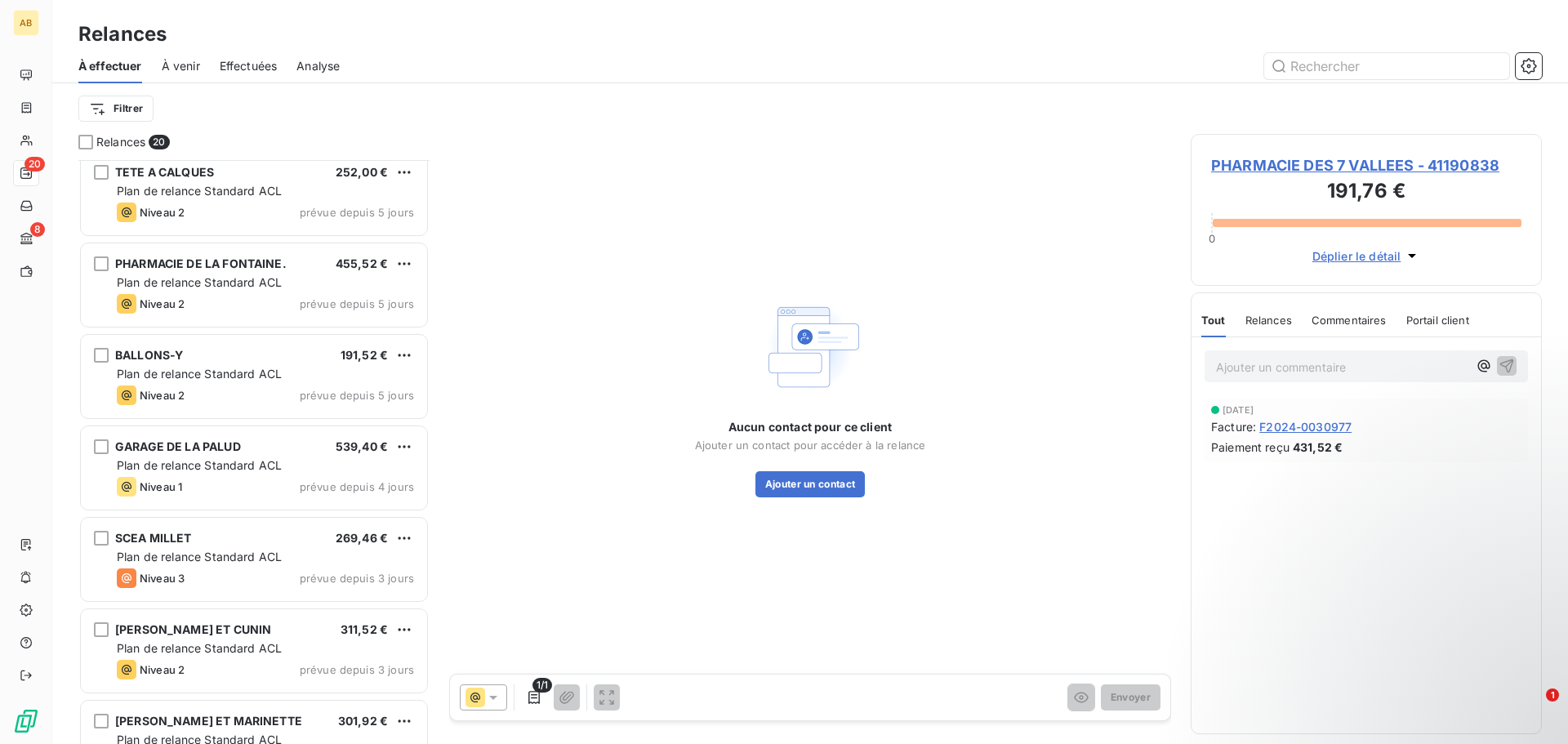
scroll to position [0, 0]
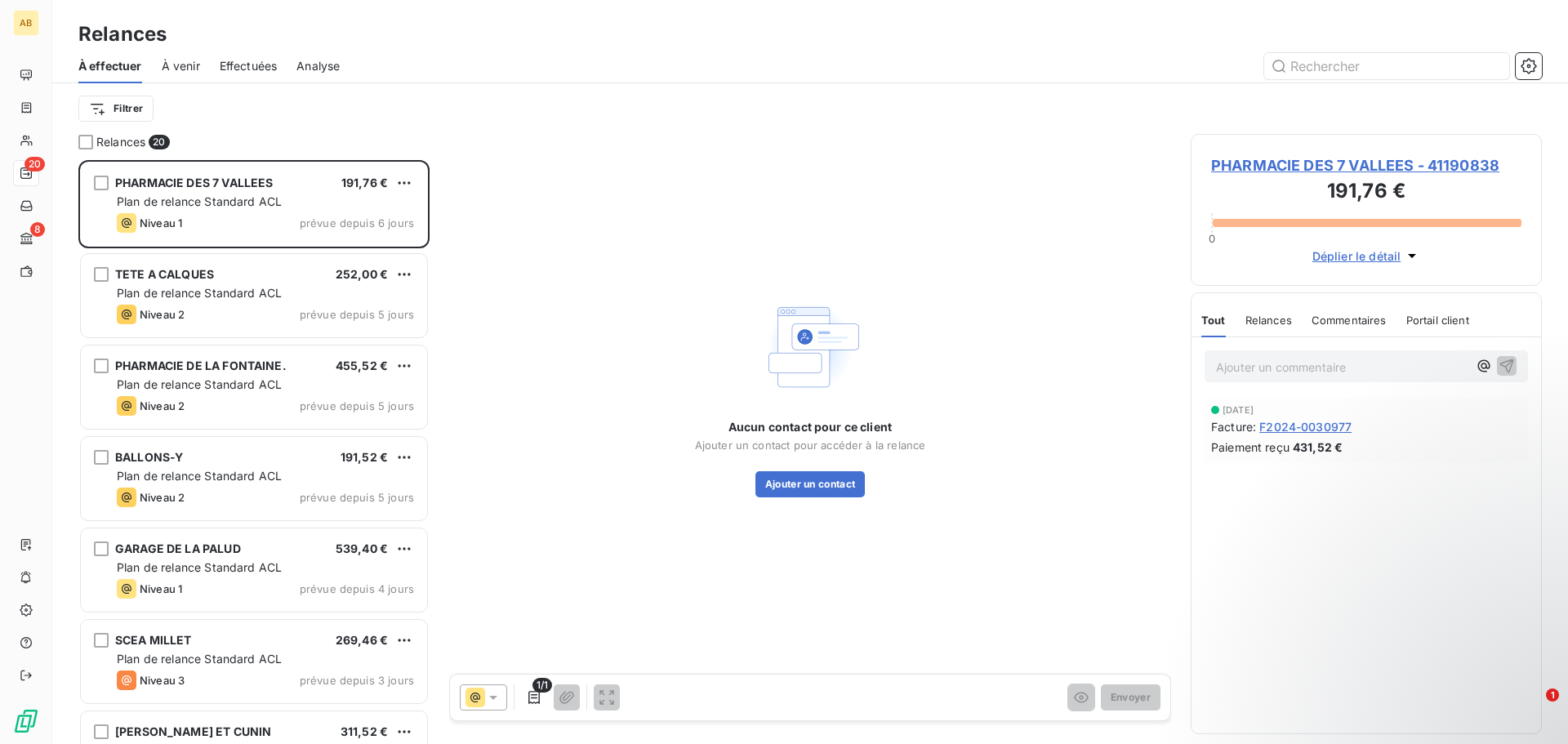
click at [271, 98] on div "Filtrer" at bounding box center [810, 109] width 1464 height 31
click at [374, 132] on div "Filtrer" at bounding box center [810, 109] width 1464 height 50
click at [207, 94] on div "Filtrer" at bounding box center [810, 109] width 1464 height 31
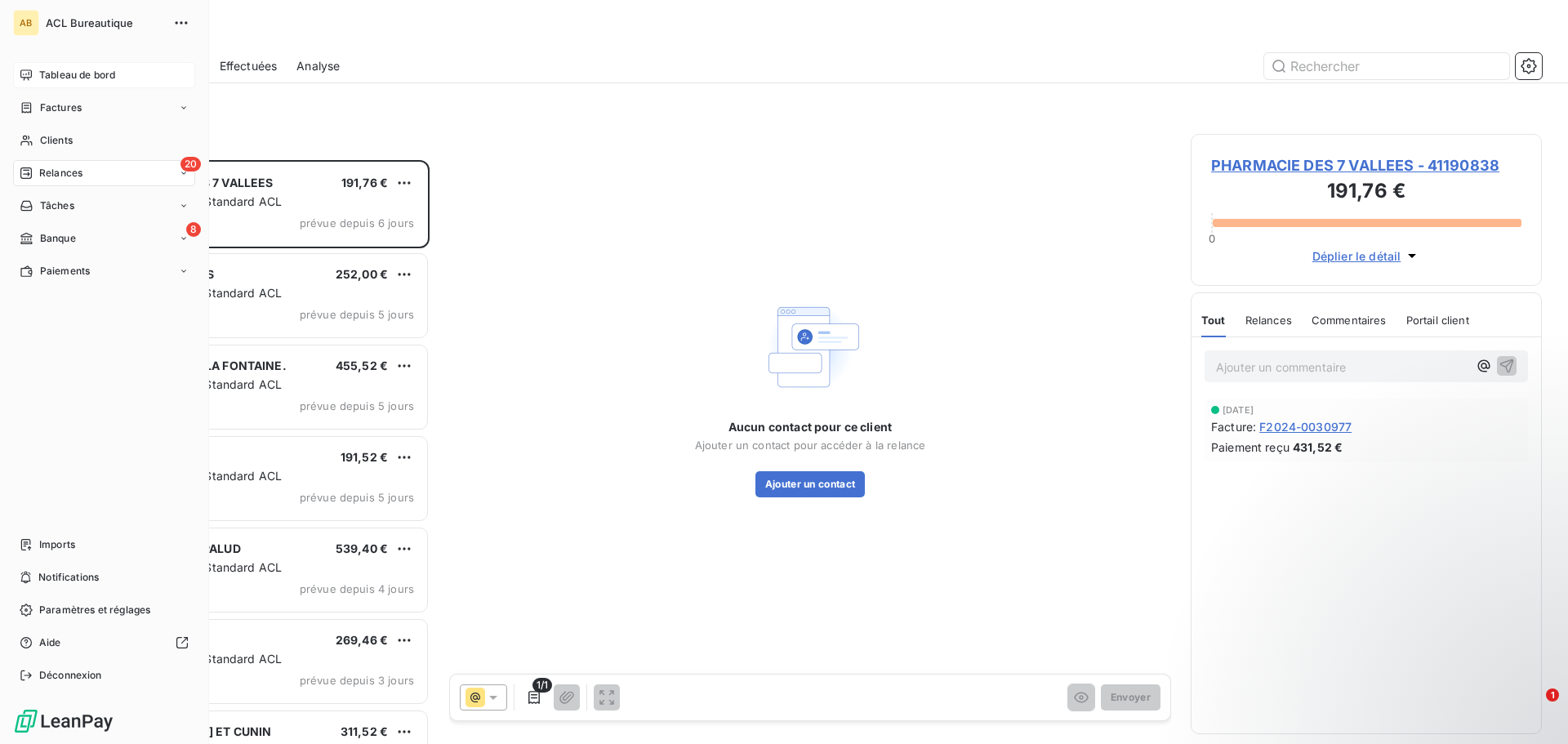
click at [24, 83] on div "Tableau de bord" at bounding box center [104, 75] width 182 height 26
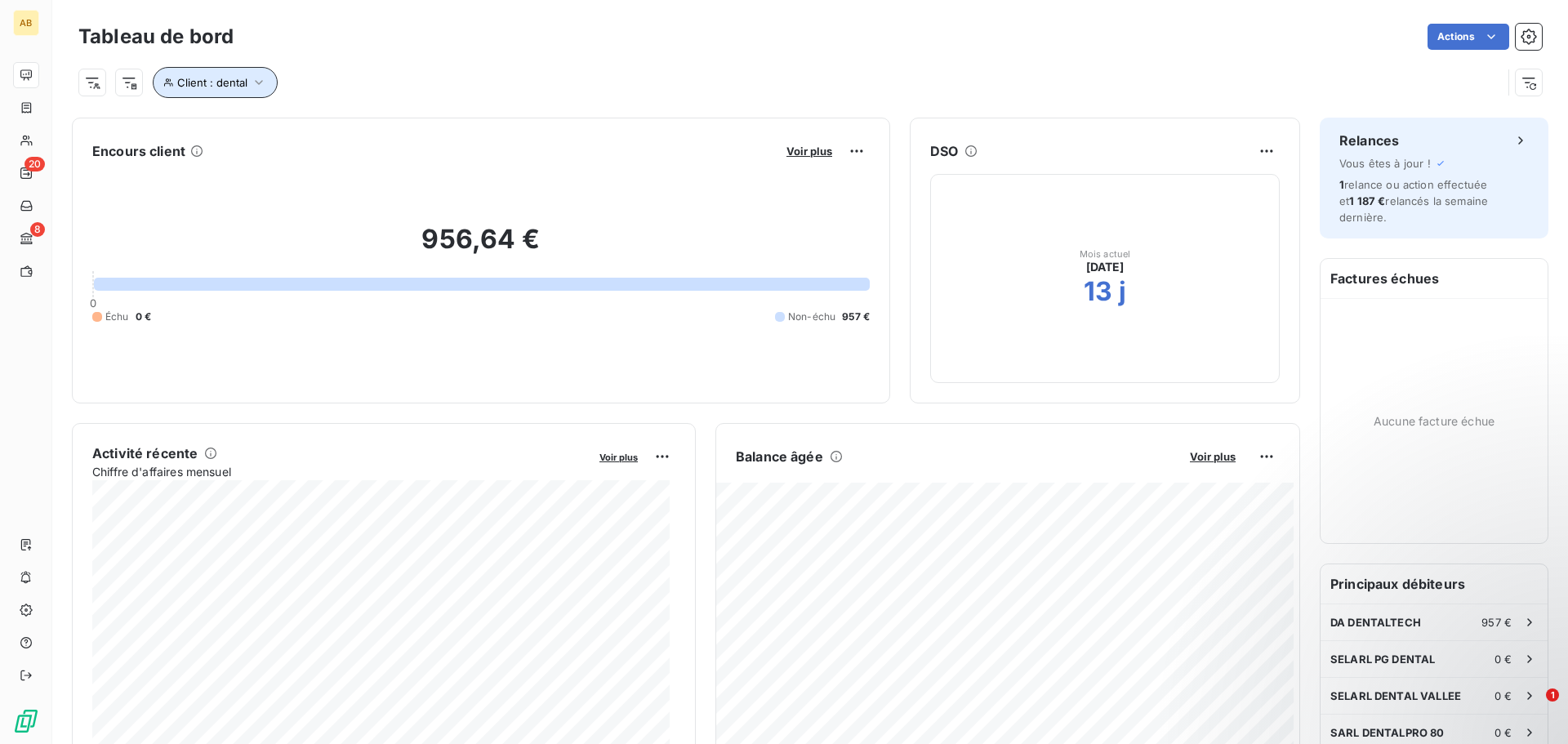
click at [251, 77] on icon "button" at bounding box center [259, 83] width 16 height 16
drag, startPoint x: 364, startPoint y: 118, endPoint x: 353, endPoint y: 112, distance: 12.5
click at [346, 118] on div "Client Contient like dental" at bounding box center [386, 125] width 447 height 34
type input "l"
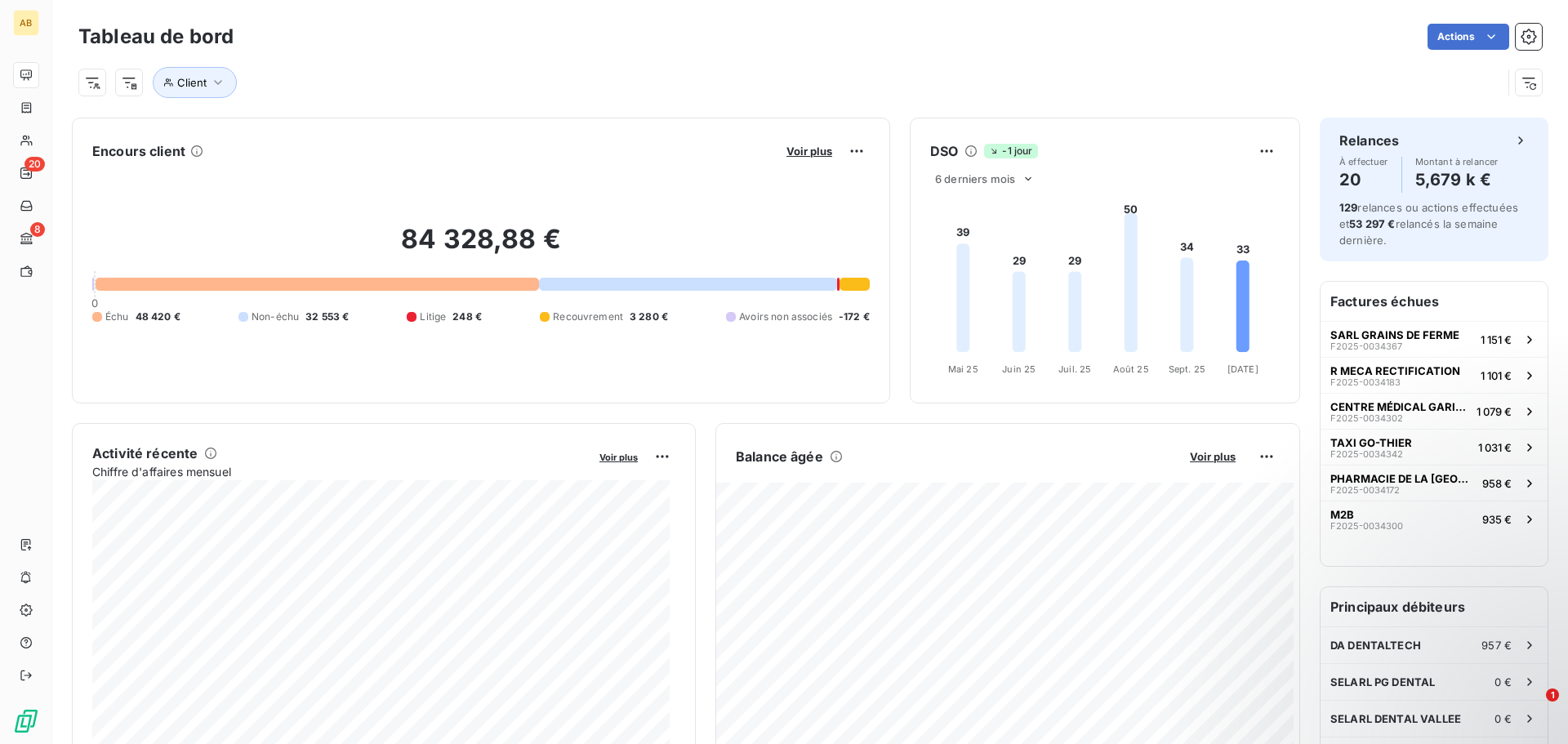
click at [370, 33] on div "Actions" at bounding box center [897, 36] width 1289 height 26
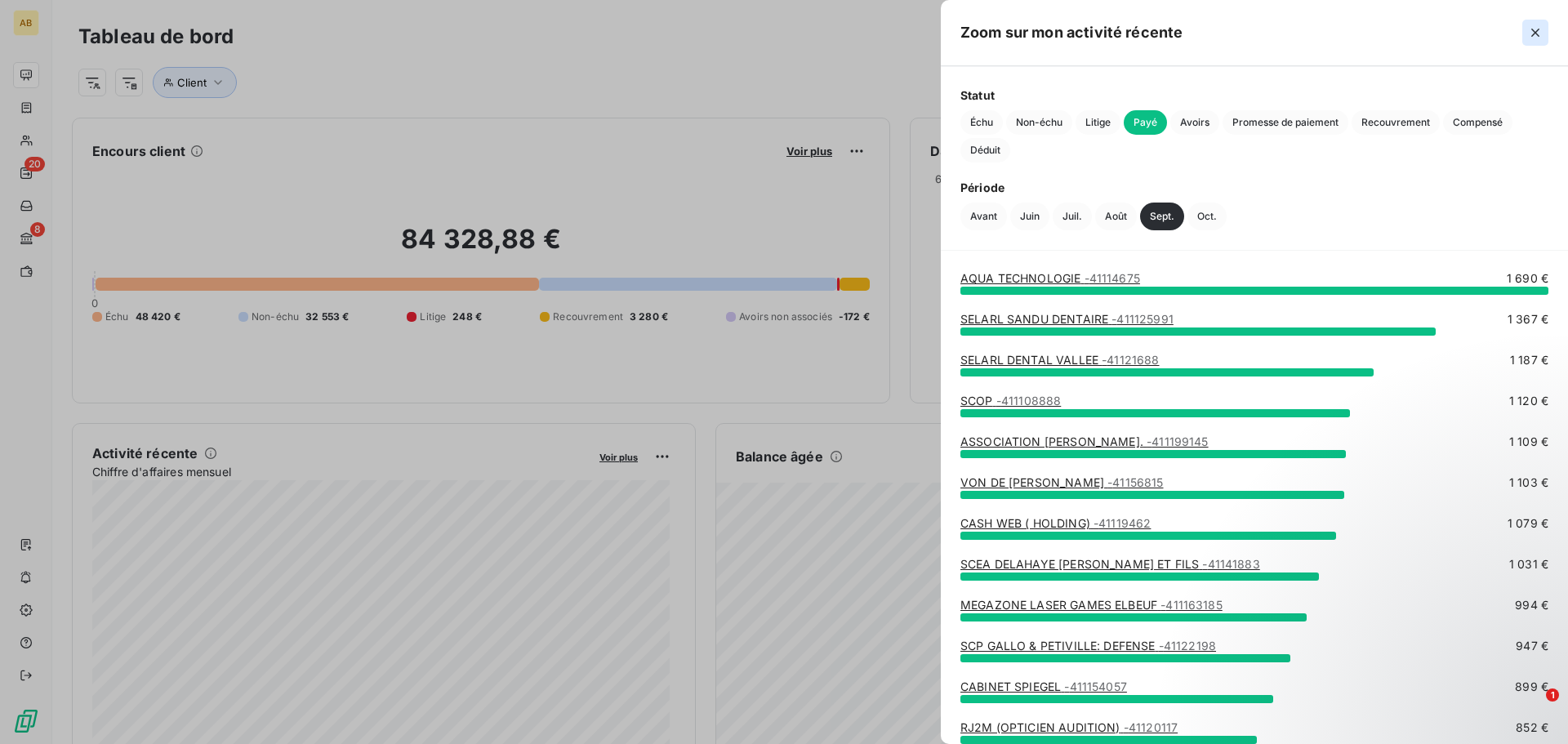
click at [1535, 40] on icon "button" at bounding box center [1535, 32] width 16 height 16
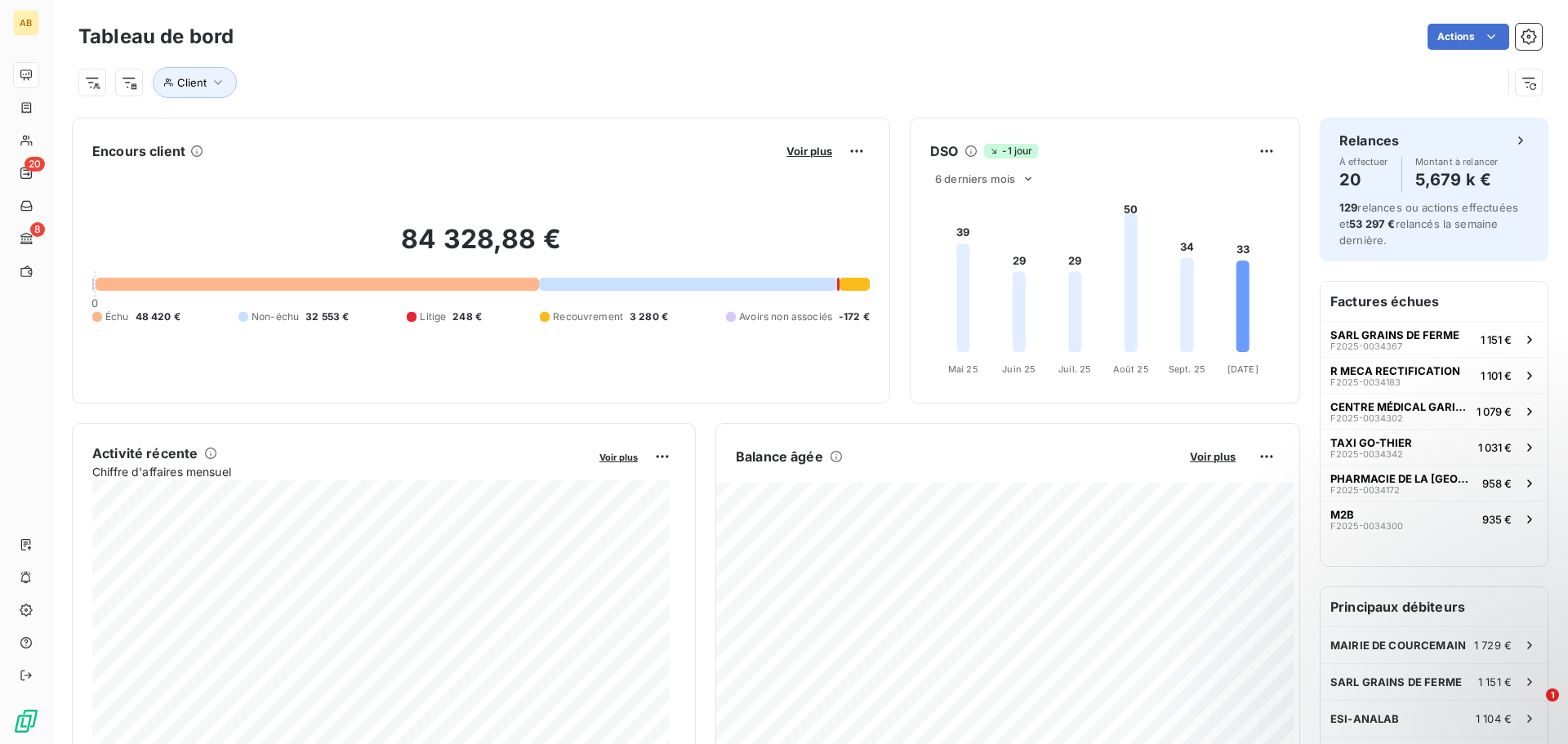
click at [725, 78] on div "Client" at bounding box center [789, 83] width 1423 height 31
click at [796, 67] on div "Client" at bounding box center [789, 83] width 1423 height 31
drag, startPoint x: 771, startPoint y: 148, endPoint x: 828, endPoint y: 149, distance: 57.0
click at [828, 149] on div "Encours client Voir plus" at bounding box center [481, 151] width 778 height 26
click at [832, 56] on div "Client" at bounding box center [810, 75] width 1464 height 44
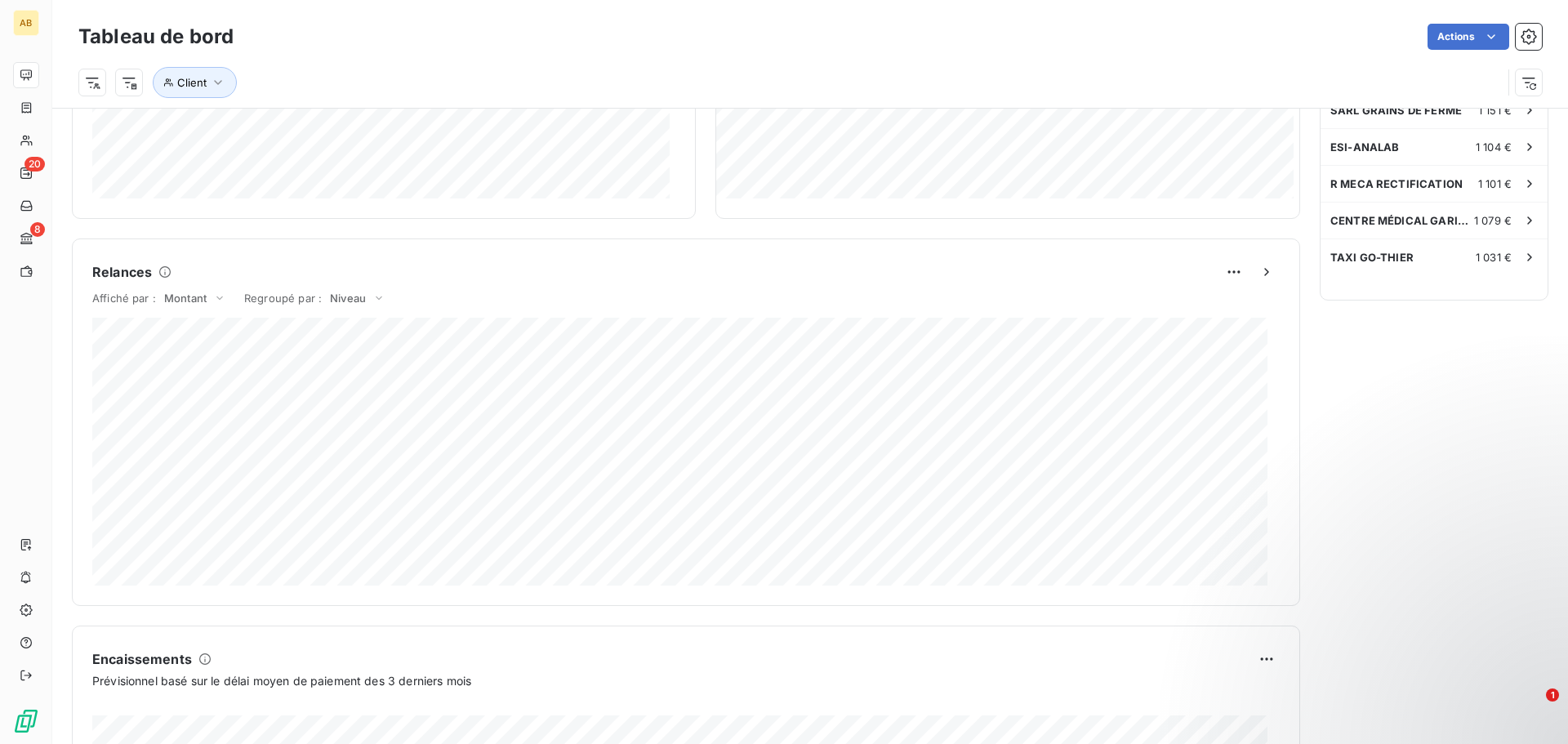
scroll to position [848, 0]
